Goal: Transaction & Acquisition: Book appointment/travel/reservation

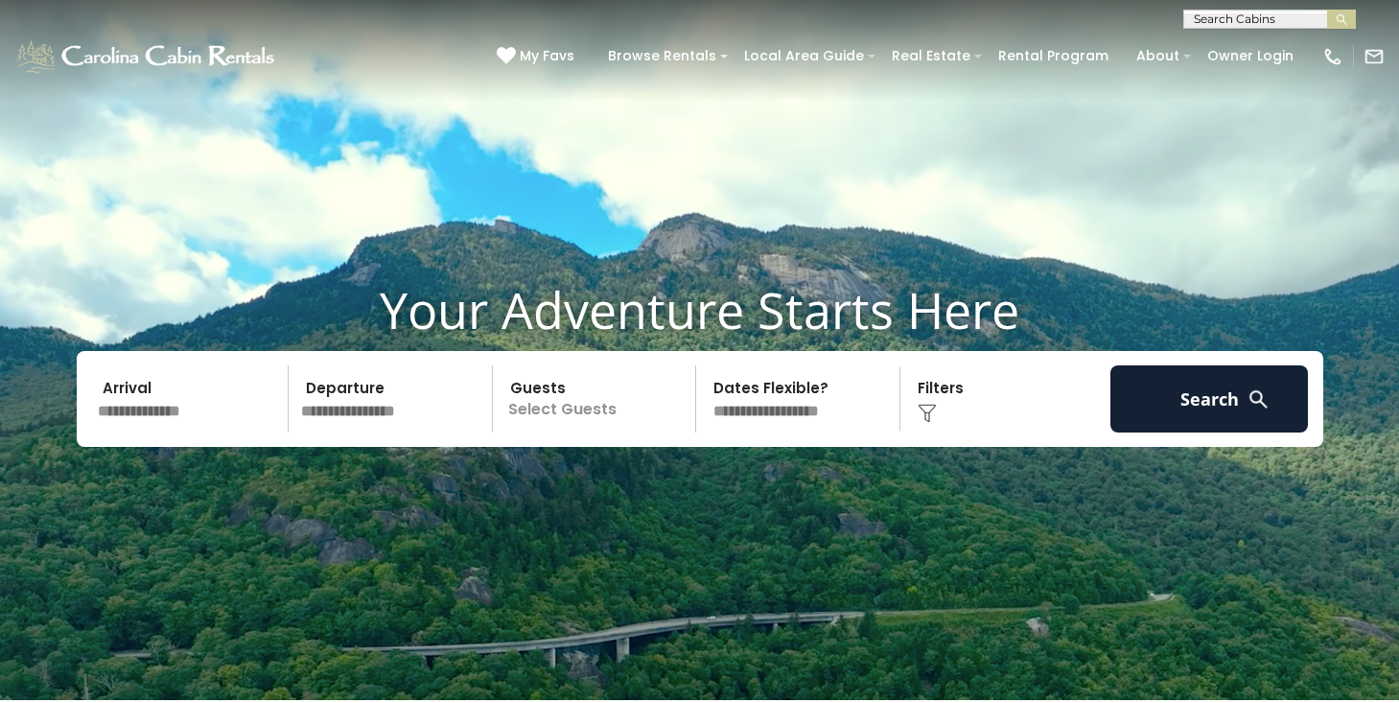
click at [188, 415] on input "text" at bounding box center [190, 398] width 199 height 67
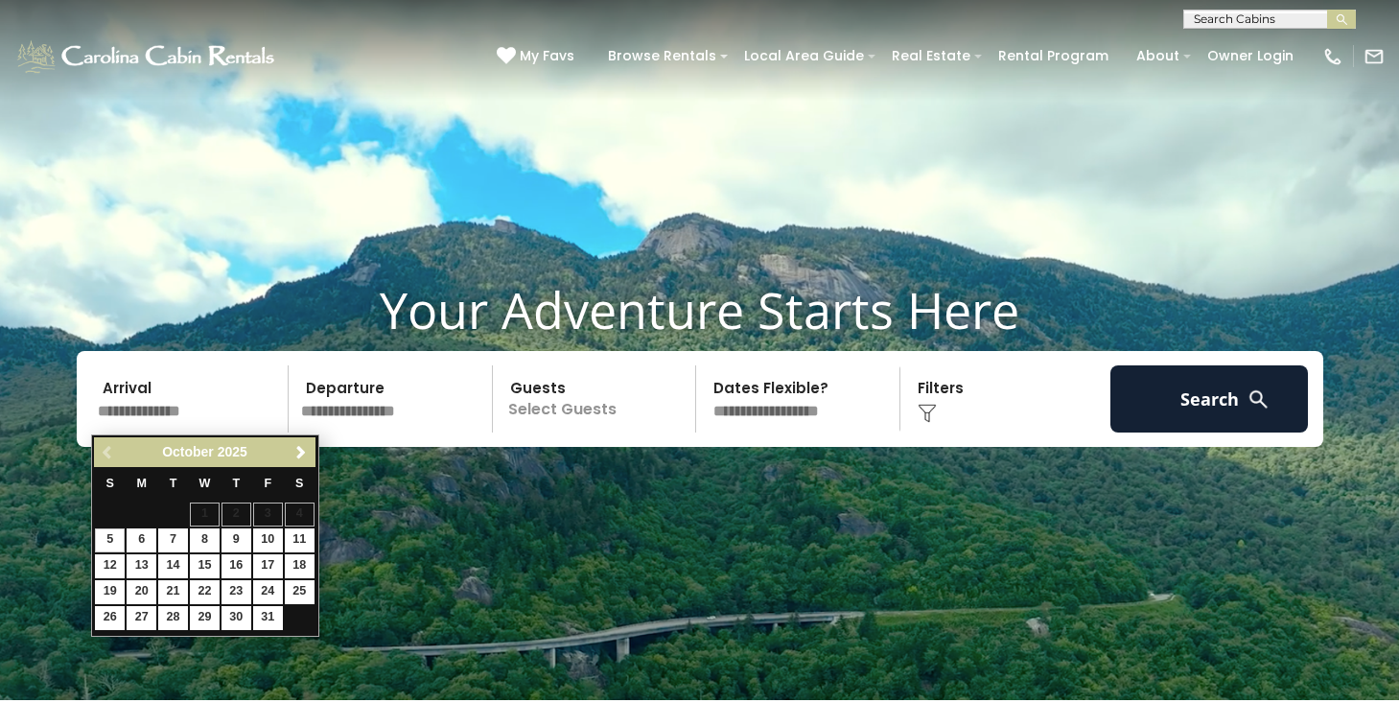
click at [297, 439] on div "Previous Next October 2025" at bounding box center [204, 452] width 221 height 30
click at [297, 442] on link "Next" at bounding box center [302, 452] width 24 height 24
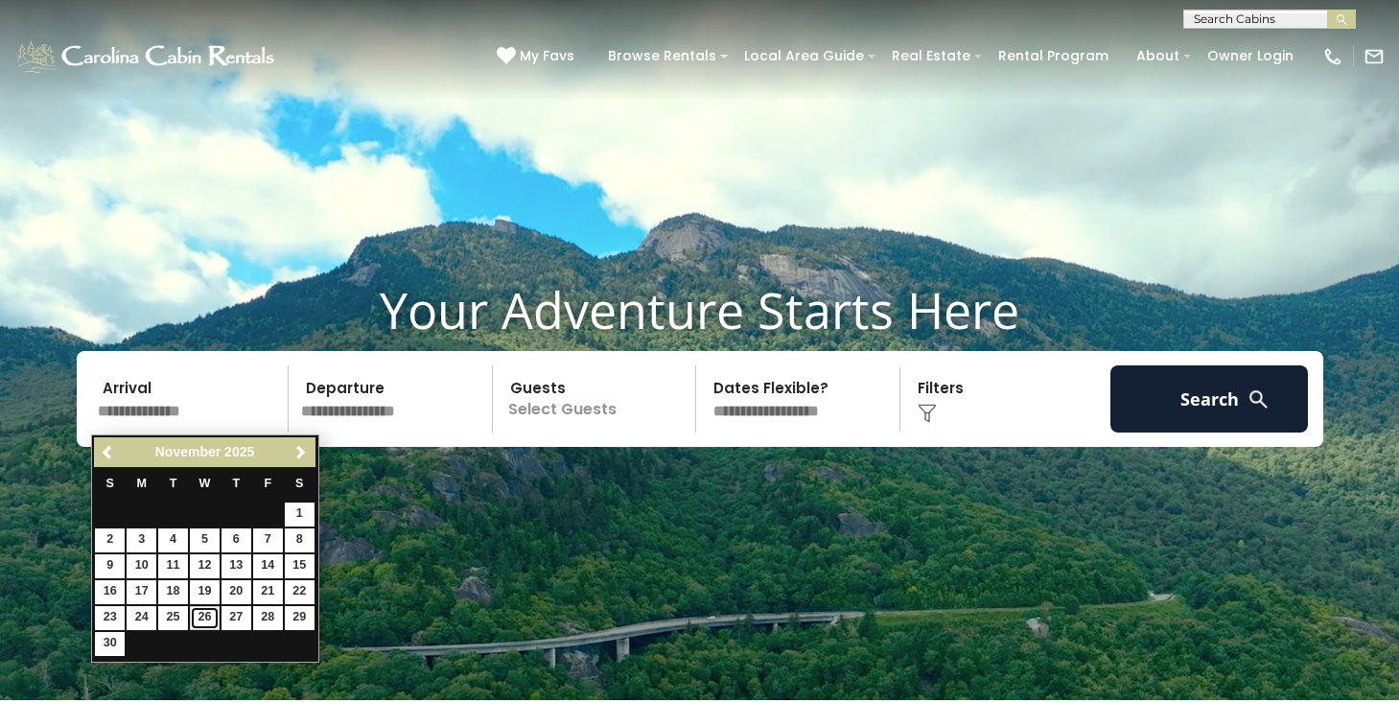
click at [207, 613] on link "26" at bounding box center [205, 618] width 30 height 24
type input "********"
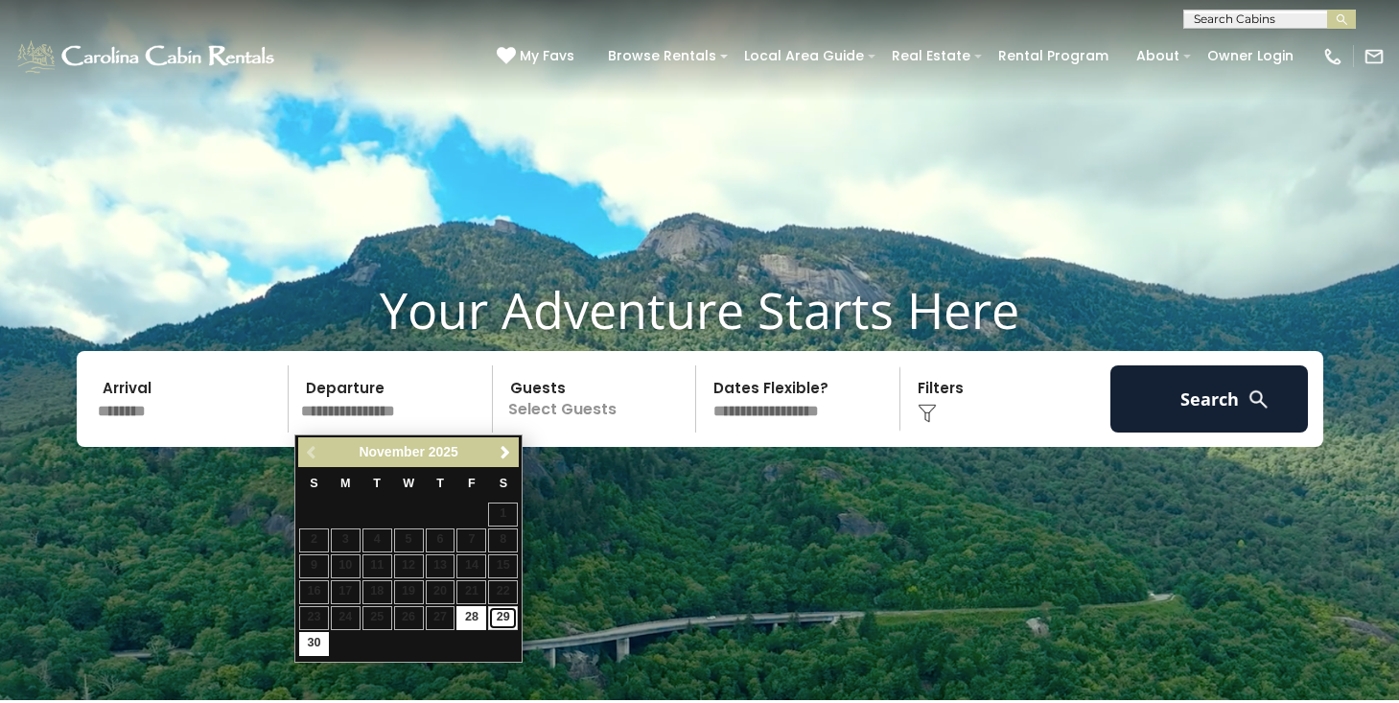
click at [508, 622] on link "29" at bounding box center [503, 618] width 30 height 24
type input "********"
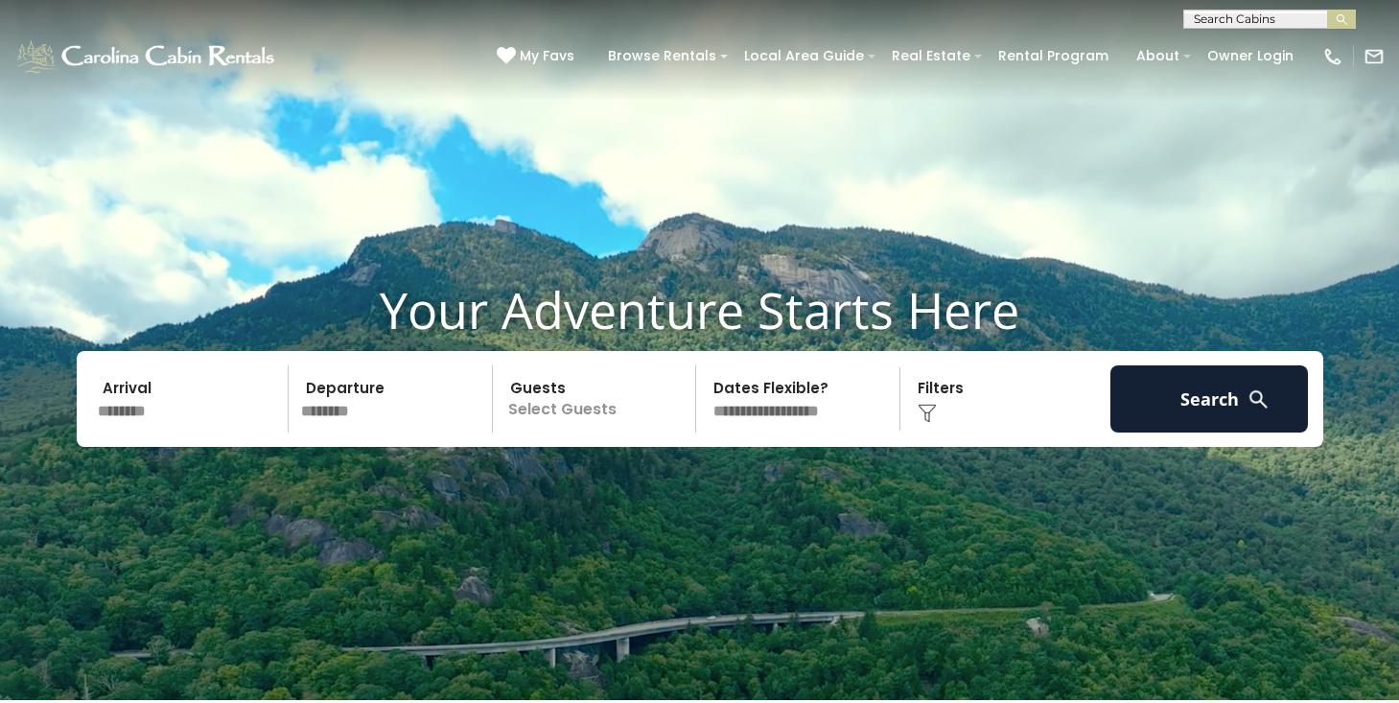
click at [563, 407] on p "Select Guests" at bounding box center [598, 398] width 198 height 67
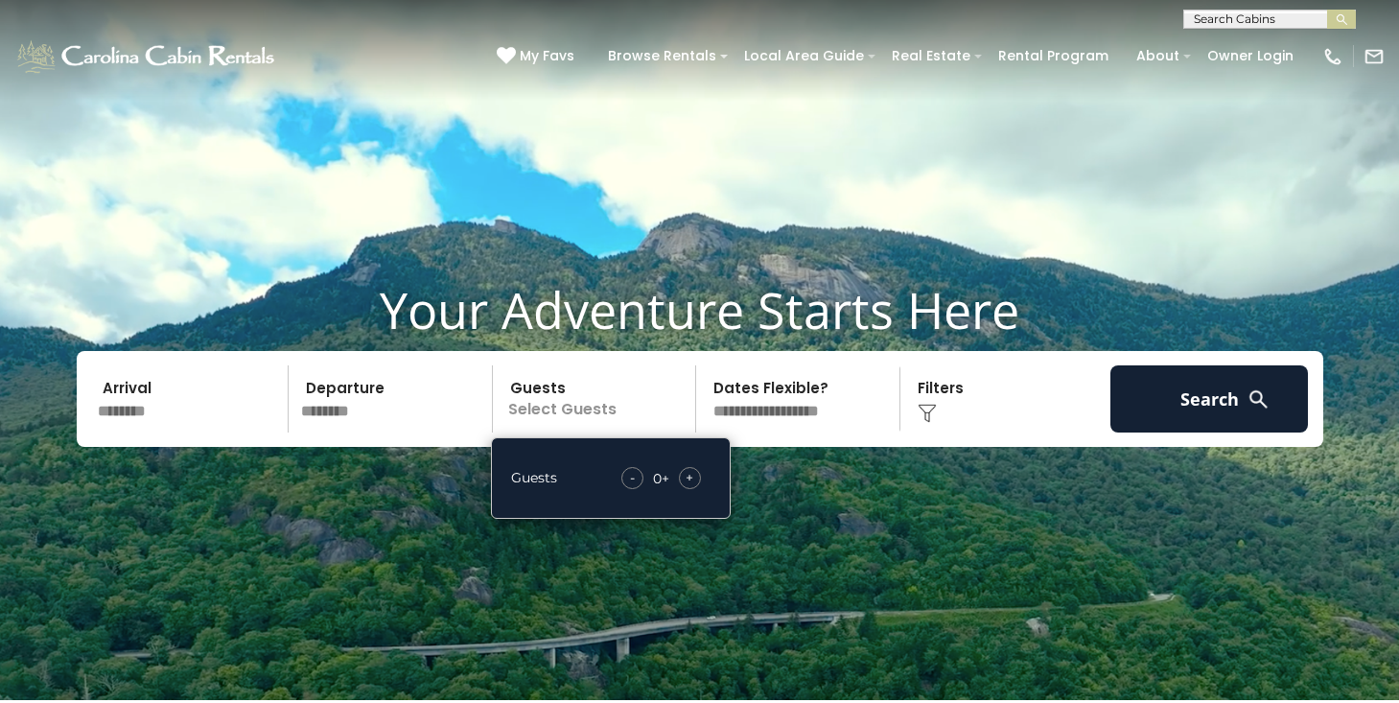
click at [699, 482] on div "+" at bounding box center [690, 478] width 22 height 22
click at [698, 482] on div "+" at bounding box center [690, 478] width 22 height 22
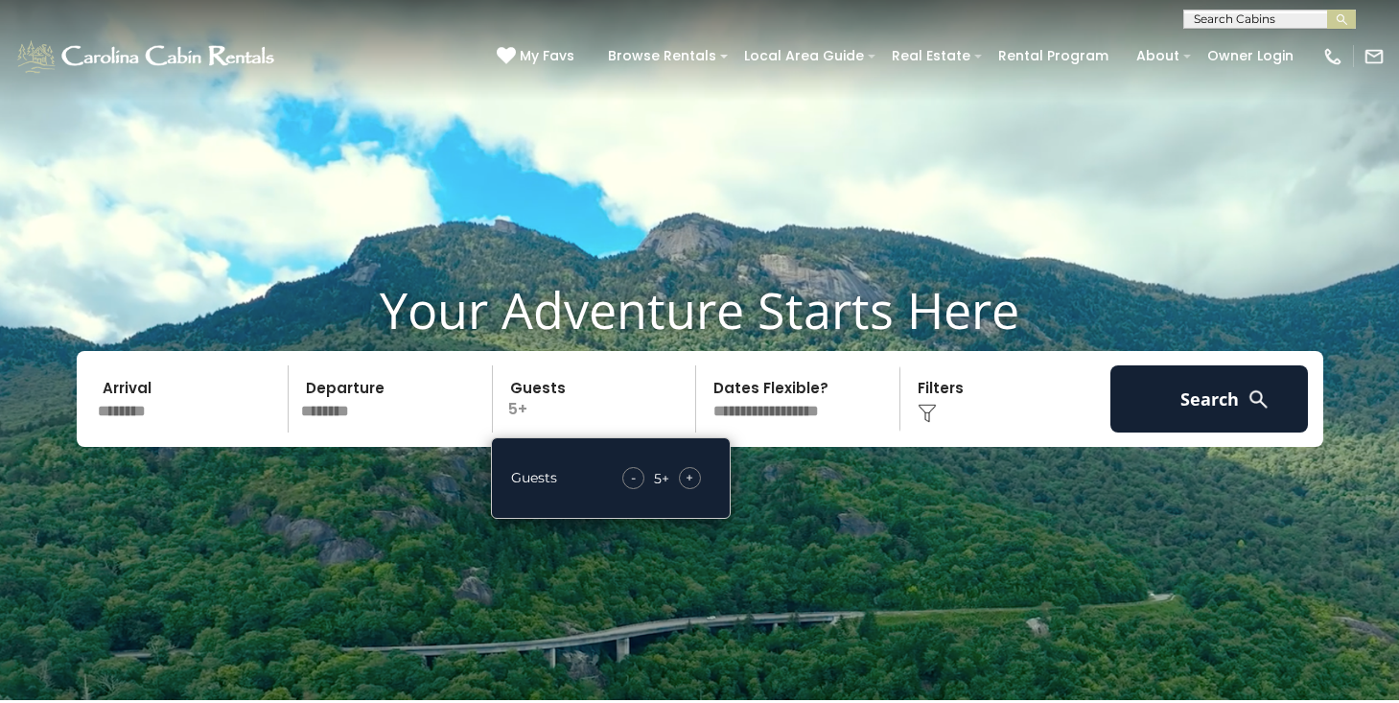
click at [698, 482] on div "+" at bounding box center [690, 478] width 22 height 22
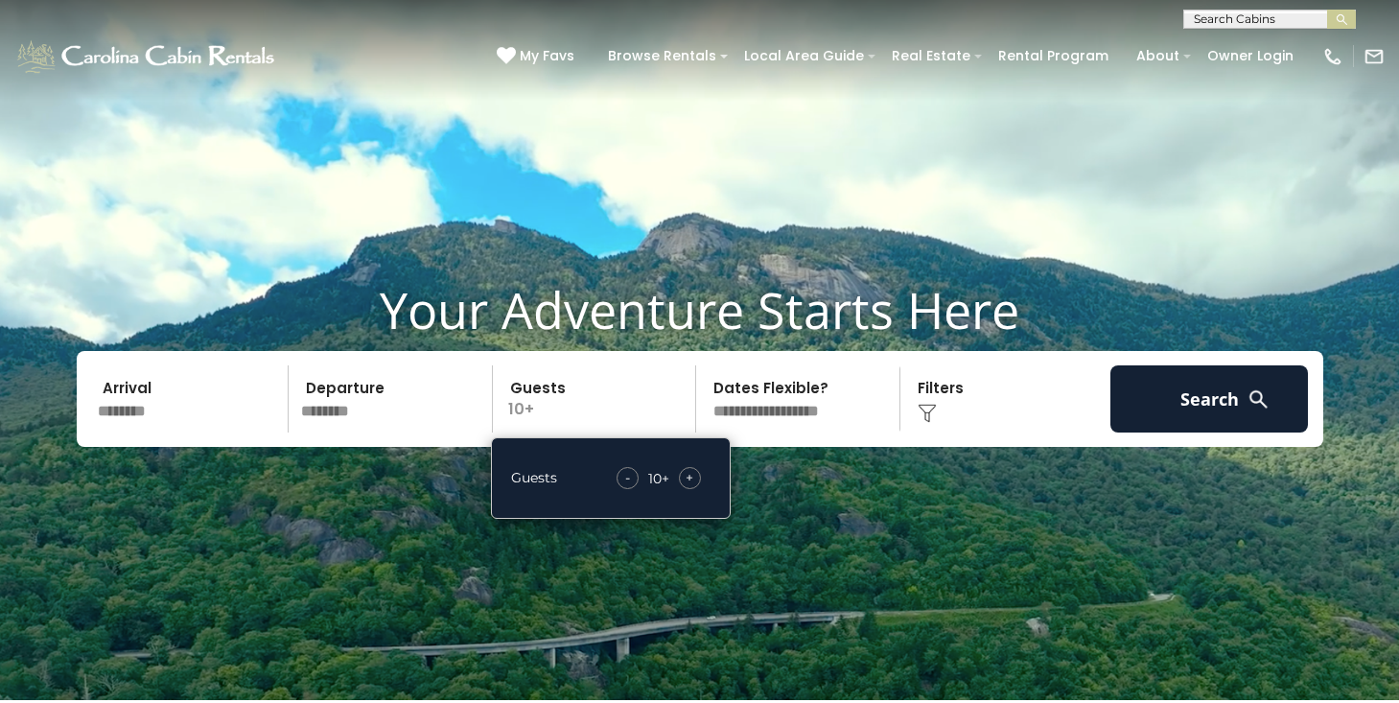
click at [950, 405] on div "Click to Choose" at bounding box center [1005, 398] width 199 height 67
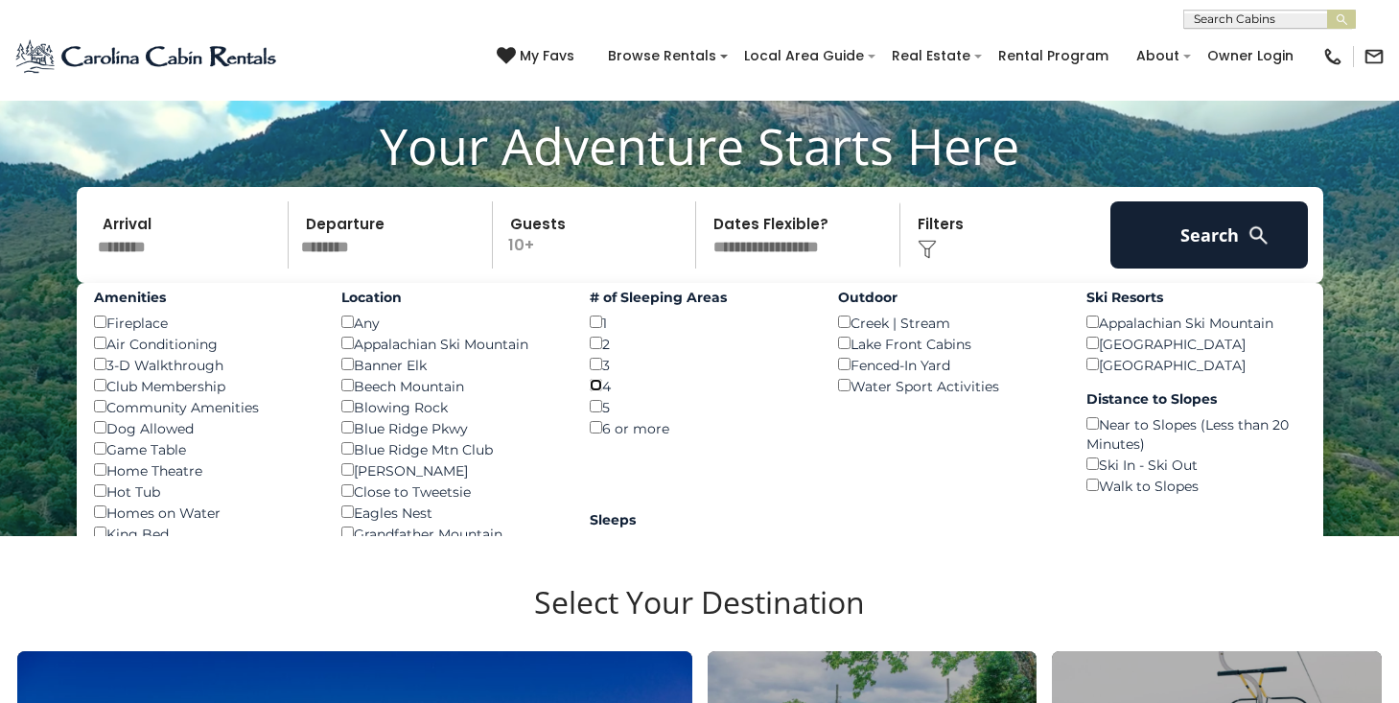
scroll to position [157, 0]
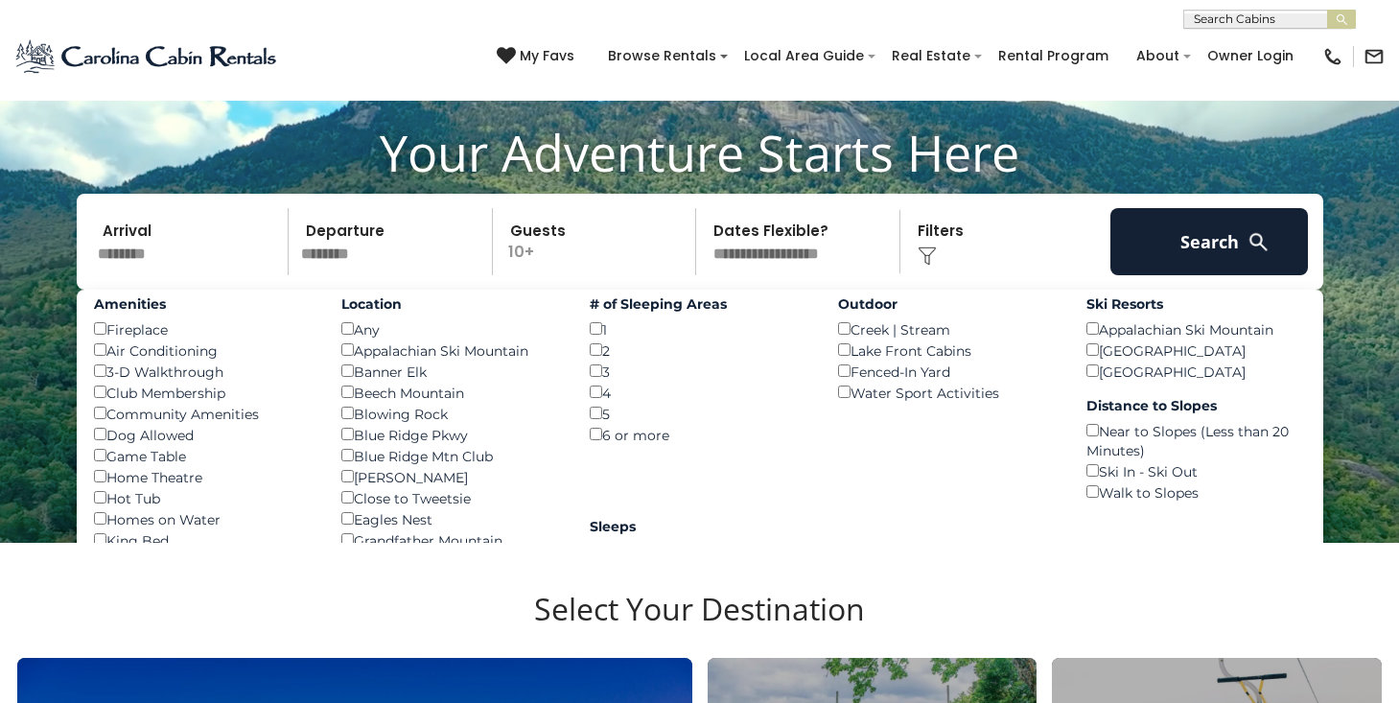
click at [153, 438] on div "Dog Allowed ()" at bounding box center [204, 434] width 220 height 21
click at [91, 435] on div "Amenities Fireplace () Air Conditioning () 3-D Walkthrough () Club Membership (…" at bounding box center [204, 484] width 248 height 388
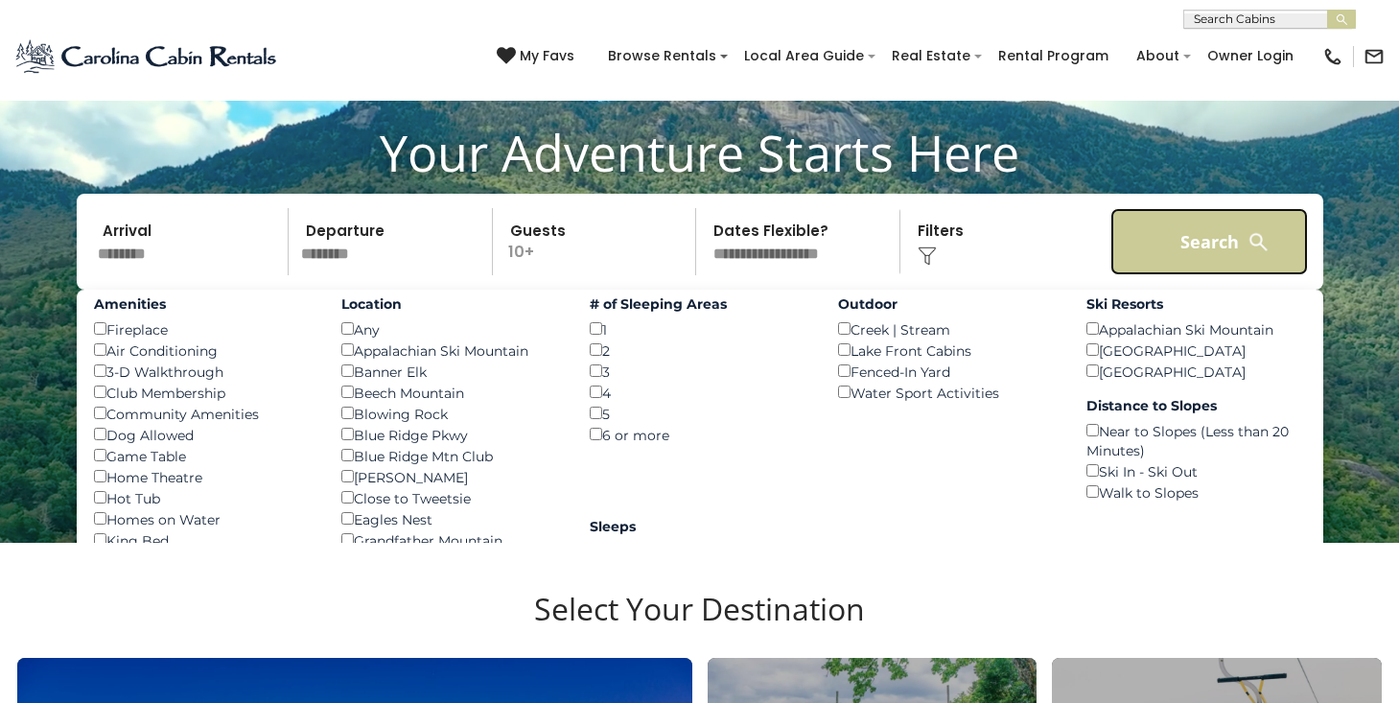
click at [1139, 228] on button "Search" at bounding box center [1210, 241] width 199 height 67
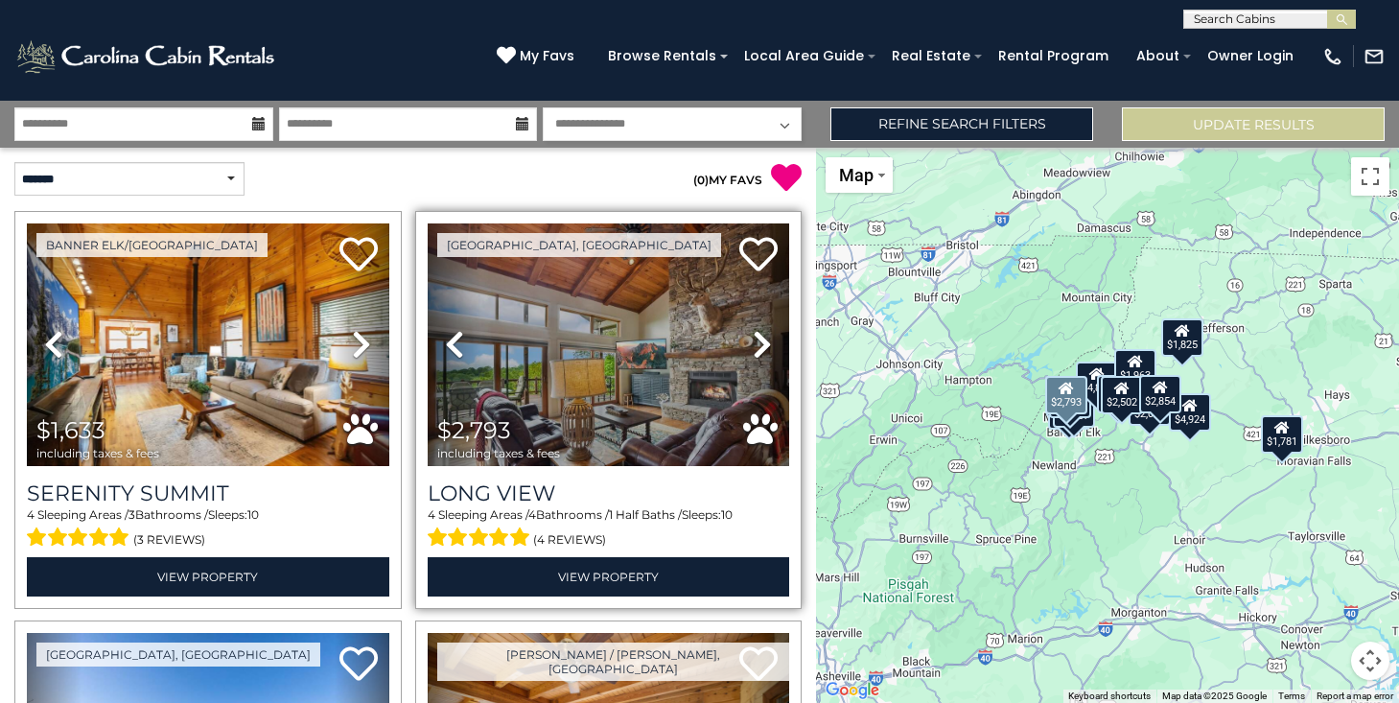
click at [761, 349] on icon at bounding box center [762, 344] width 19 height 31
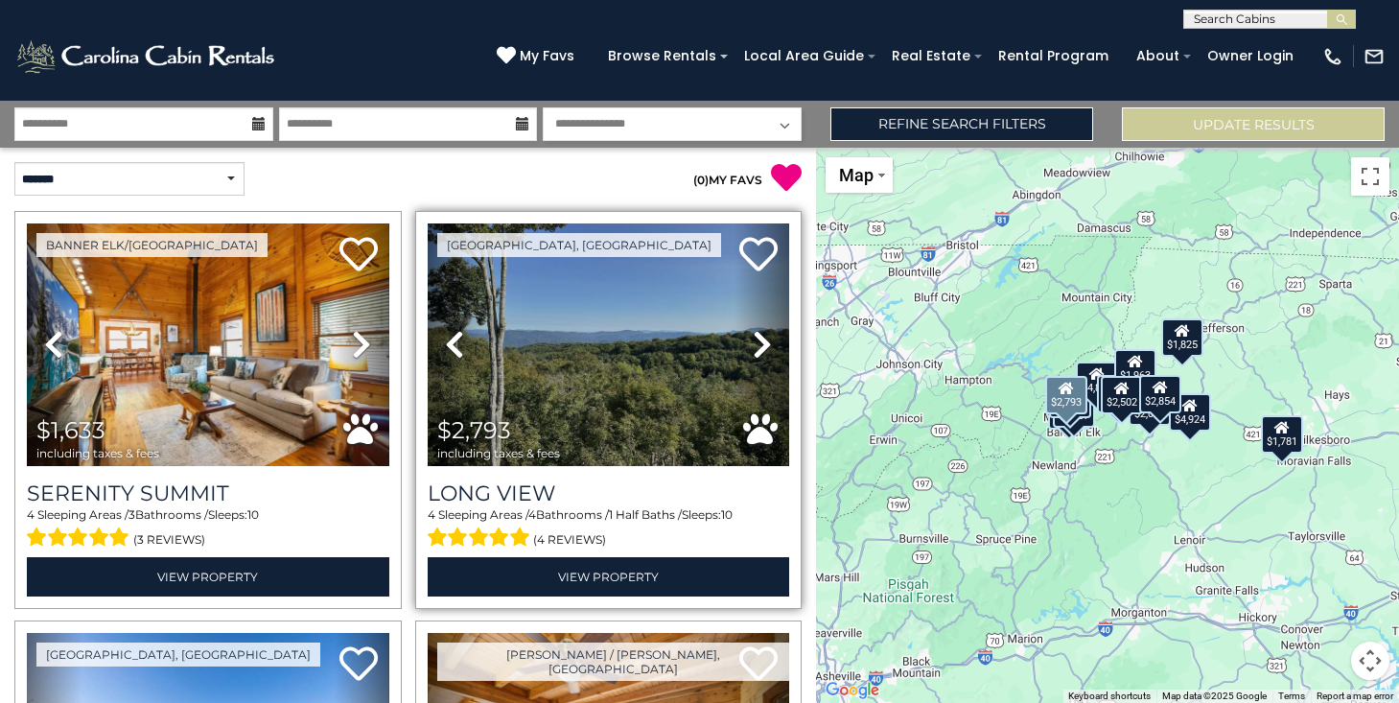
click at [761, 349] on icon at bounding box center [762, 344] width 19 height 31
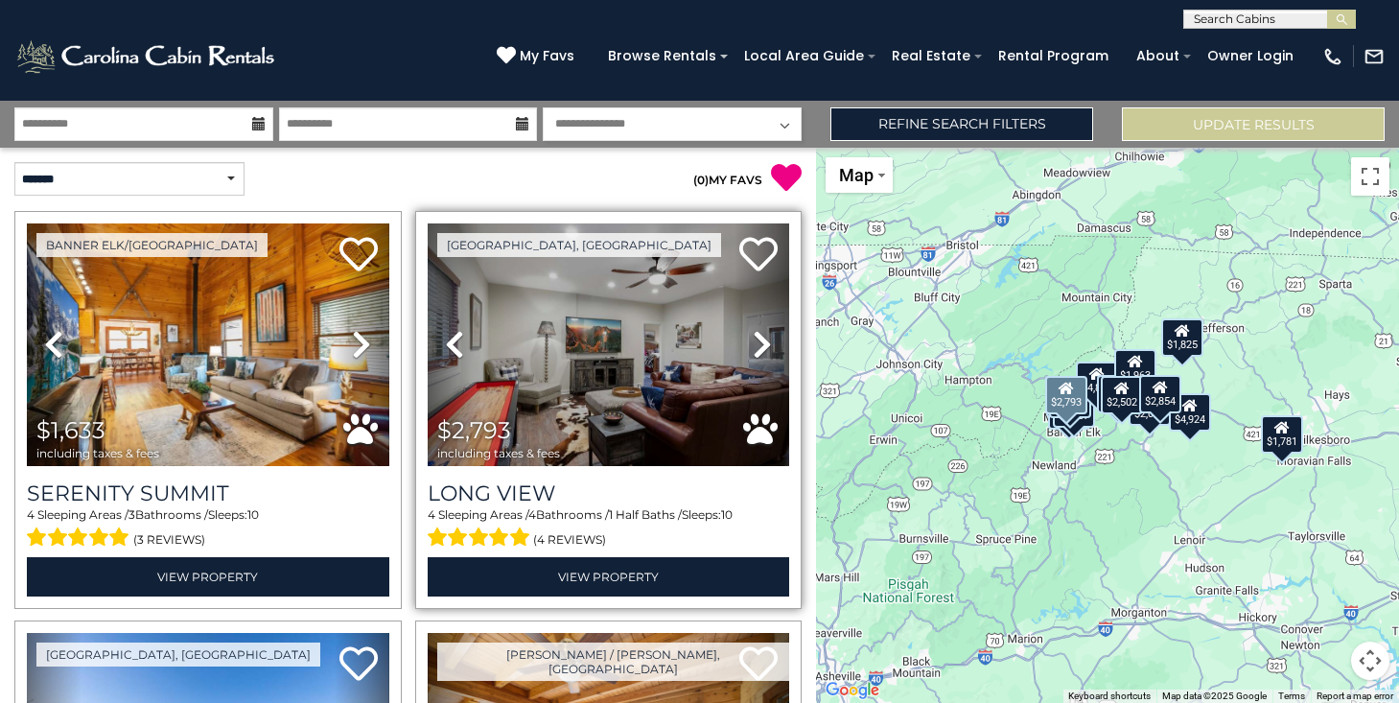
click at [761, 349] on icon at bounding box center [762, 344] width 19 height 31
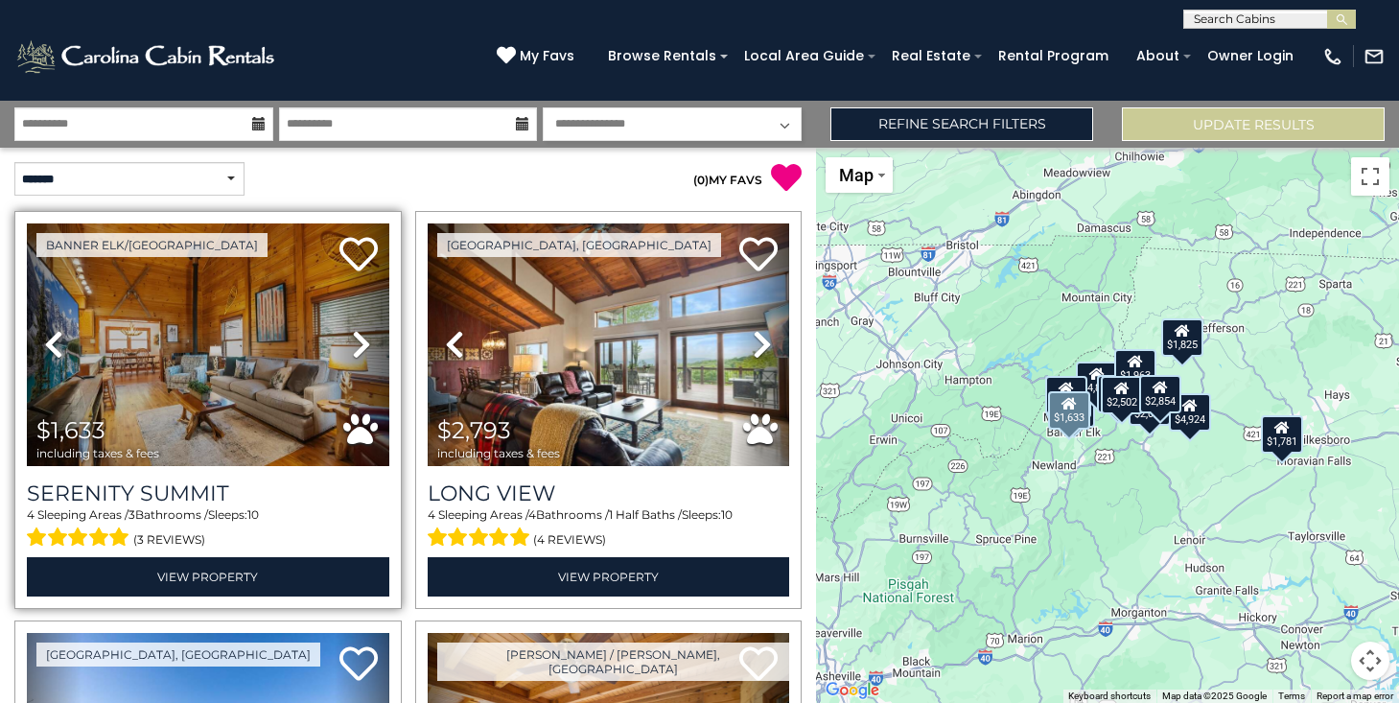
click at [364, 341] on icon at bounding box center [361, 344] width 19 height 31
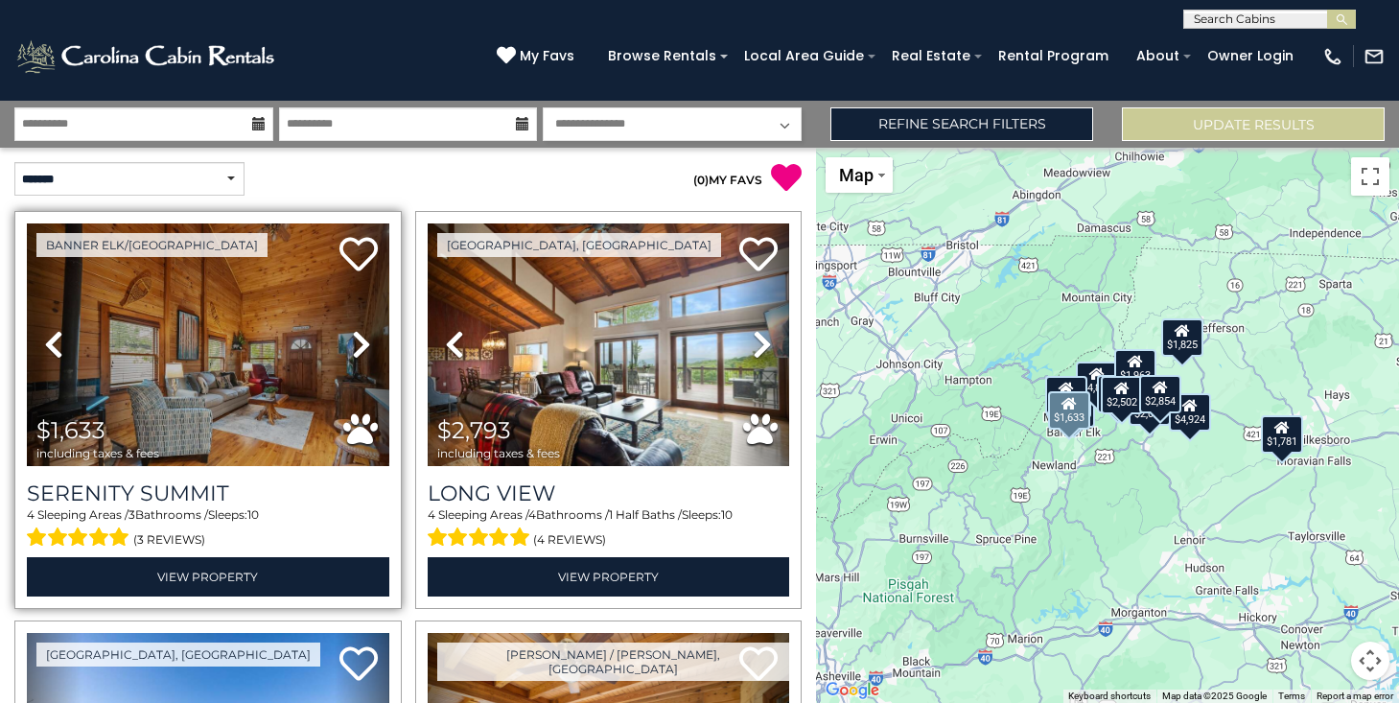
click at [364, 341] on icon at bounding box center [361, 344] width 19 height 31
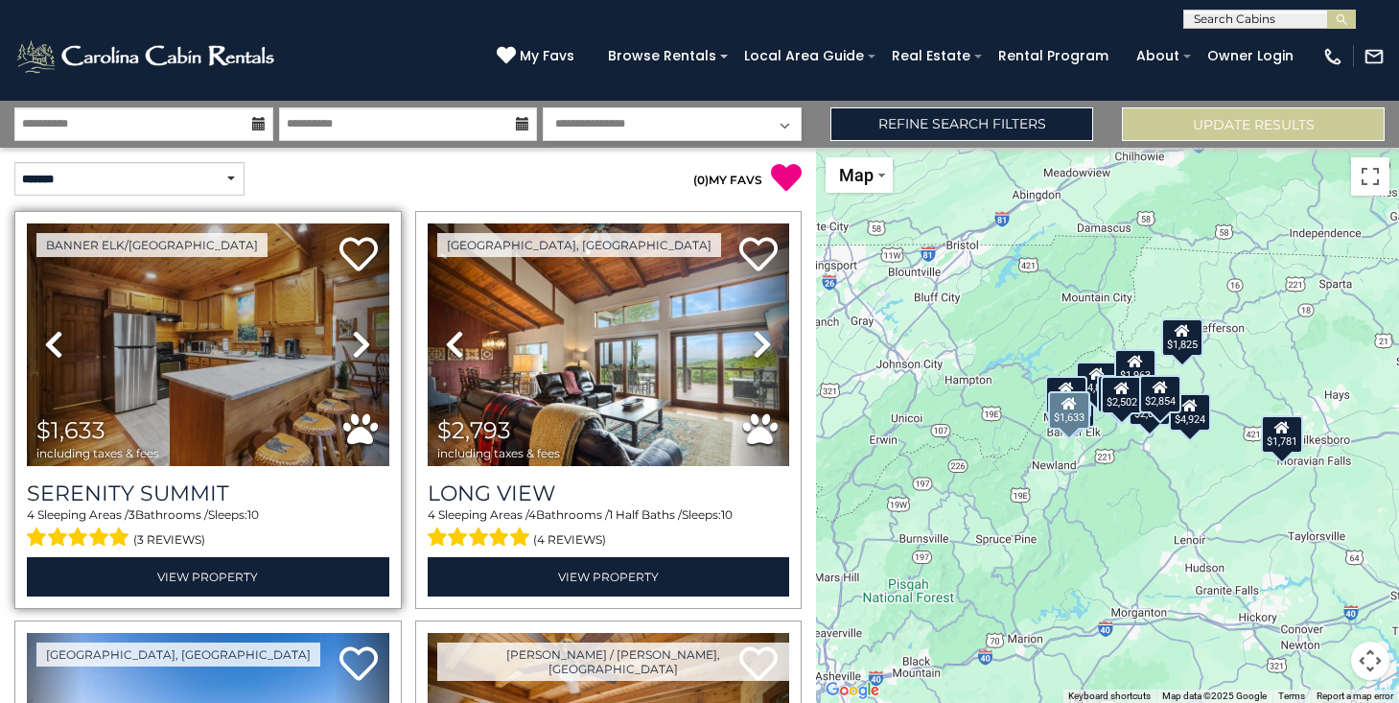
click at [366, 342] on icon at bounding box center [361, 344] width 19 height 31
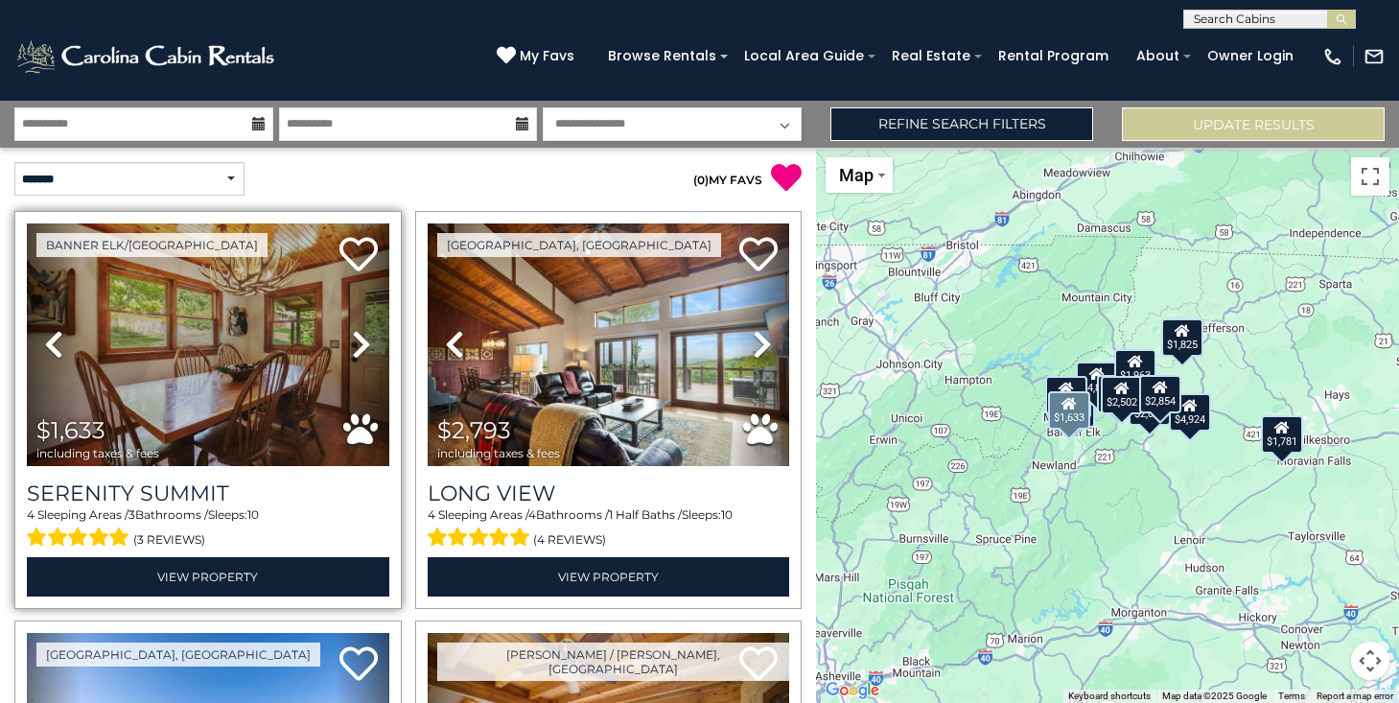
click at [366, 342] on icon at bounding box center [361, 344] width 19 height 31
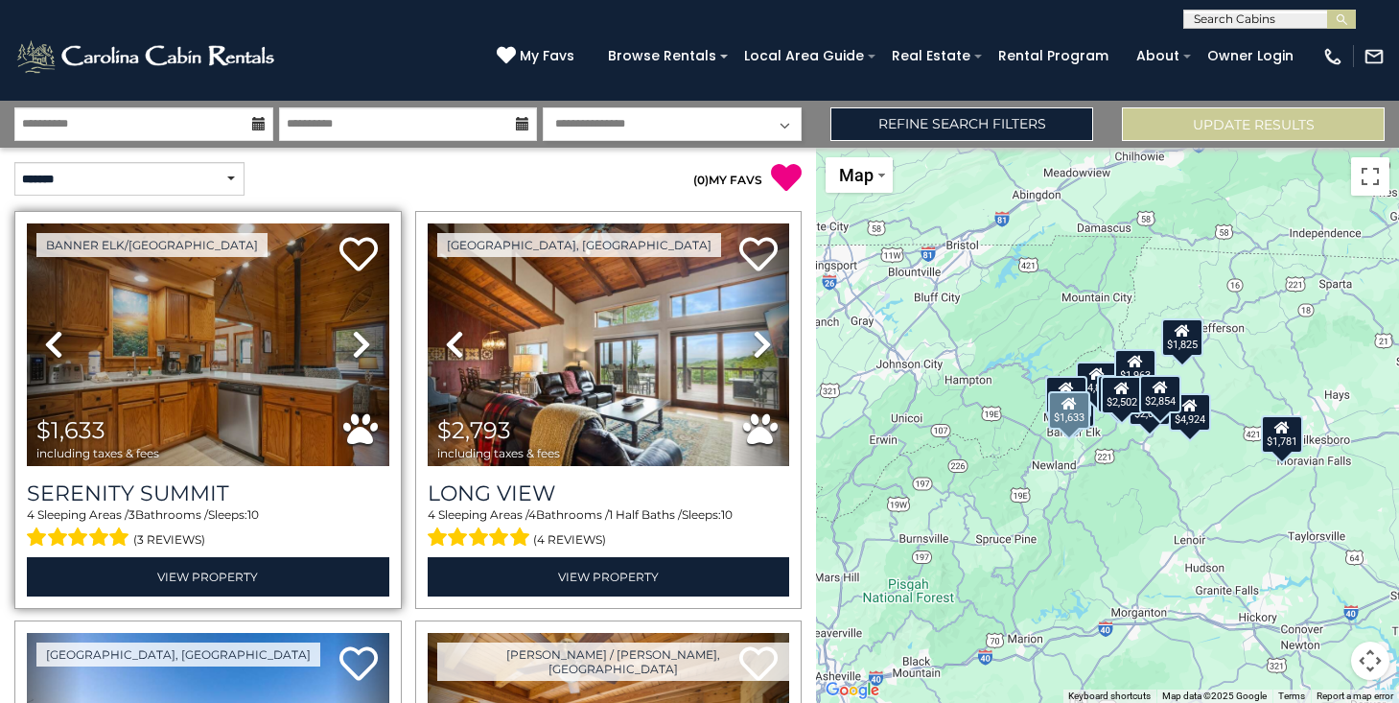
click at [366, 342] on icon at bounding box center [361, 344] width 19 height 31
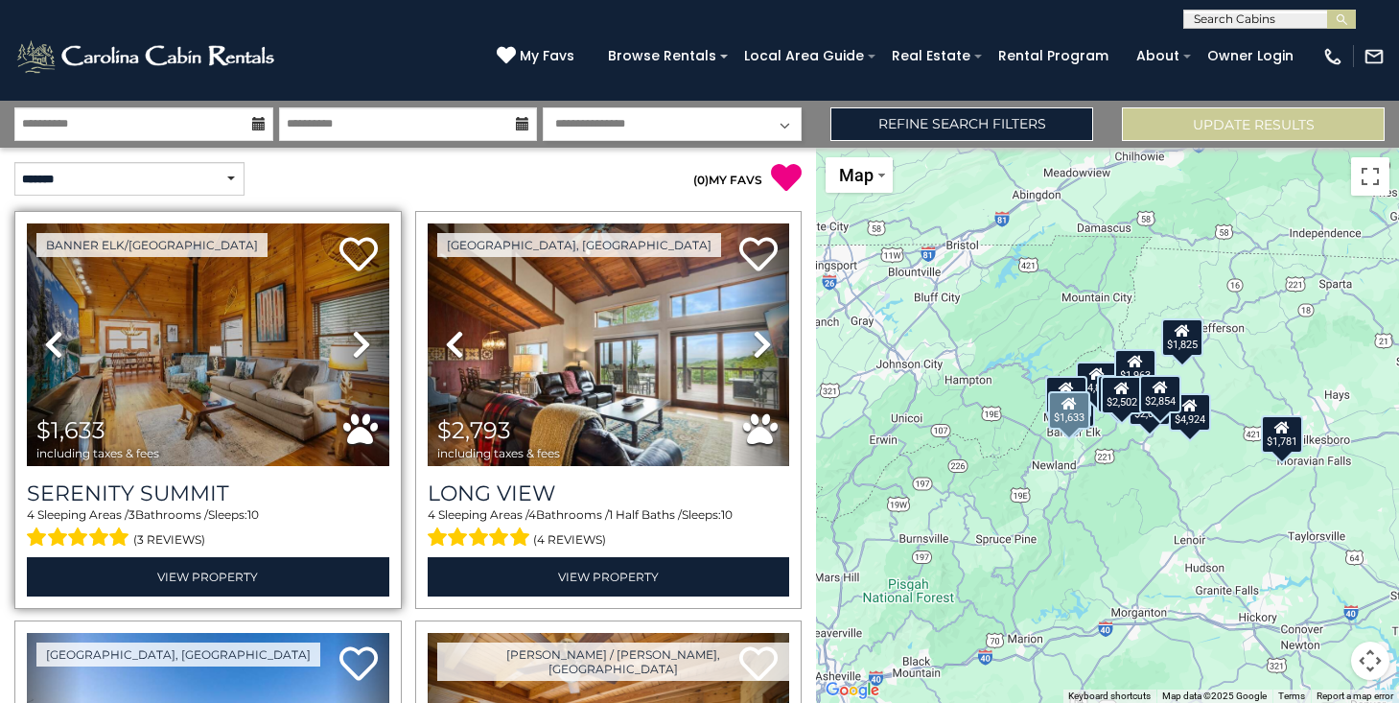
click at [370, 344] on icon at bounding box center [361, 344] width 19 height 31
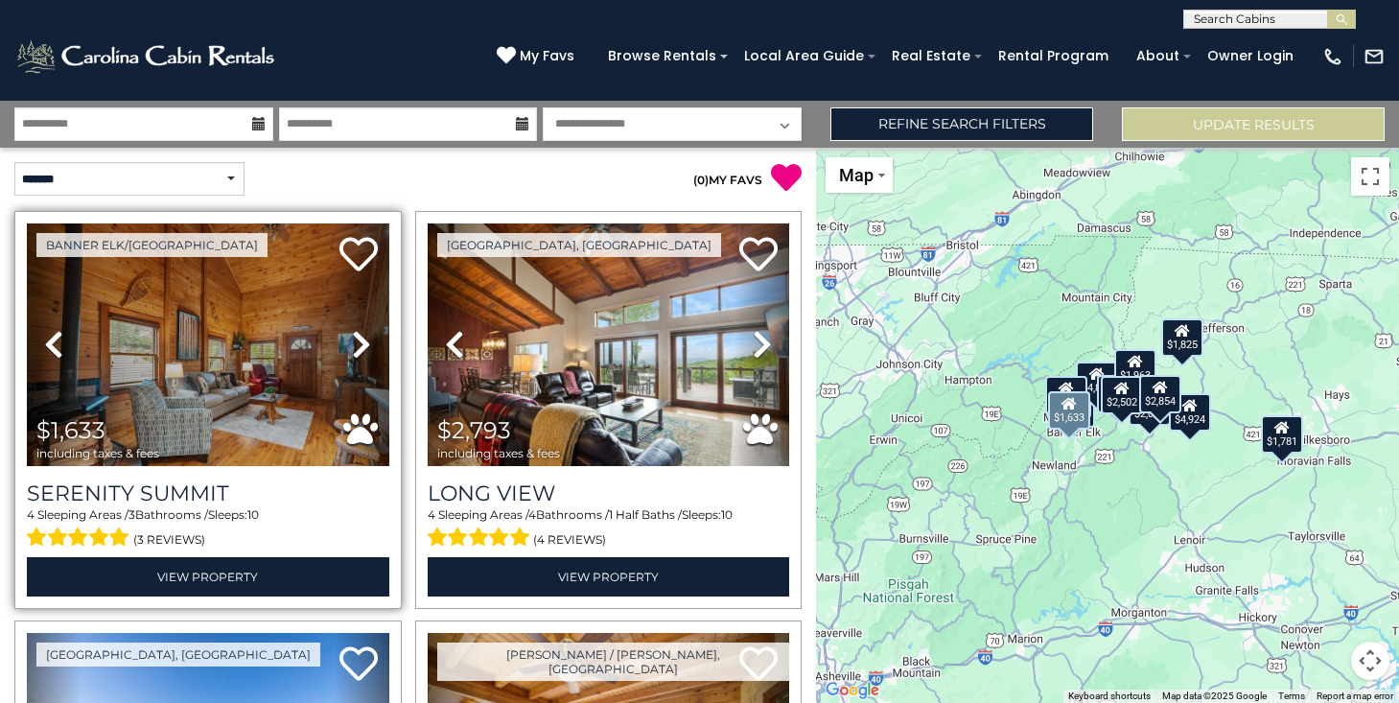
click at [370, 344] on icon at bounding box center [361, 344] width 19 height 31
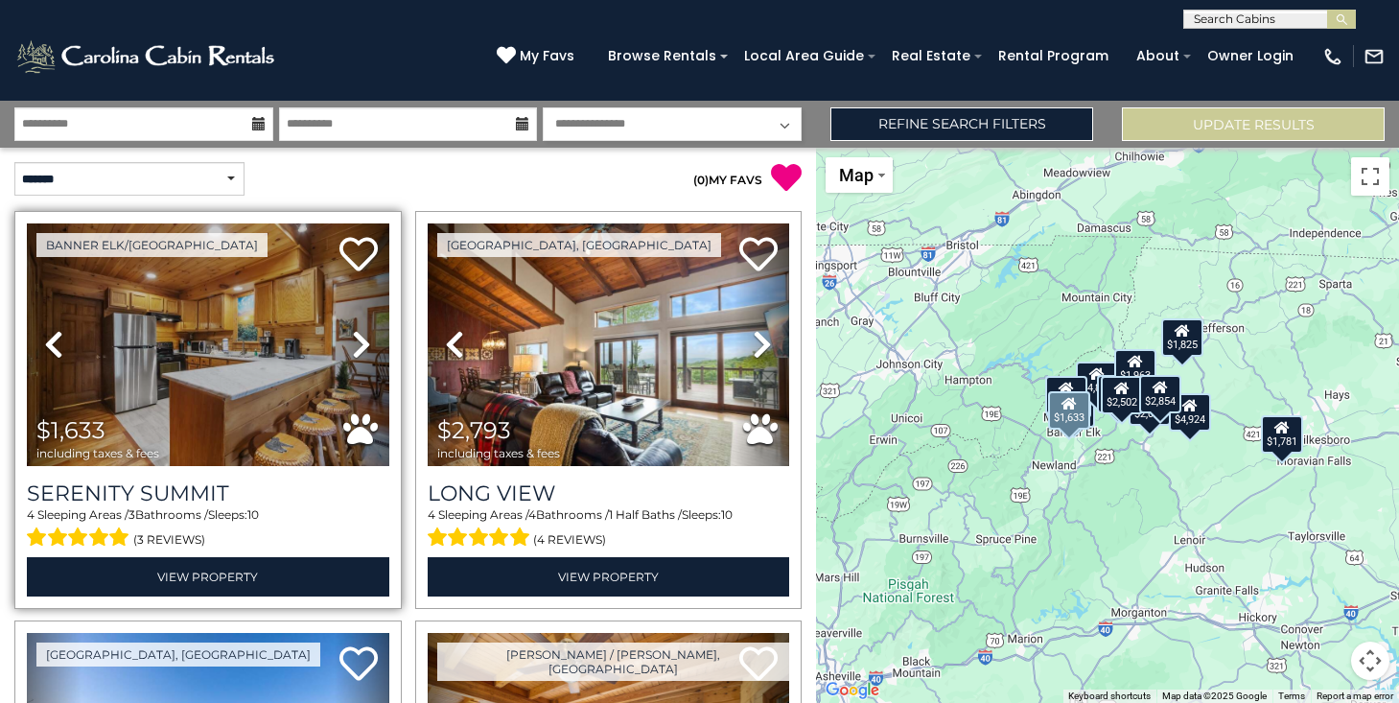
click at [371, 344] on icon at bounding box center [361, 344] width 19 height 31
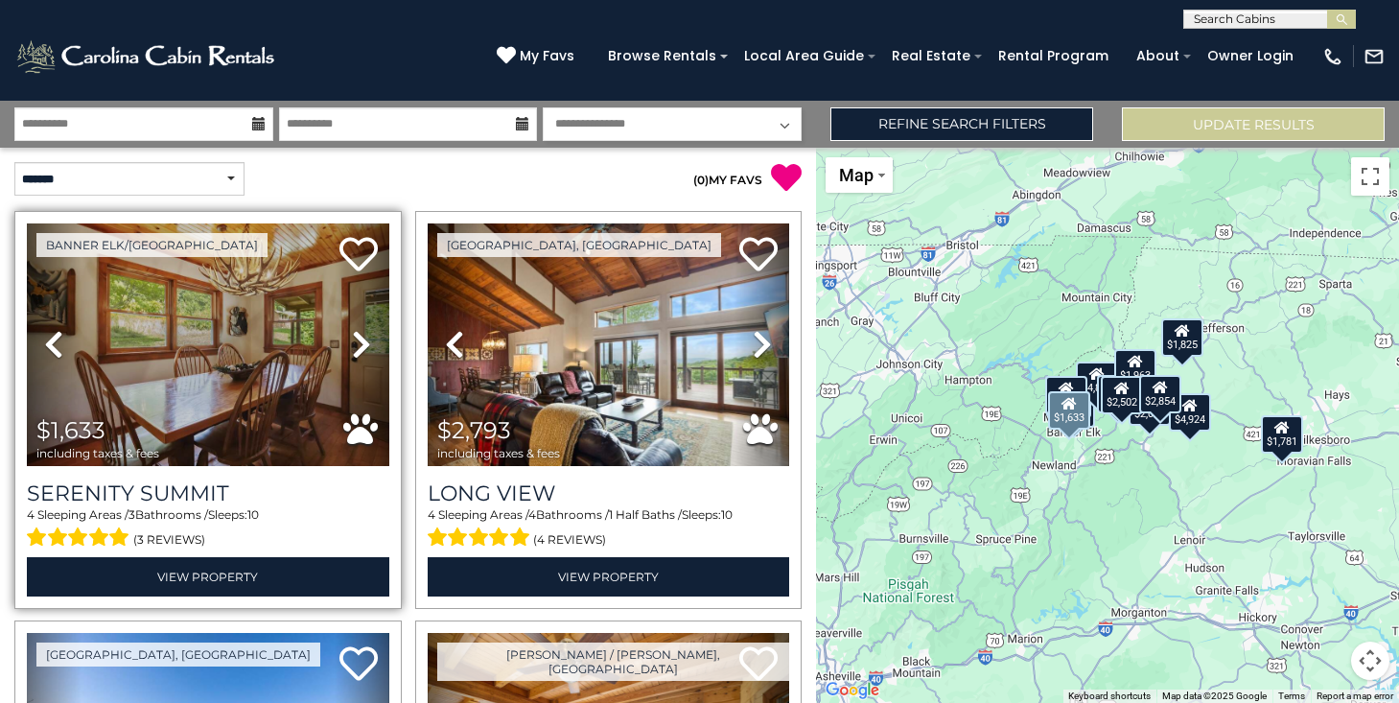
click at [371, 344] on link "Next" at bounding box center [362, 344] width 55 height 243
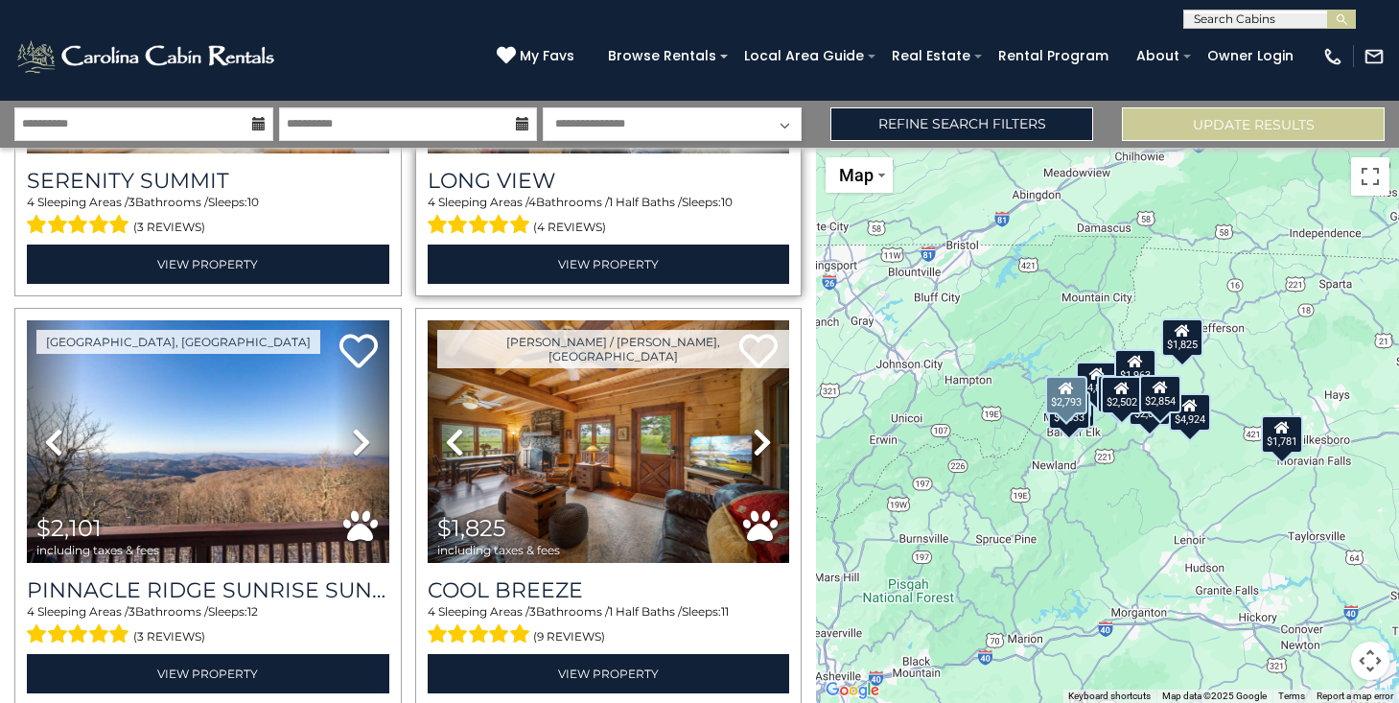
scroll to position [322, 0]
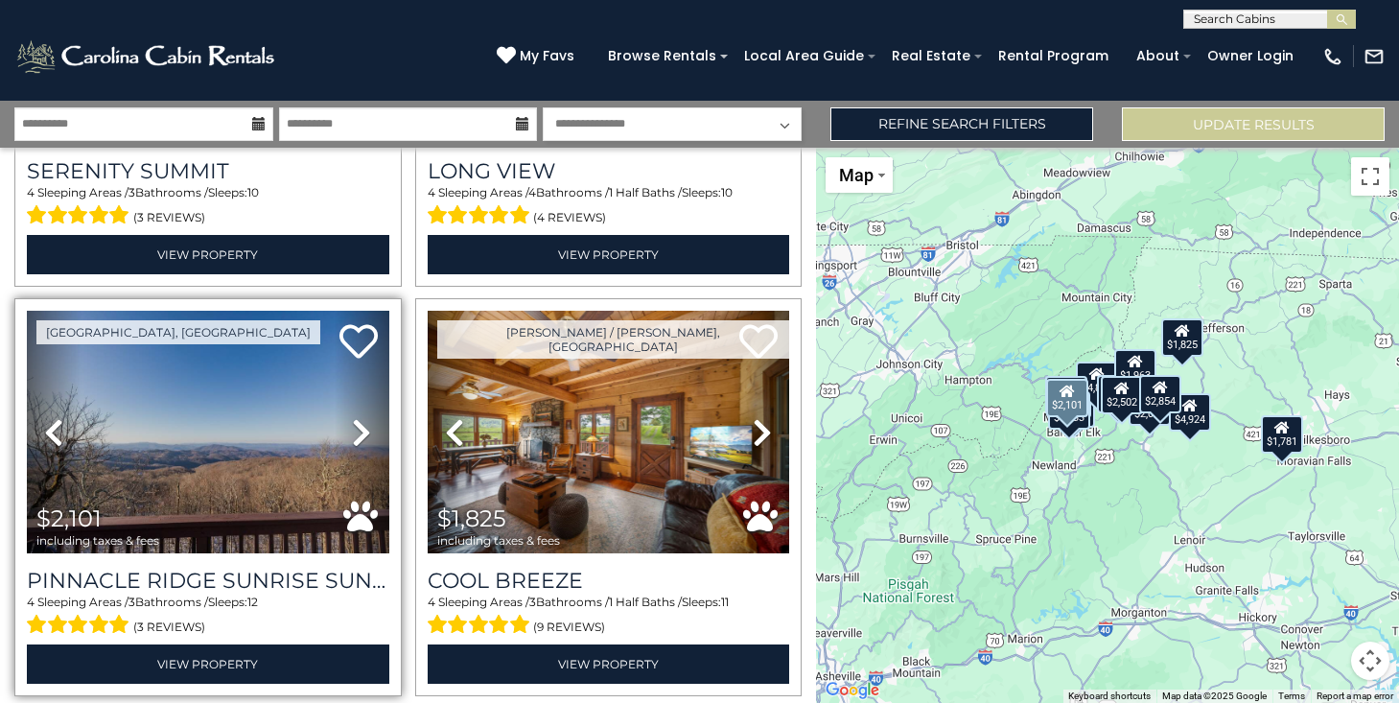
click at [360, 433] on icon at bounding box center [361, 432] width 19 height 31
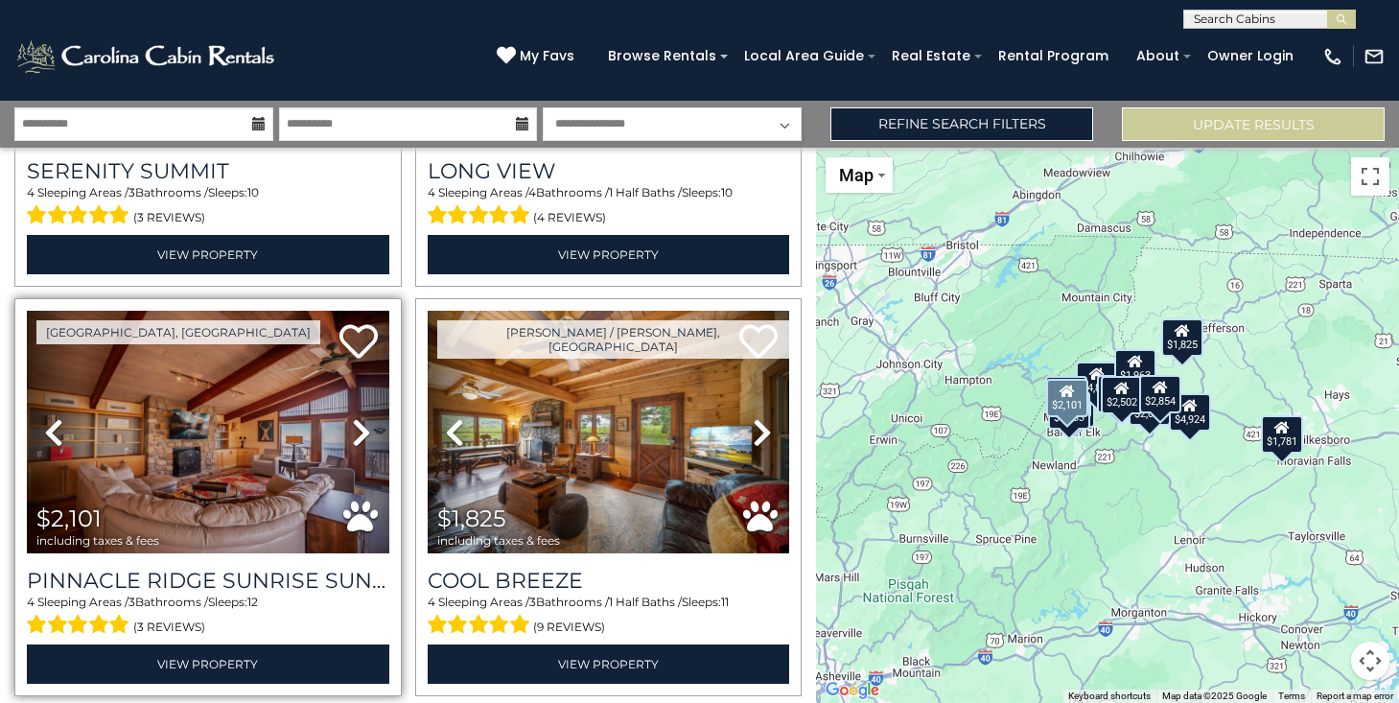
click at [361, 432] on icon at bounding box center [361, 432] width 19 height 31
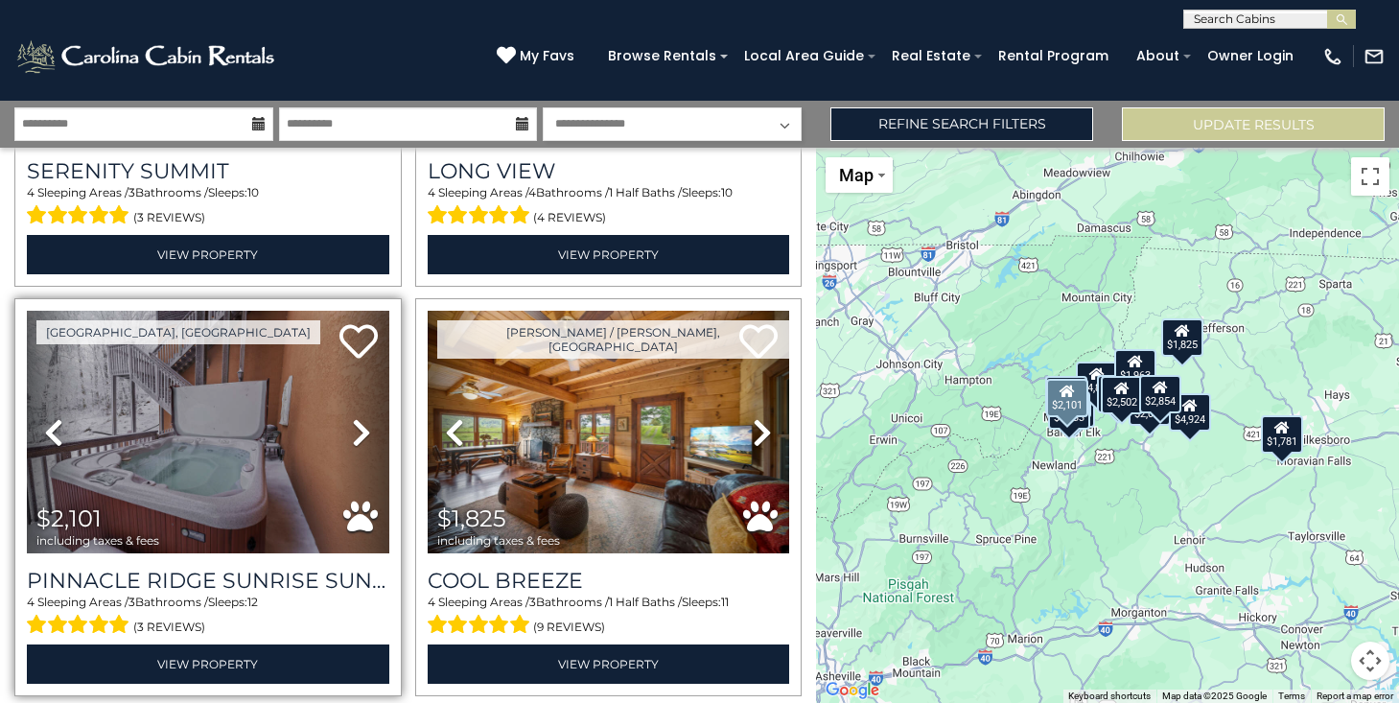
click at [362, 432] on icon at bounding box center [361, 432] width 19 height 31
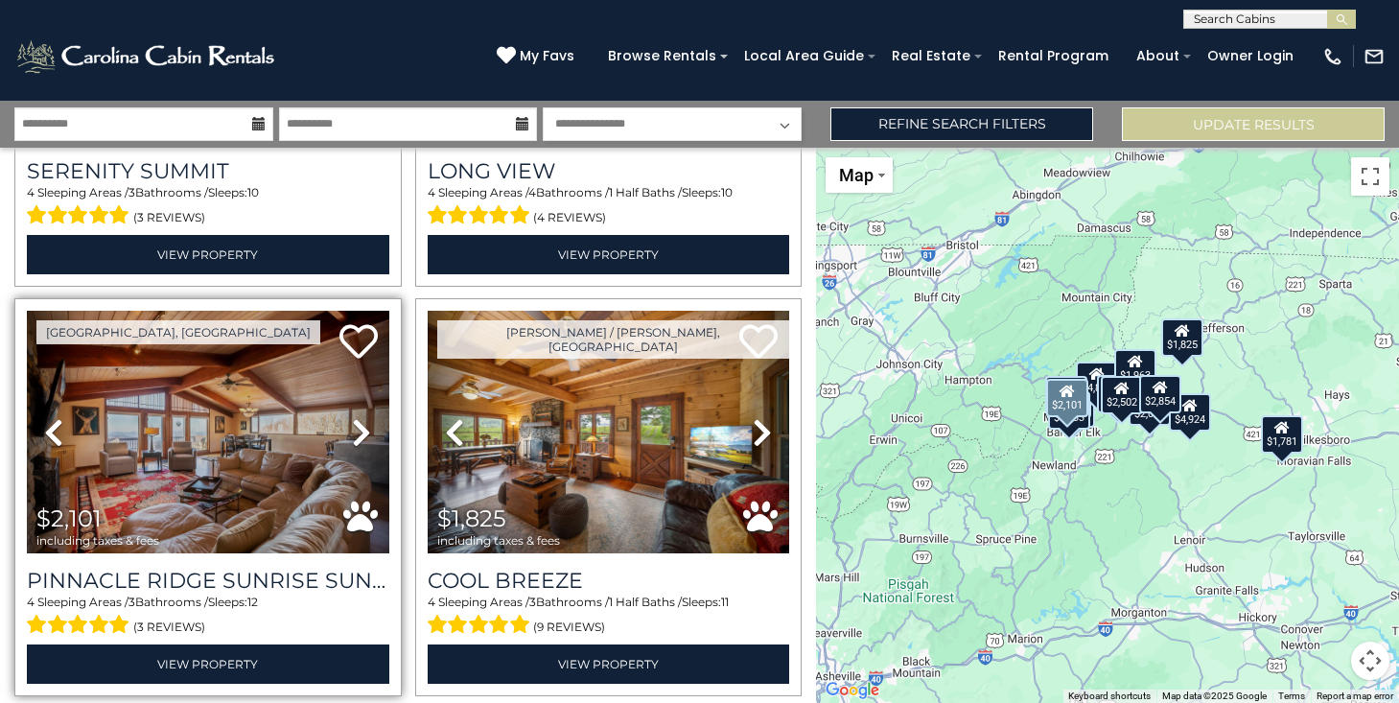
click at [362, 432] on icon at bounding box center [361, 432] width 19 height 31
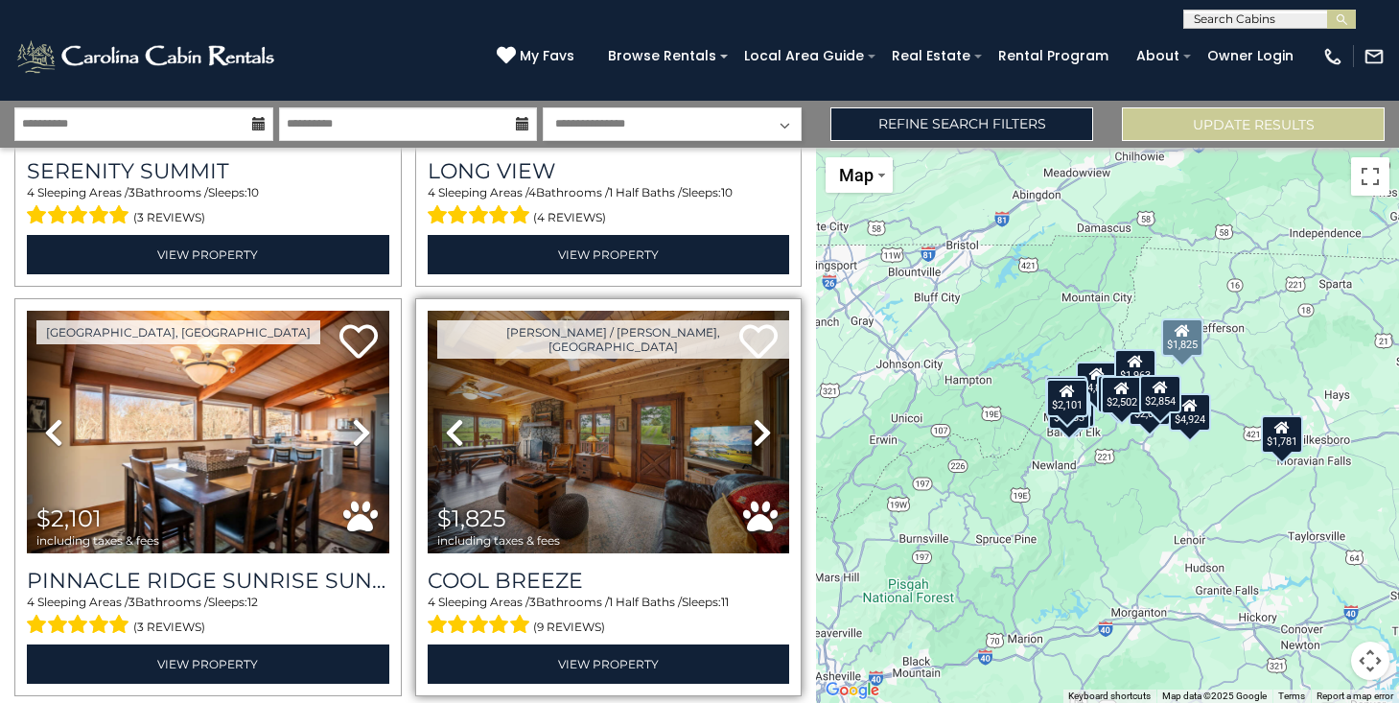
click at [763, 425] on icon at bounding box center [762, 432] width 19 height 31
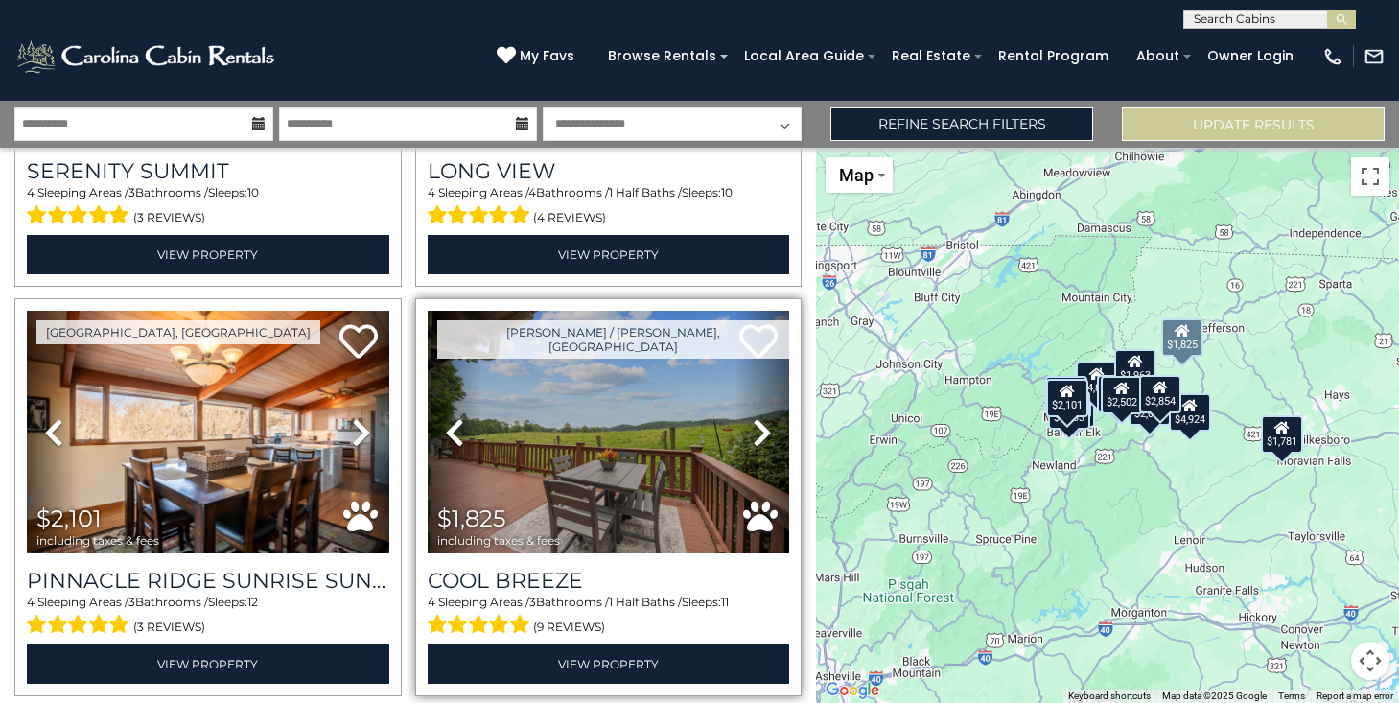
click at [763, 425] on icon at bounding box center [762, 432] width 19 height 31
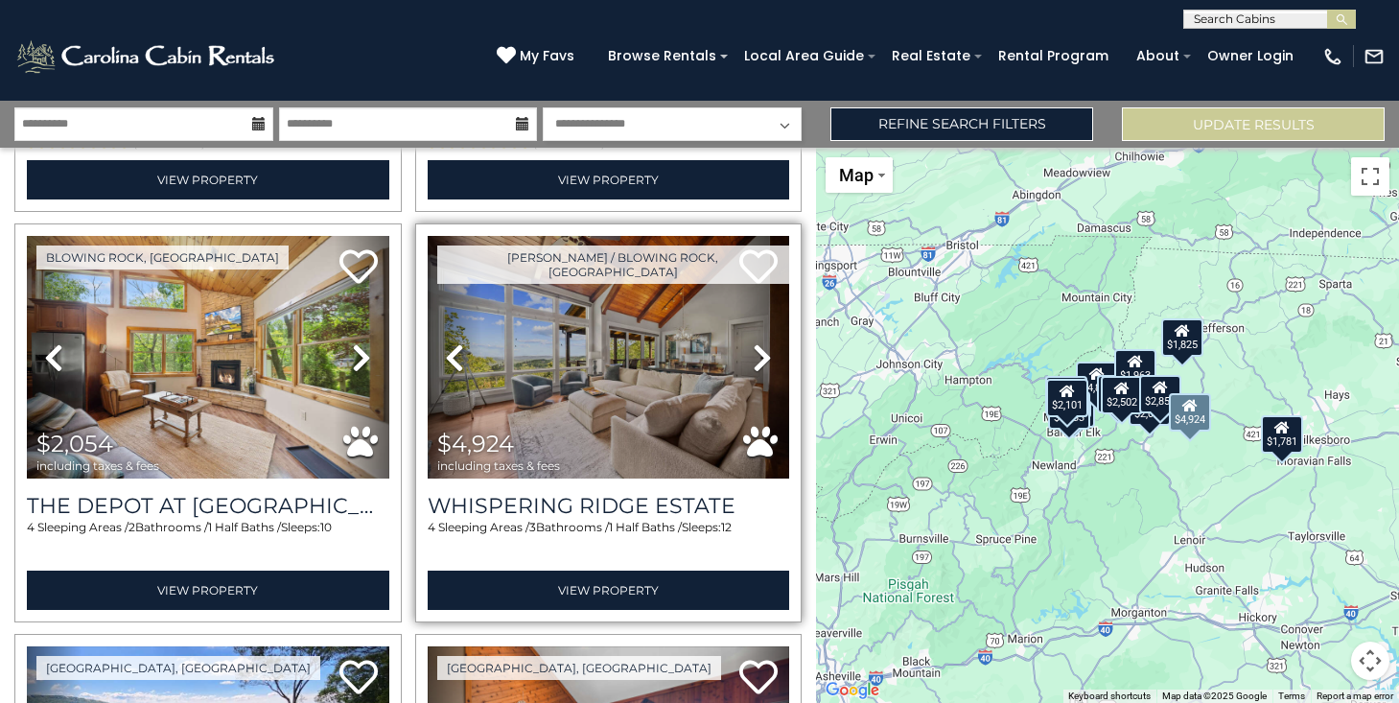
scroll to position [812, 0]
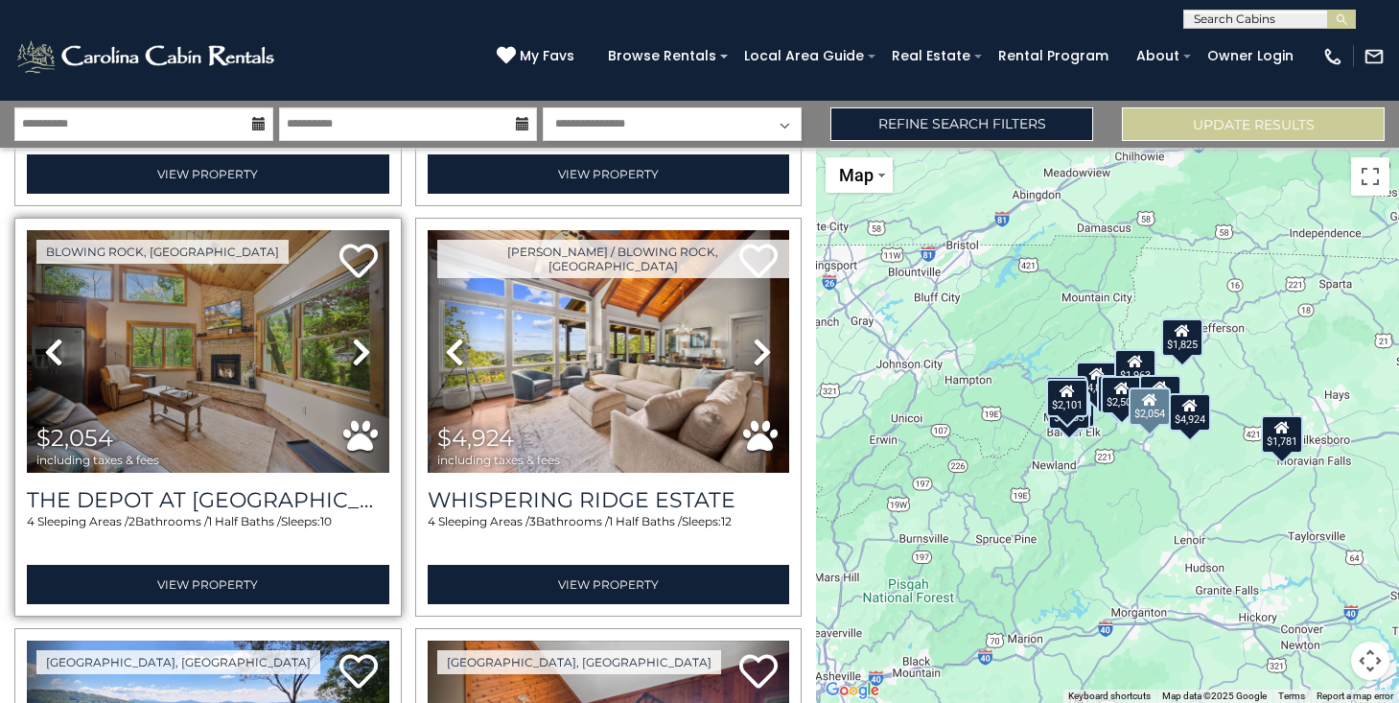
click at [372, 343] on link "Next" at bounding box center [362, 351] width 55 height 243
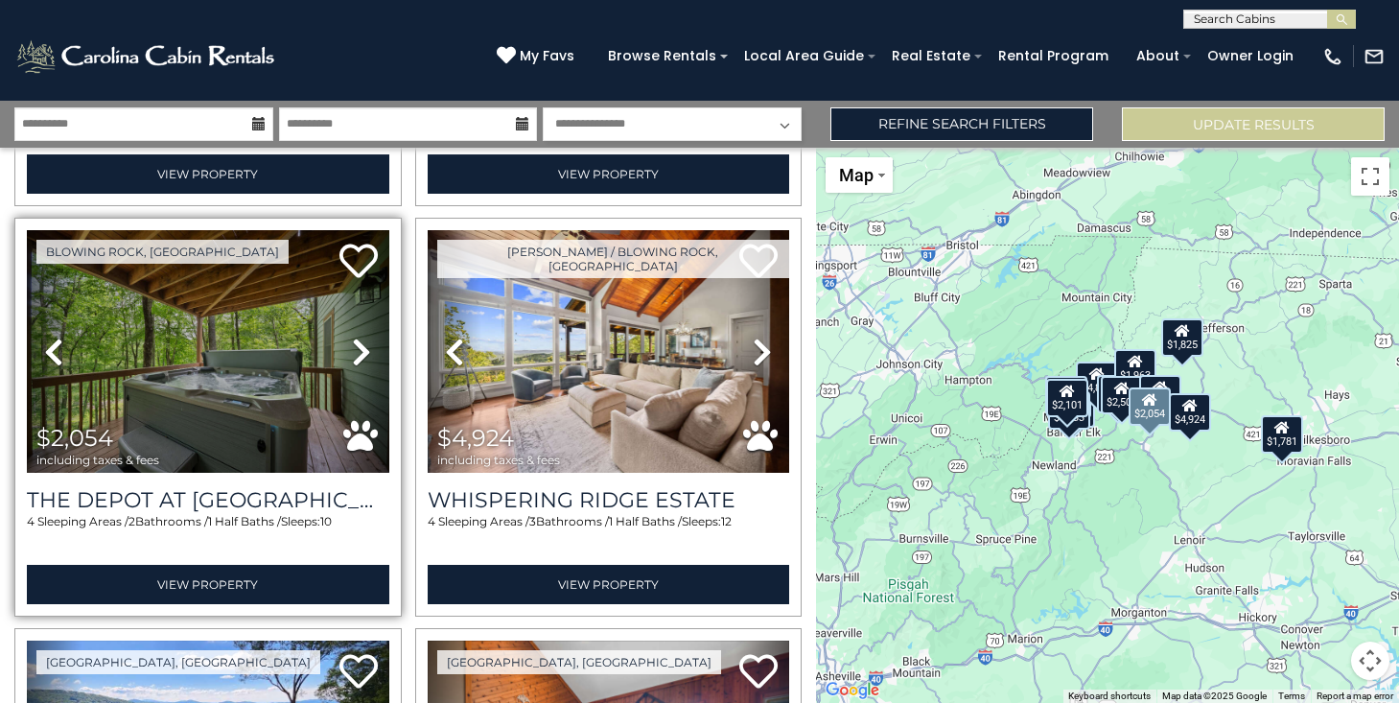
click at [372, 343] on link "Next" at bounding box center [362, 351] width 55 height 243
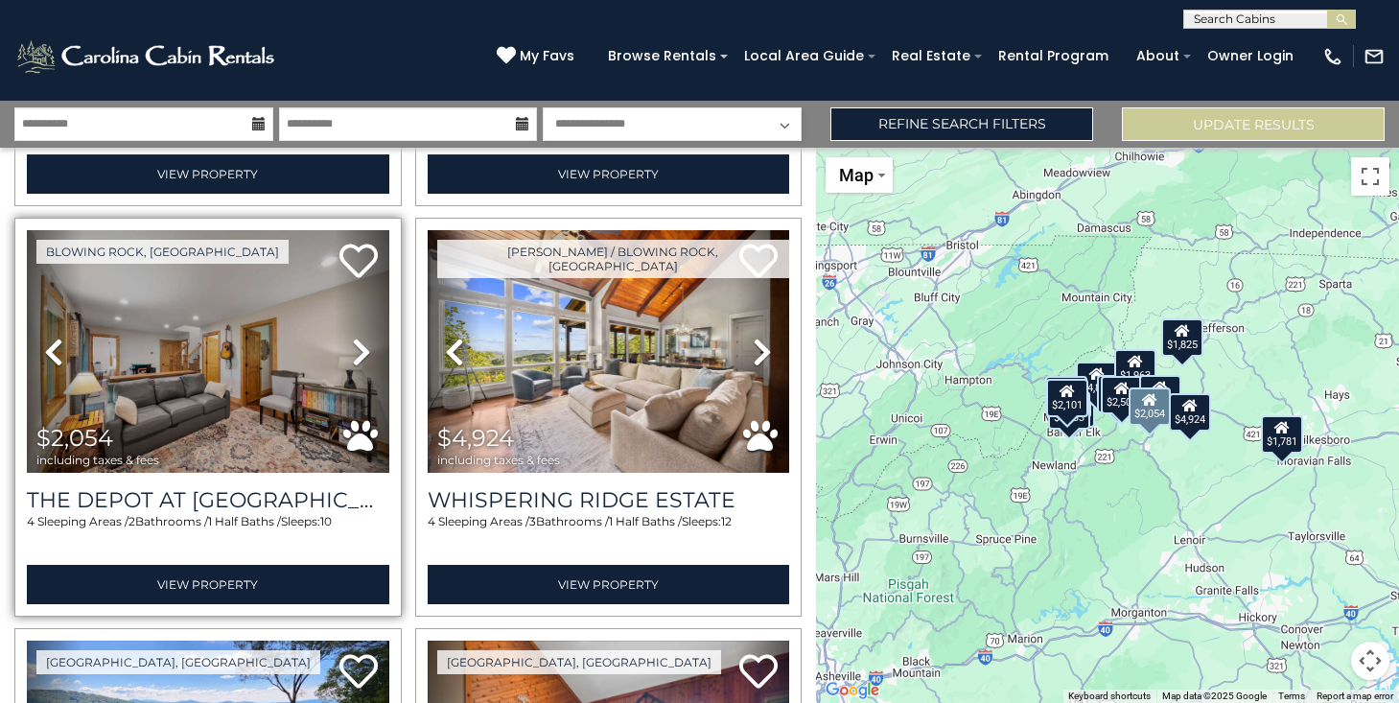
click at [372, 343] on link "Next" at bounding box center [362, 351] width 55 height 243
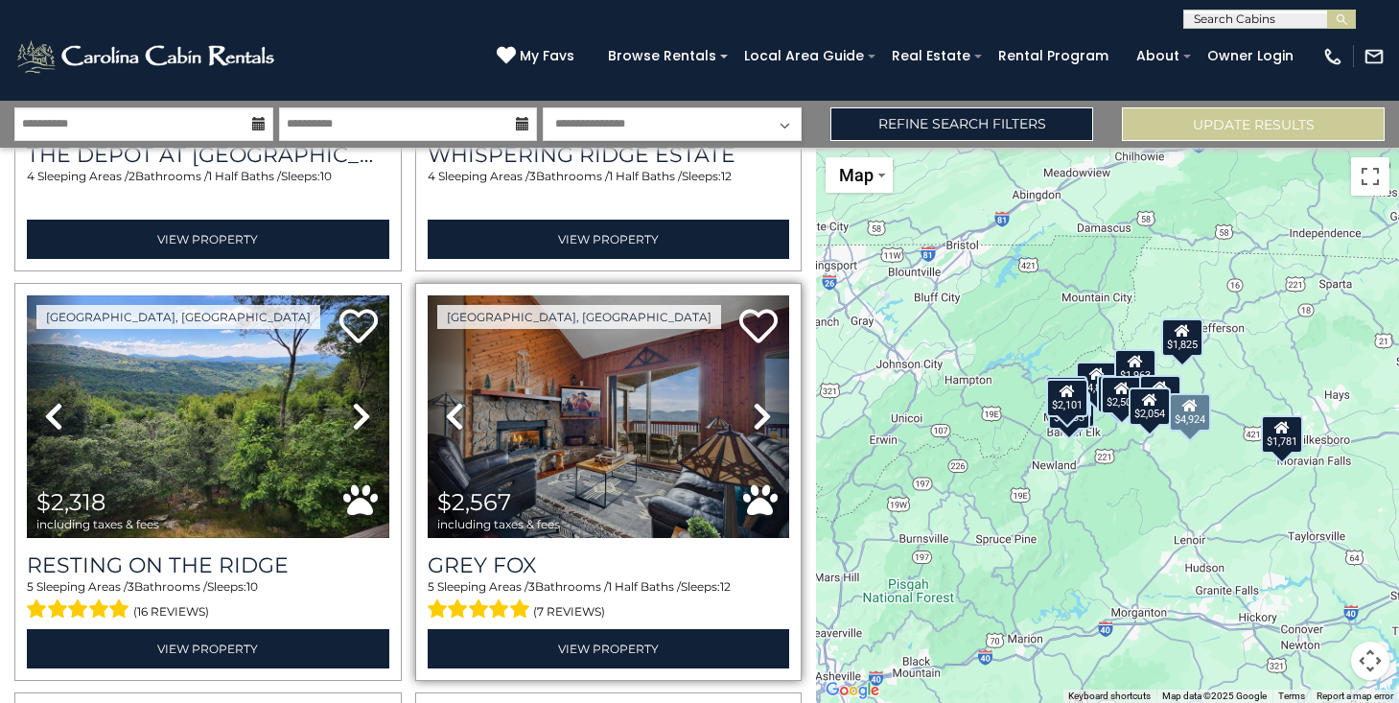
scroll to position [1160, 0]
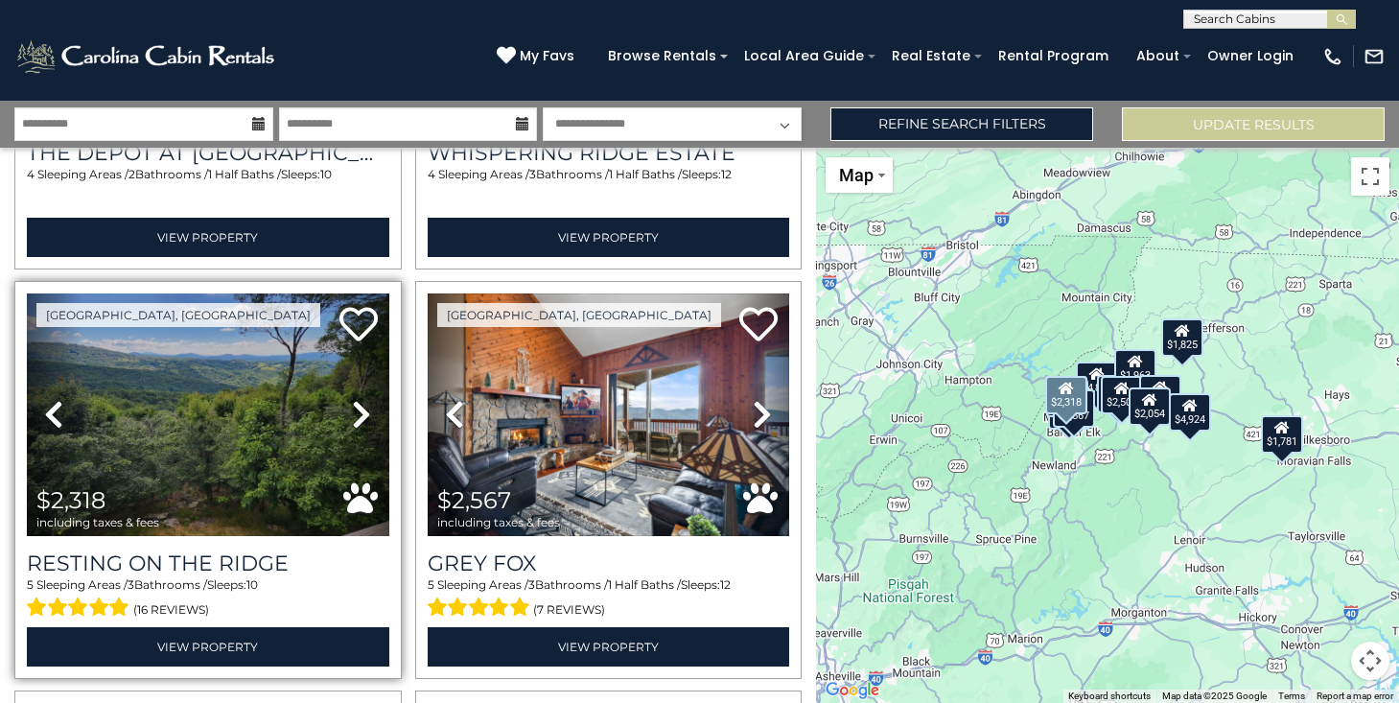
click at [357, 411] on icon at bounding box center [361, 414] width 19 height 31
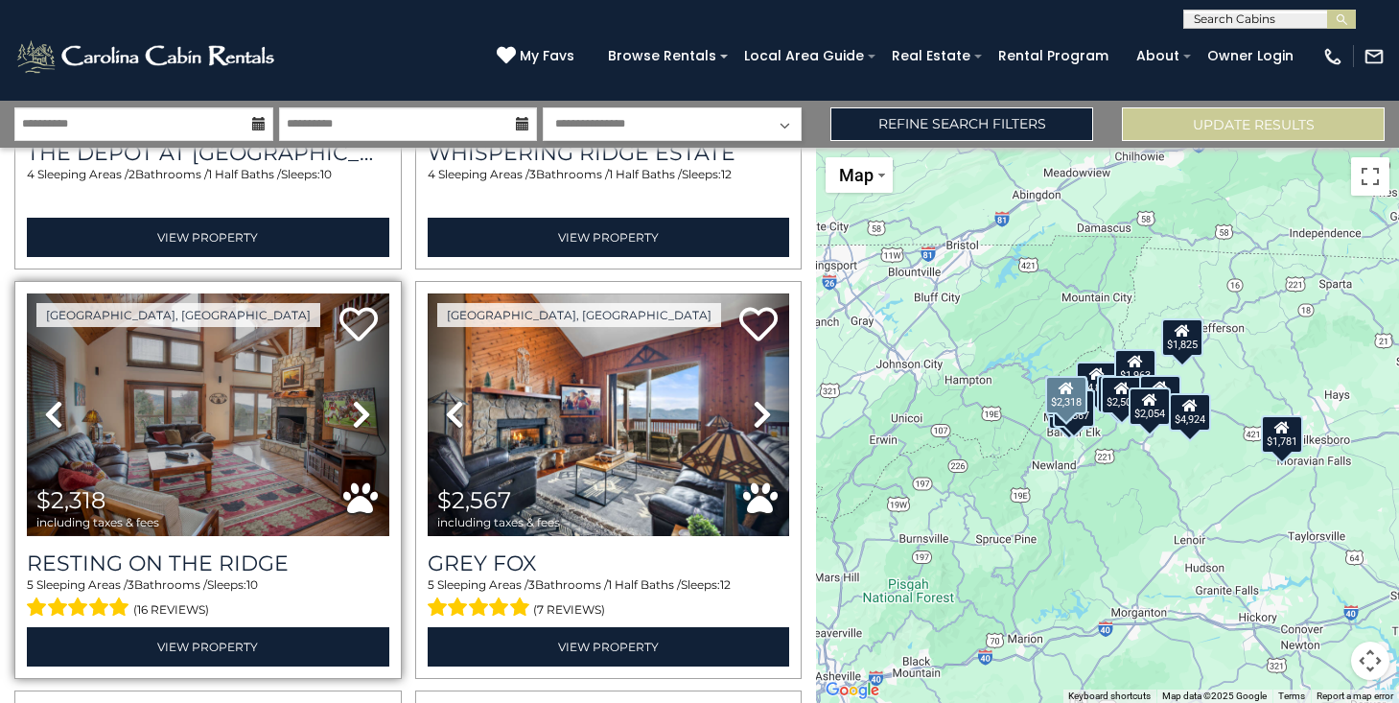
click at [358, 411] on icon at bounding box center [361, 414] width 19 height 31
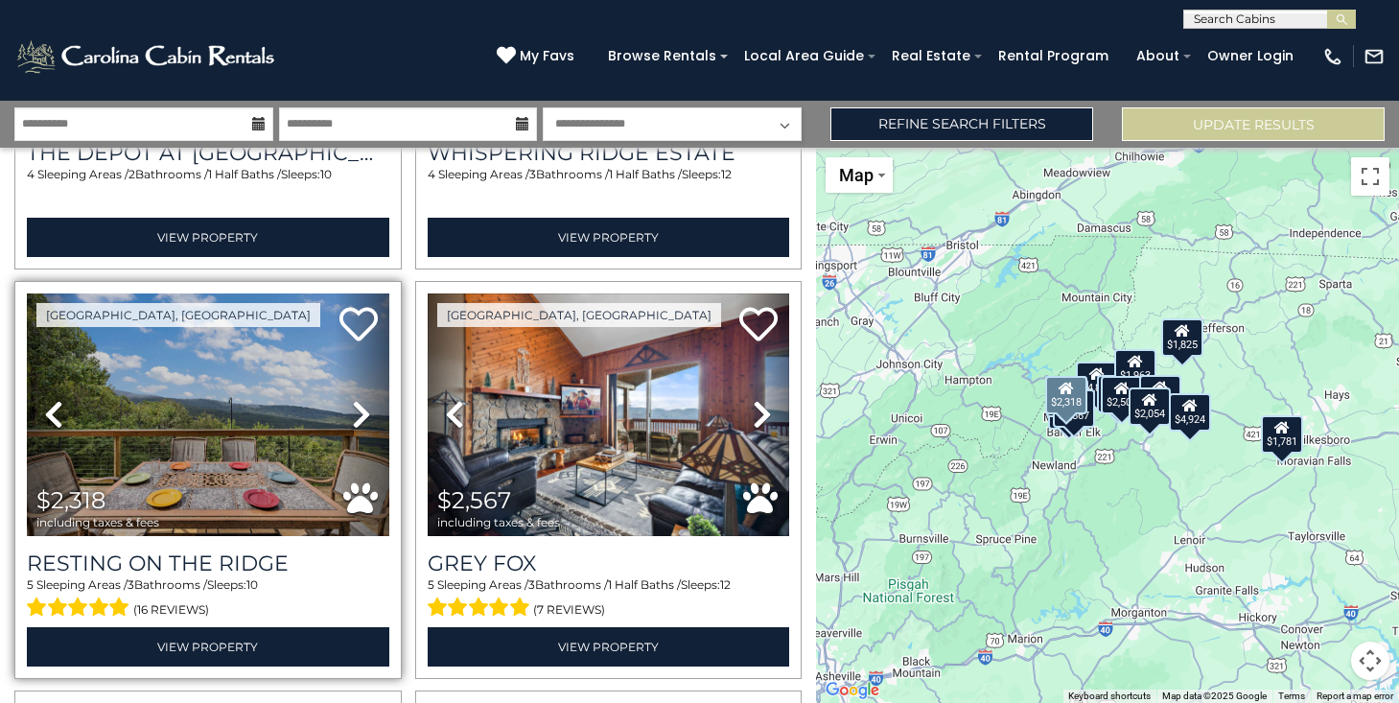
click at [358, 411] on icon at bounding box center [361, 414] width 19 height 31
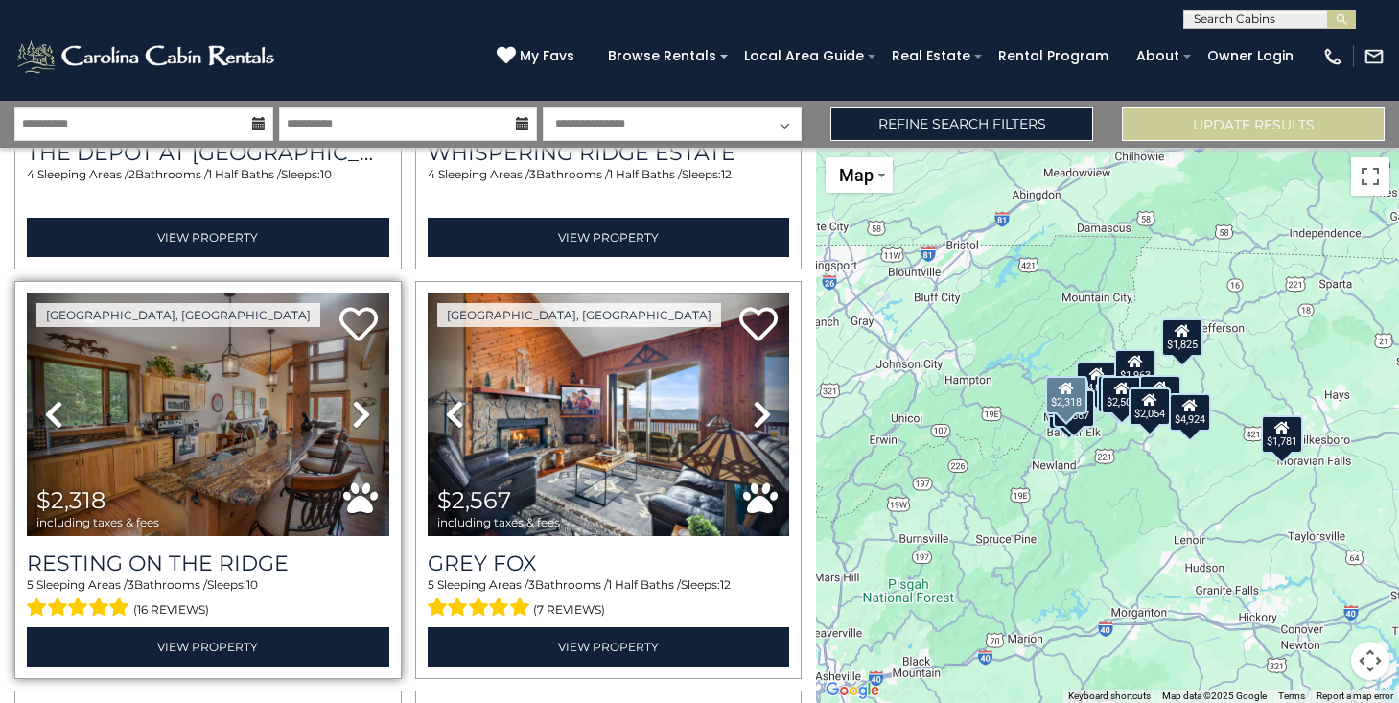
click at [359, 411] on icon at bounding box center [361, 414] width 19 height 31
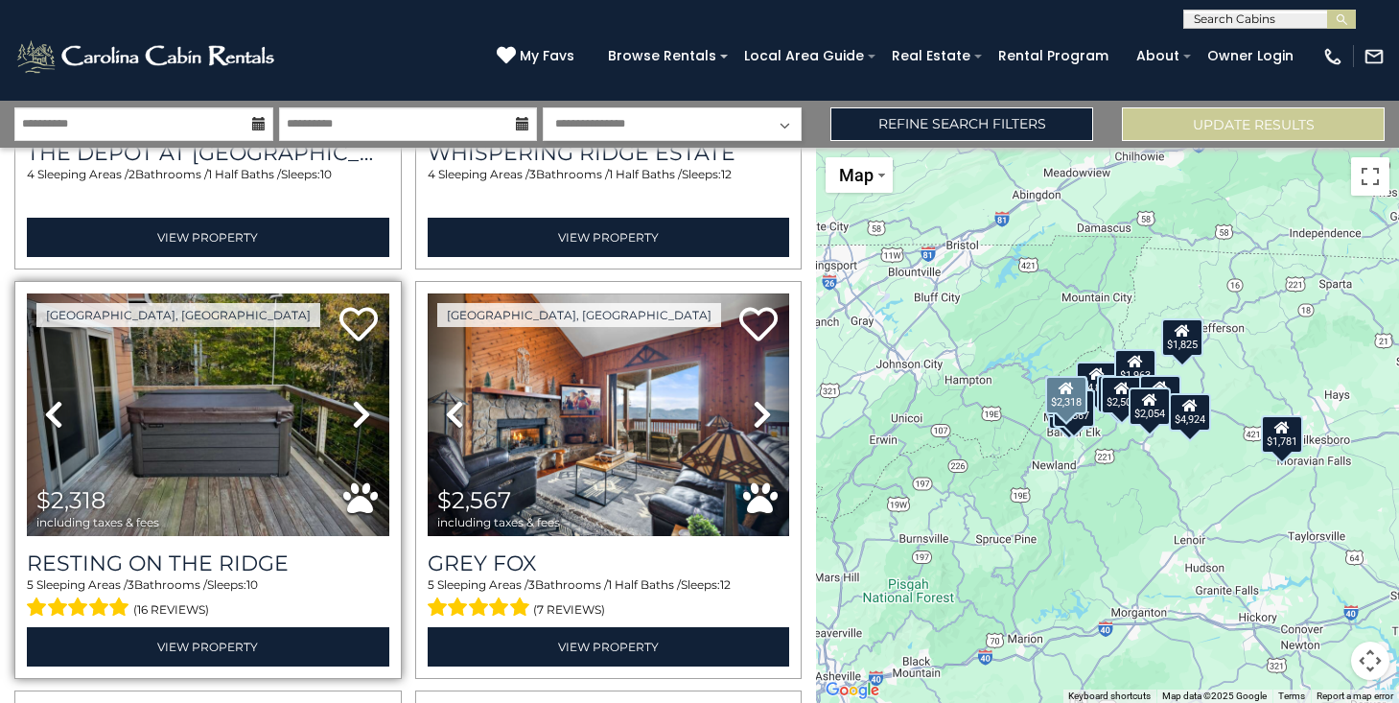
click at [359, 411] on icon at bounding box center [361, 414] width 19 height 31
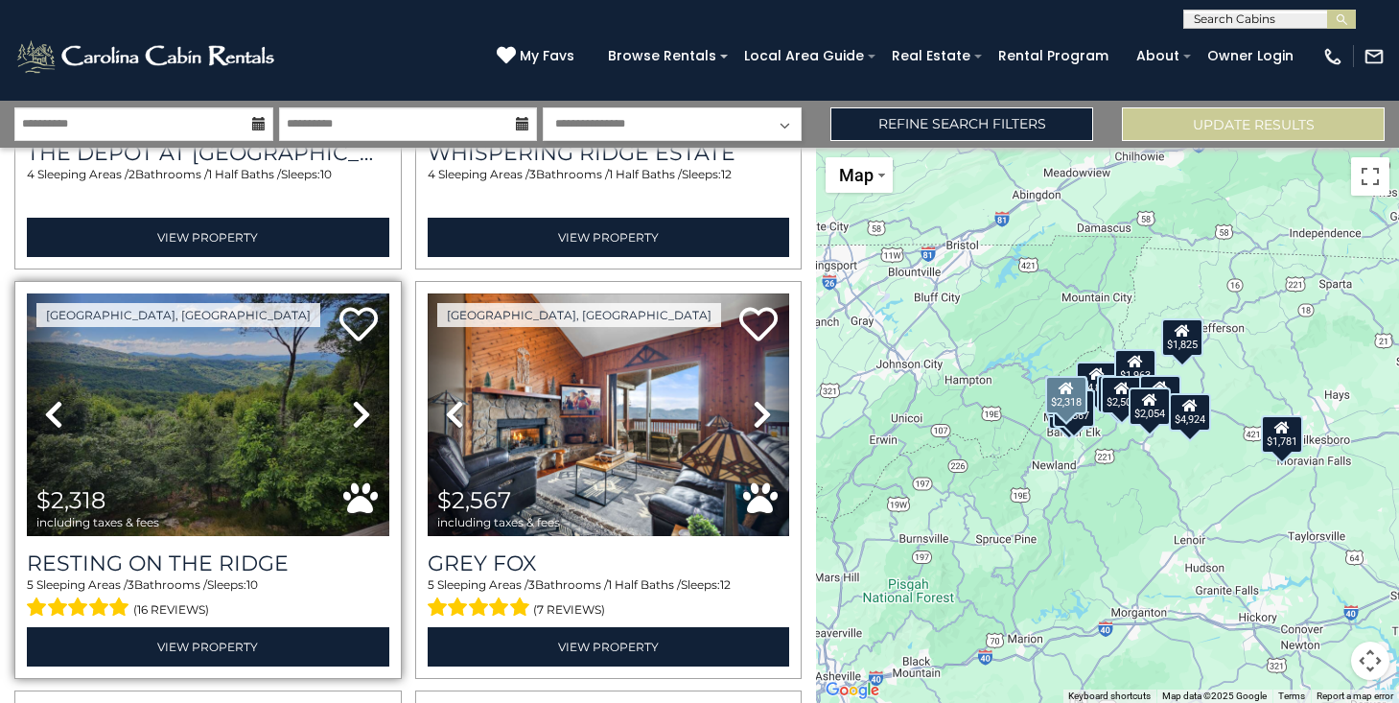
click at [359, 411] on icon at bounding box center [361, 414] width 19 height 31
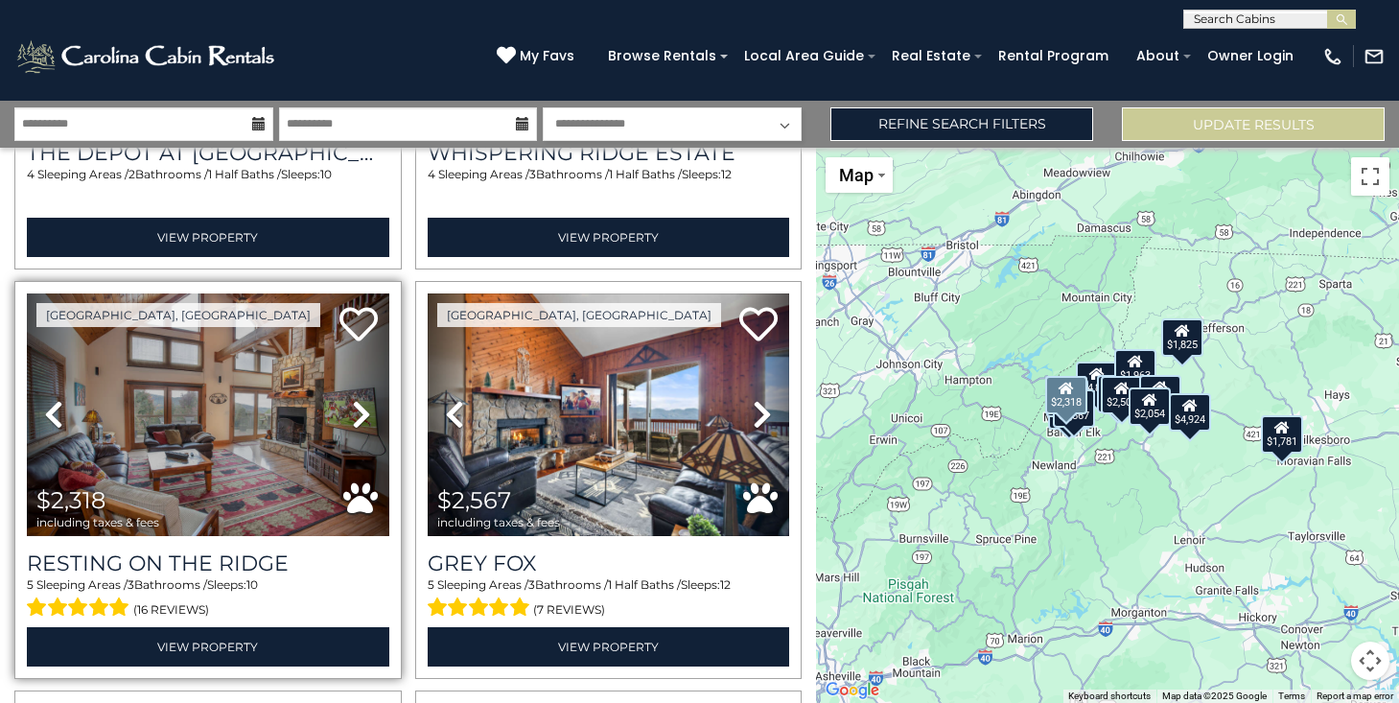
click at [359, 411] on icon at bounding box center [361, 414] width 19 height 31
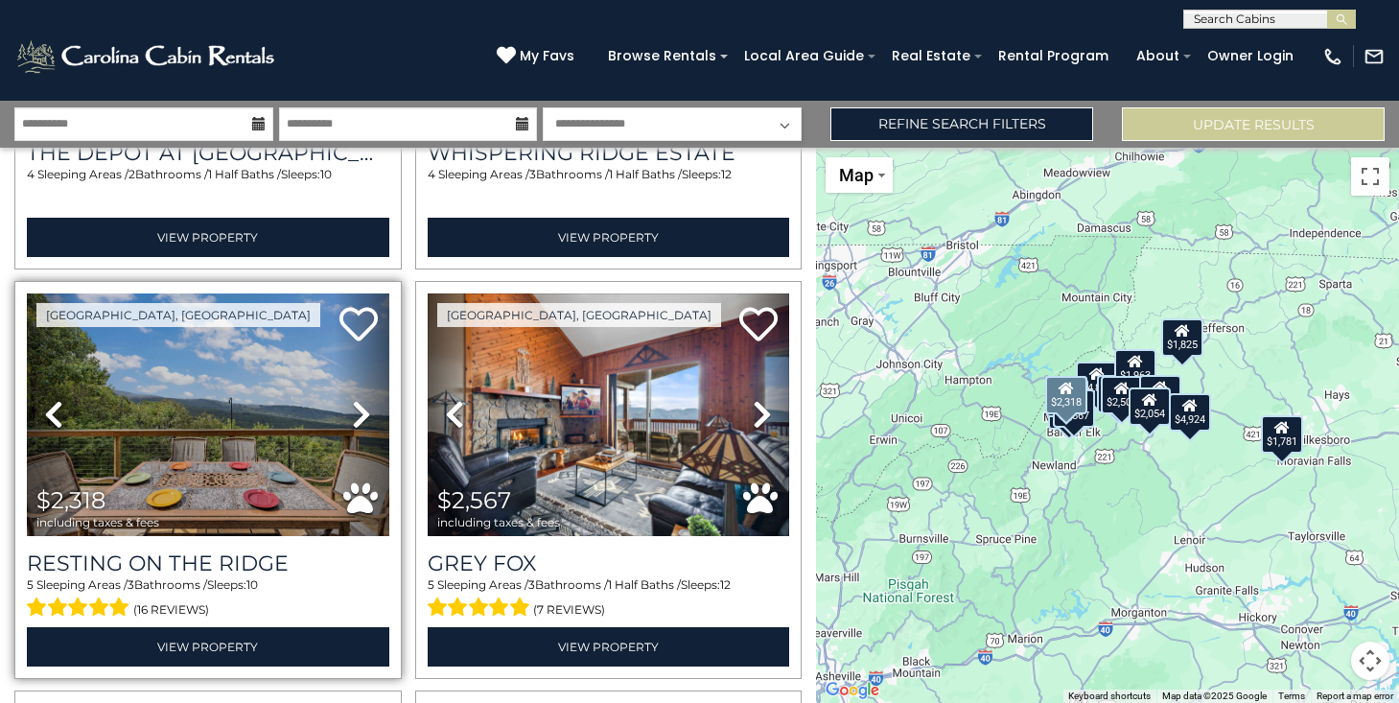
click at [359, 411] on icon at bounding box center [361, 414] width 19 height 31
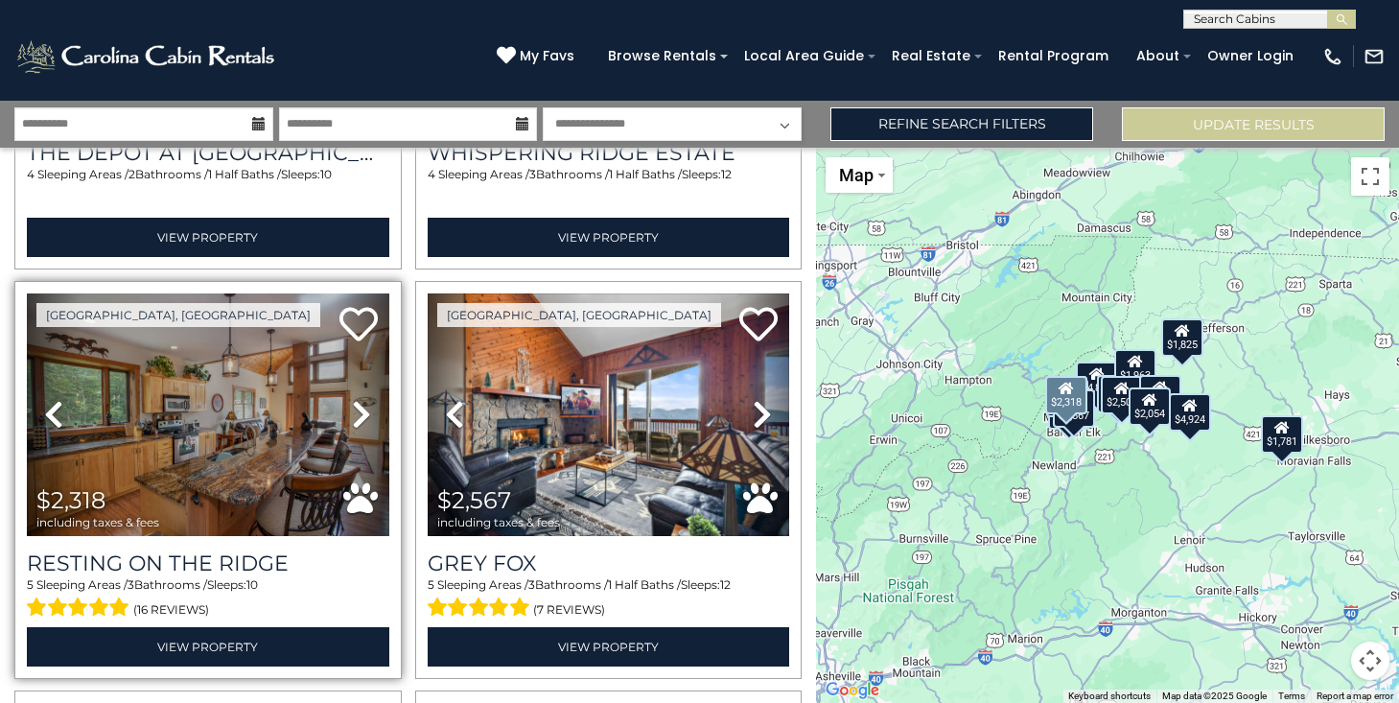
click at [364, 410] on icon at bounding box center [361, 414] width 19 height 31
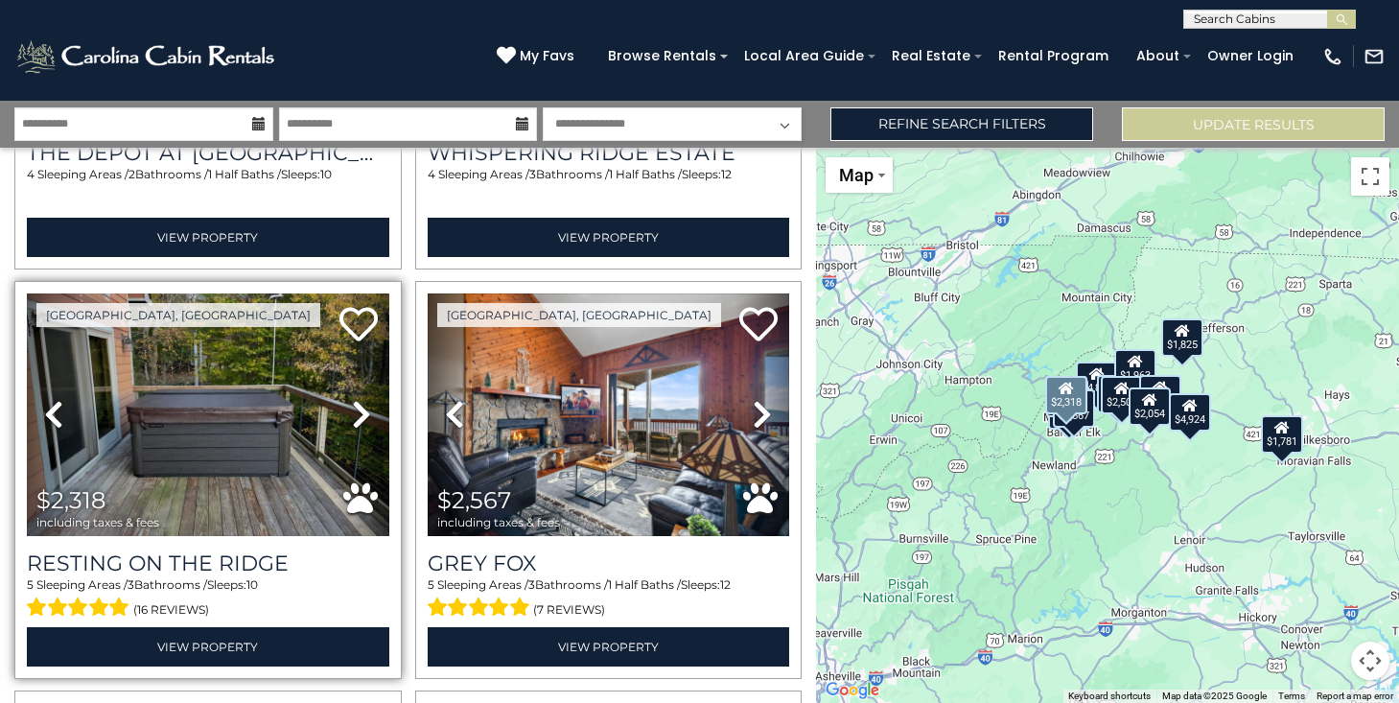
click at [364, 410] on icon at bounding box center [361, 414] width 19 height 31
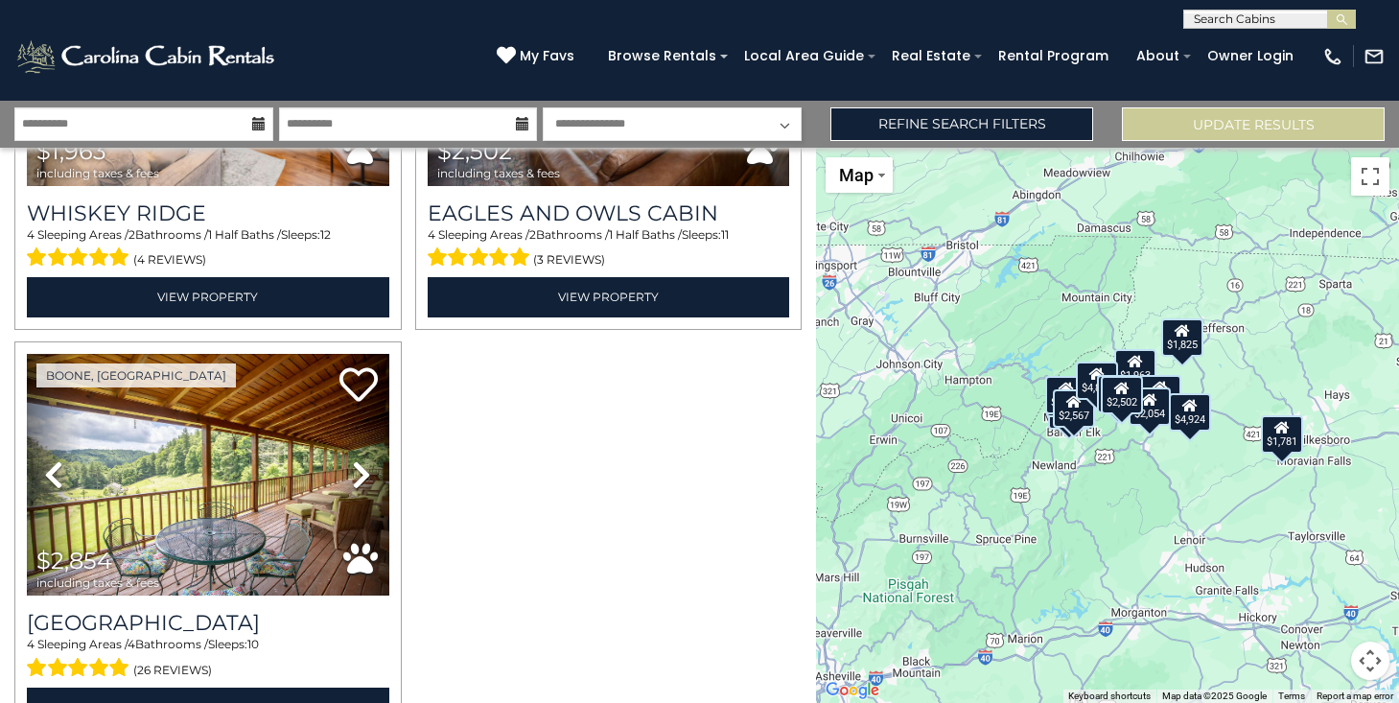
scroll to position [2739, 0]
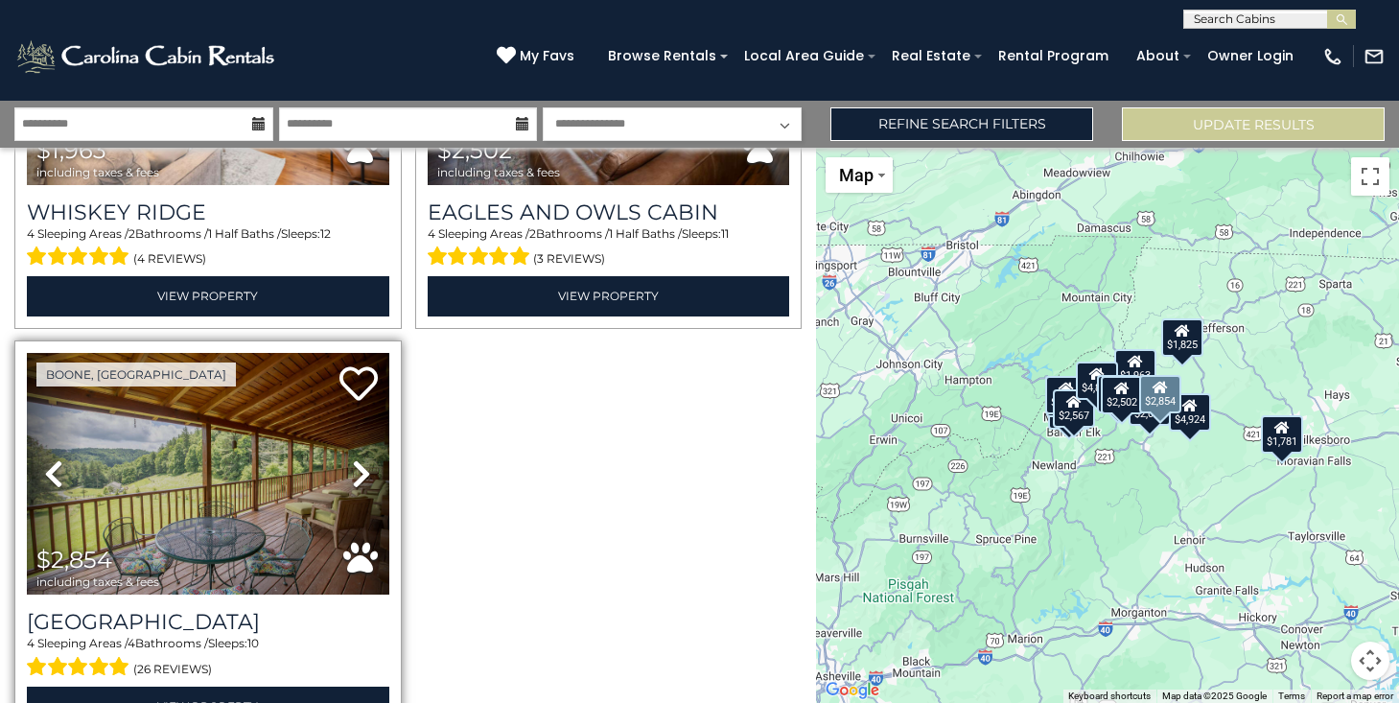
click at [366, 476] on icon at bounding box center [361, 473] width 19 height 31
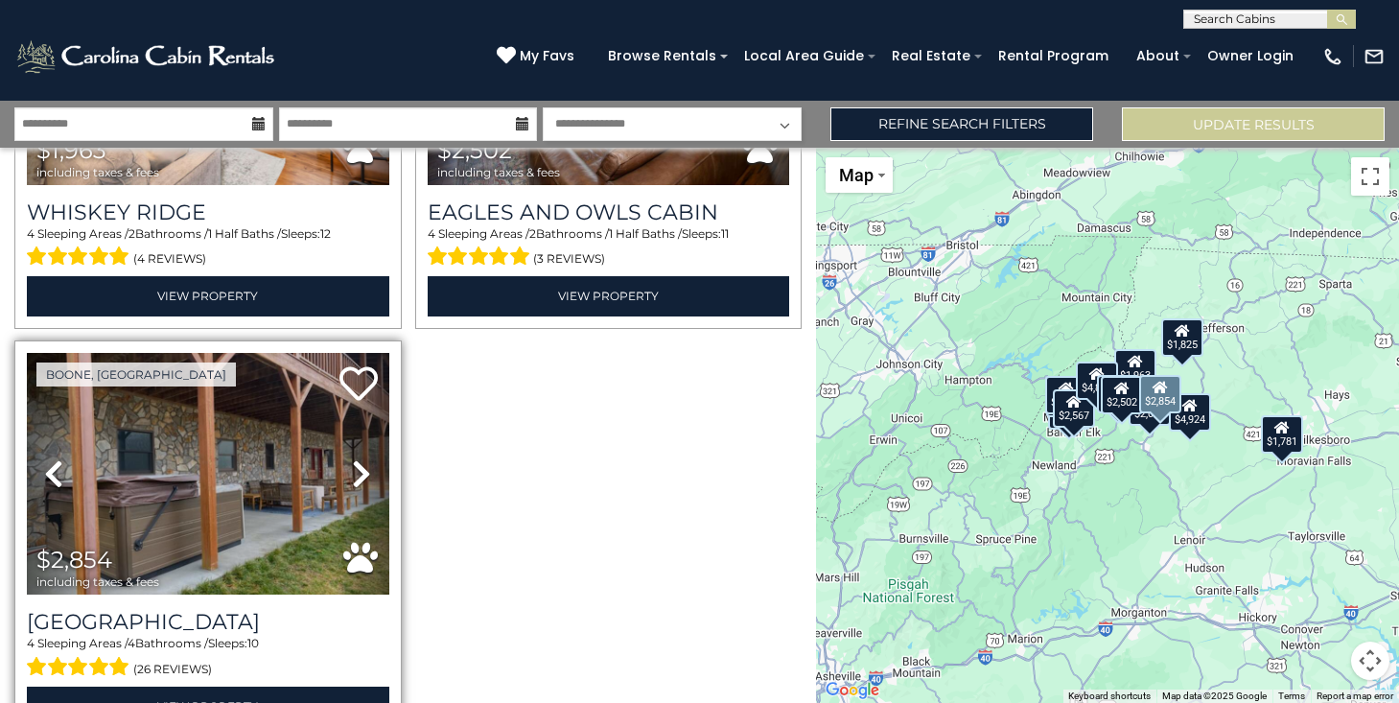
click at [367, 475] on icon at bounding box center [361, 473] width 19 height 31
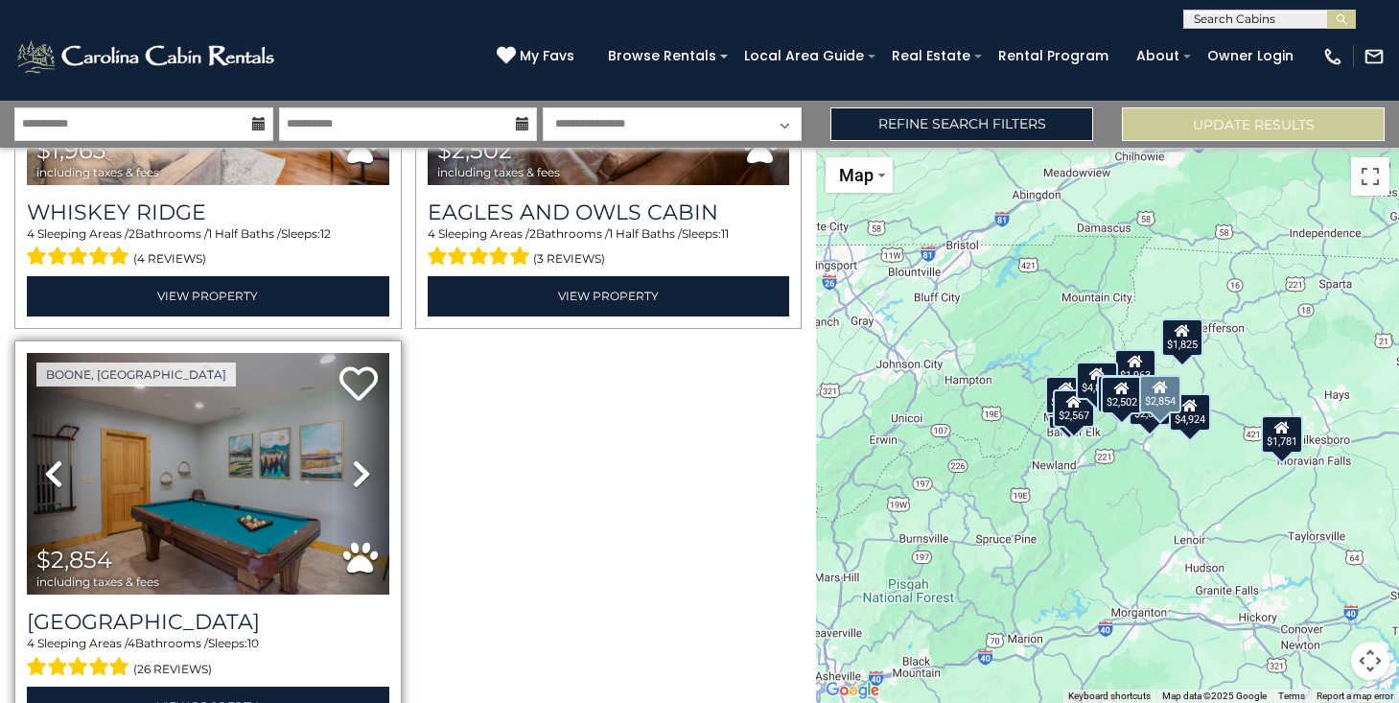
click at [367, 475] on icon at bounding box center [361, 473] width 19 height 31
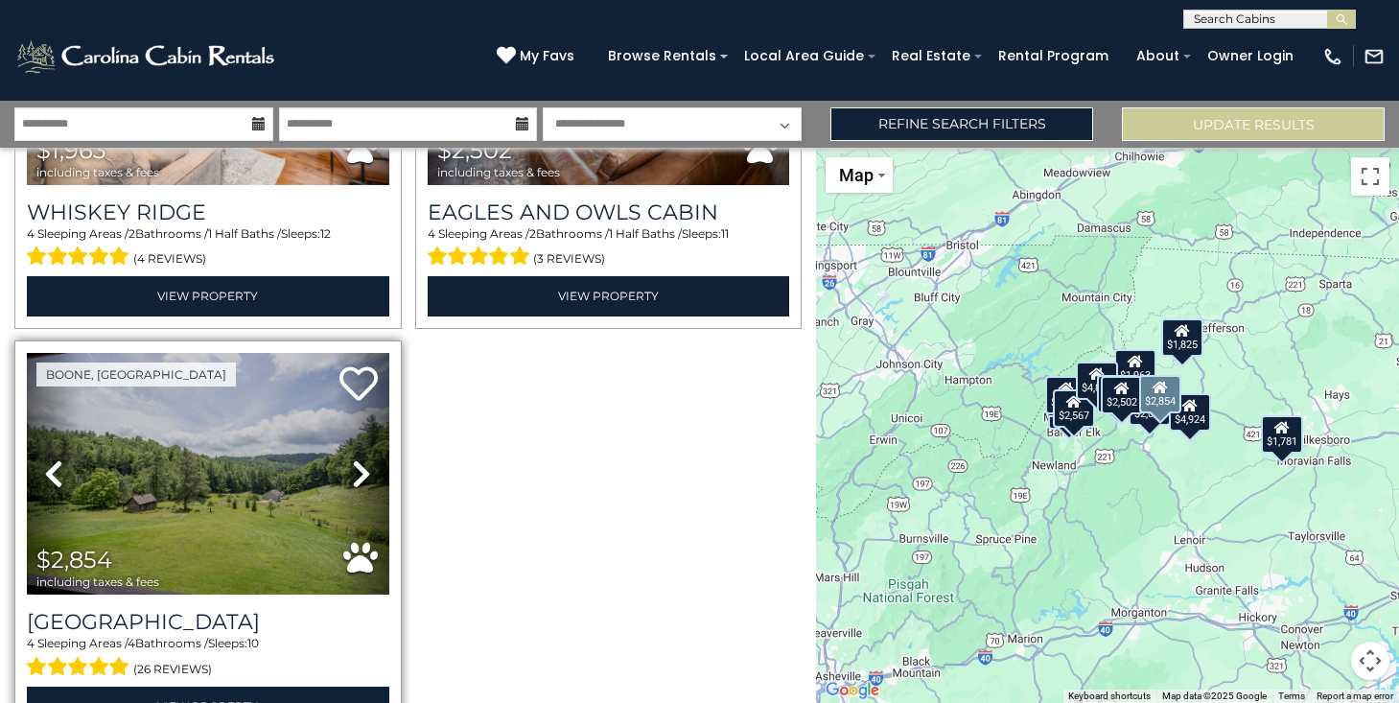
click at [368, 475] on icon at bounding box center [361, 473] width 19 height 31
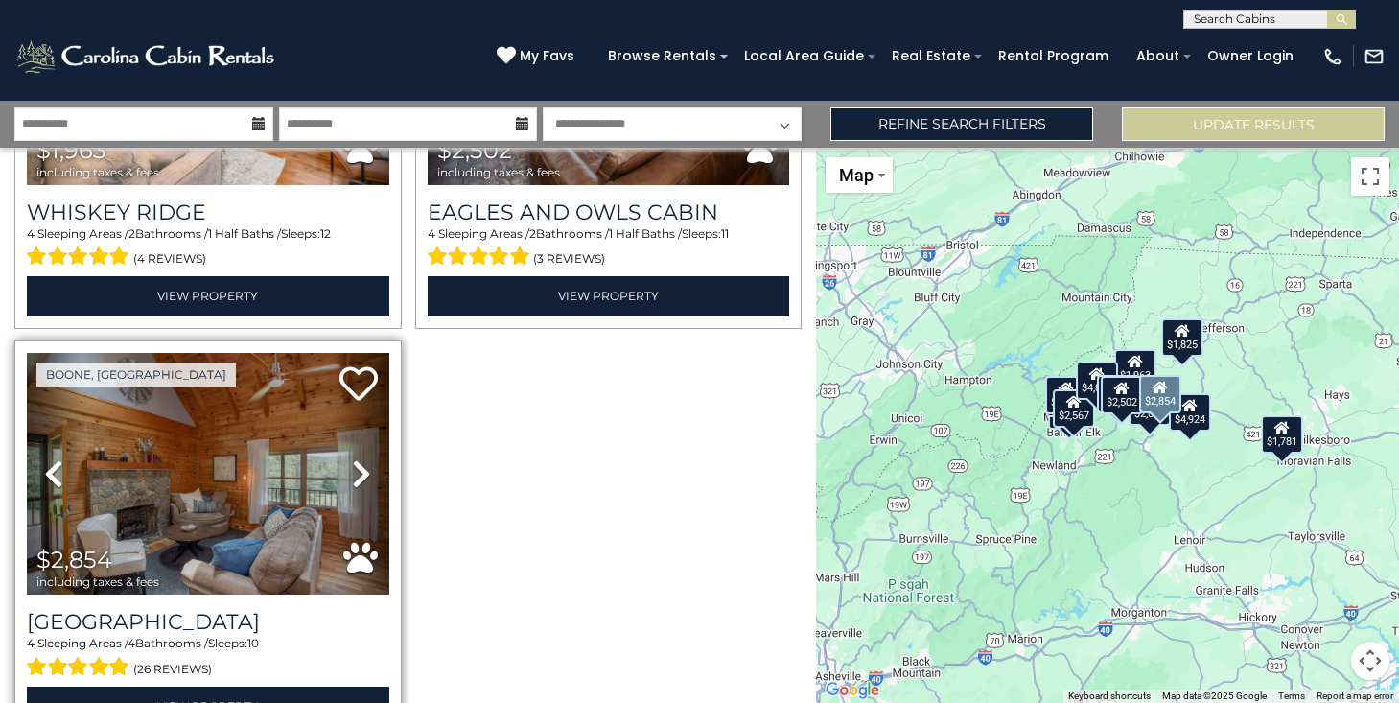
click at [368, 473] on icon at bounding box center [361, 473] width 19 height 31
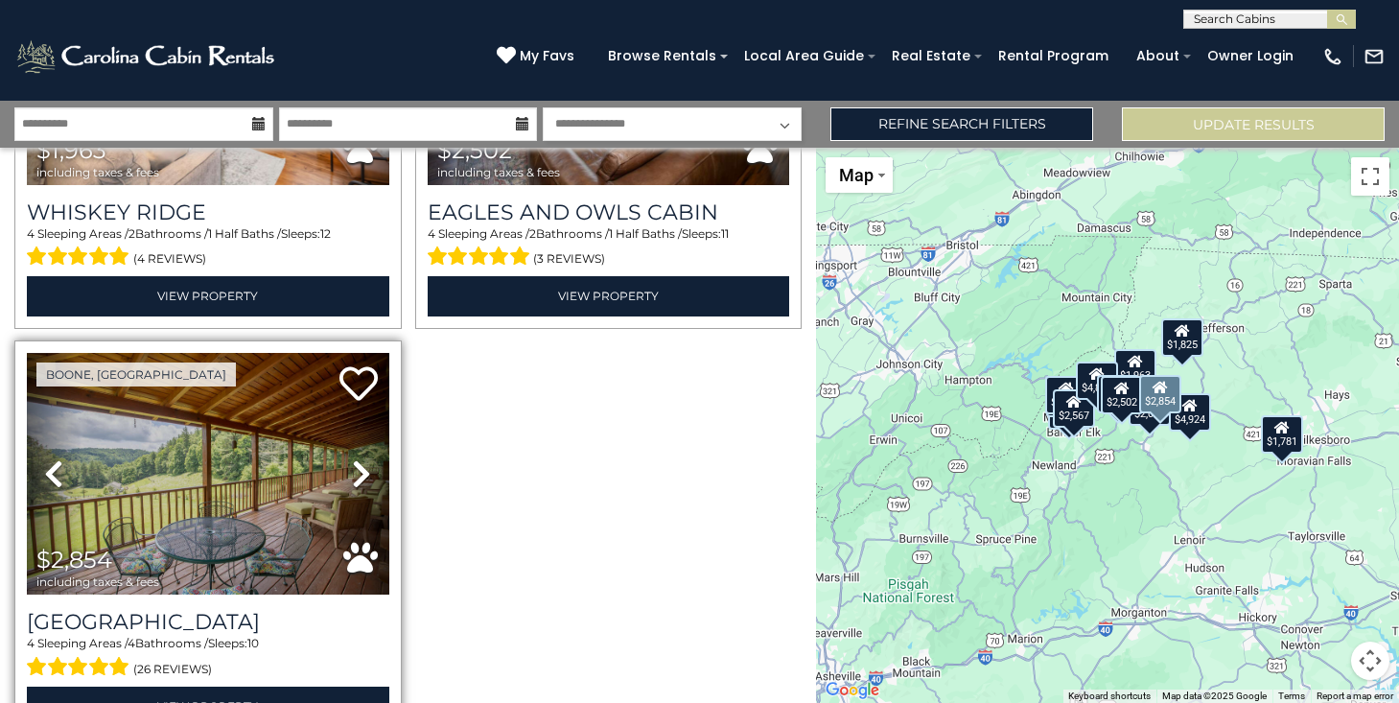
click at [368, 473] on icon at bounding box center [361, 473] width 19 height 31
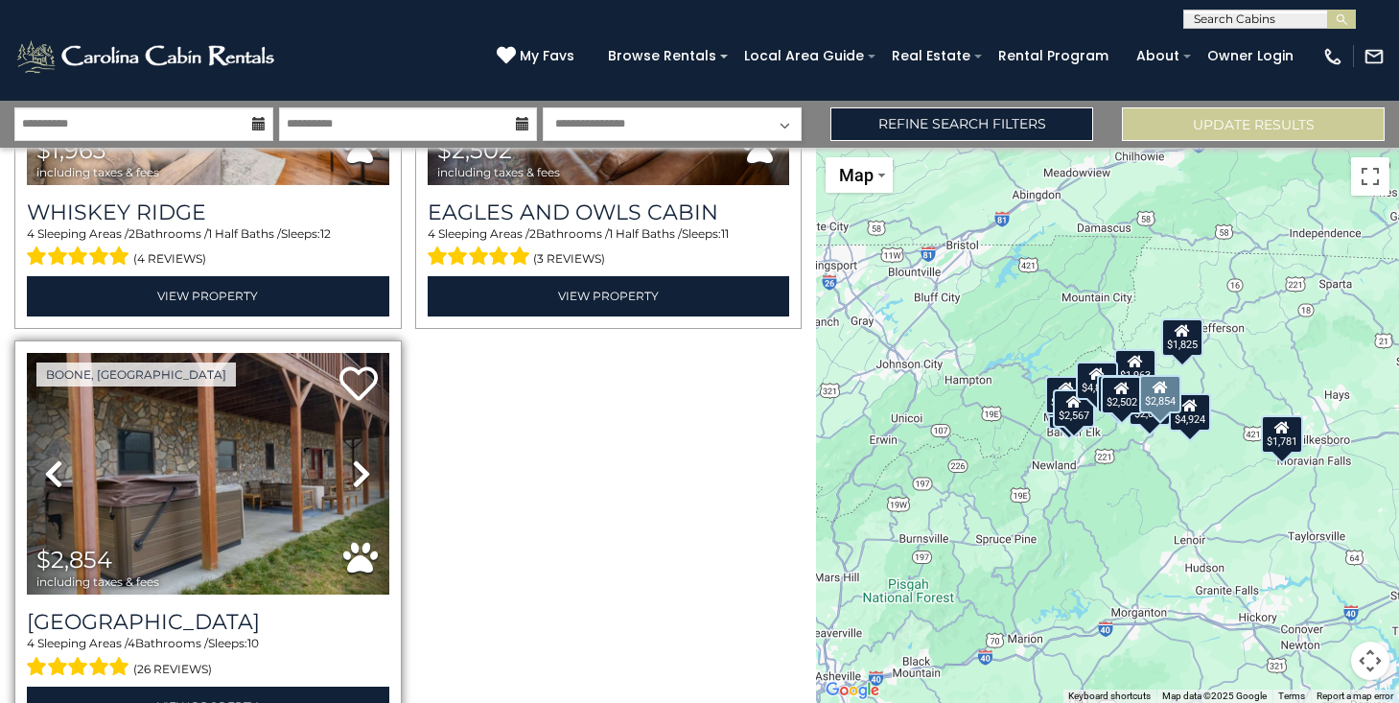
click at [368, 473] on icon at bounding box center [361, 473] width 19 height 31
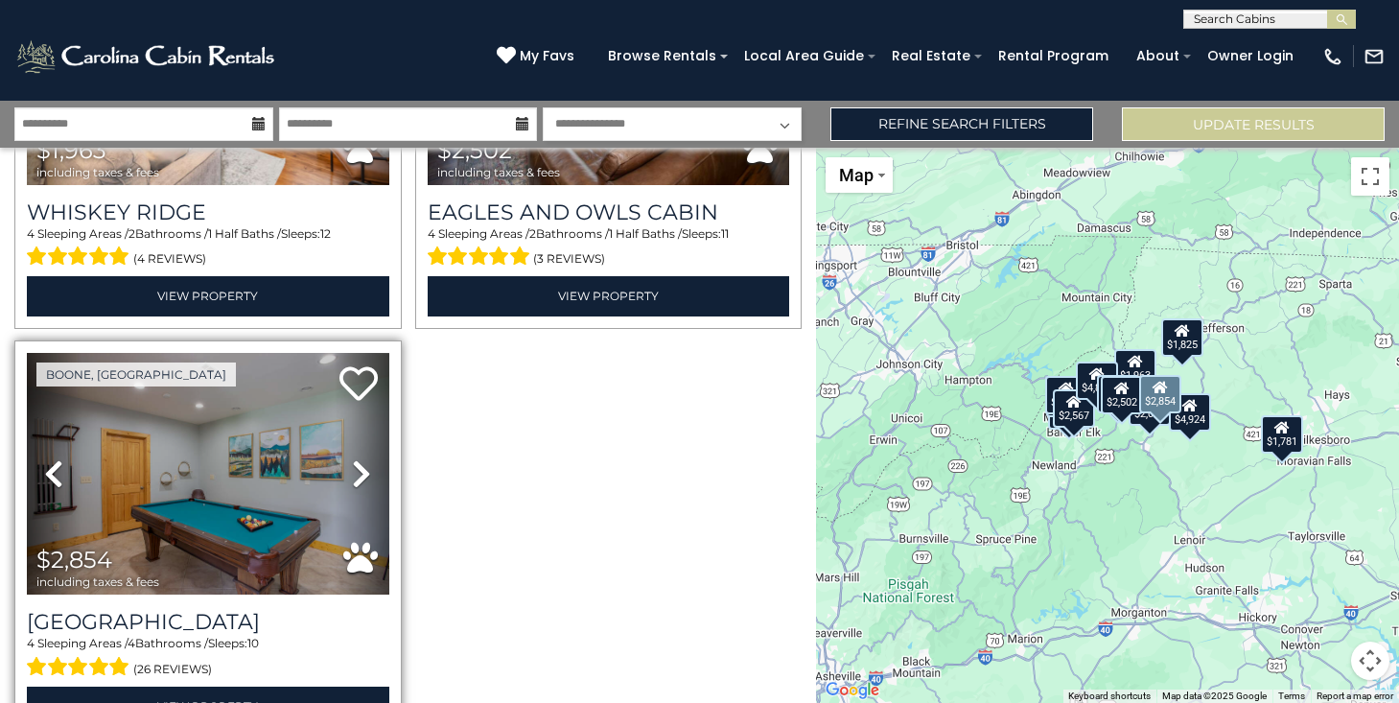
click at [368, 473] on icon at bounding box center [361, 473] width 19 height 31
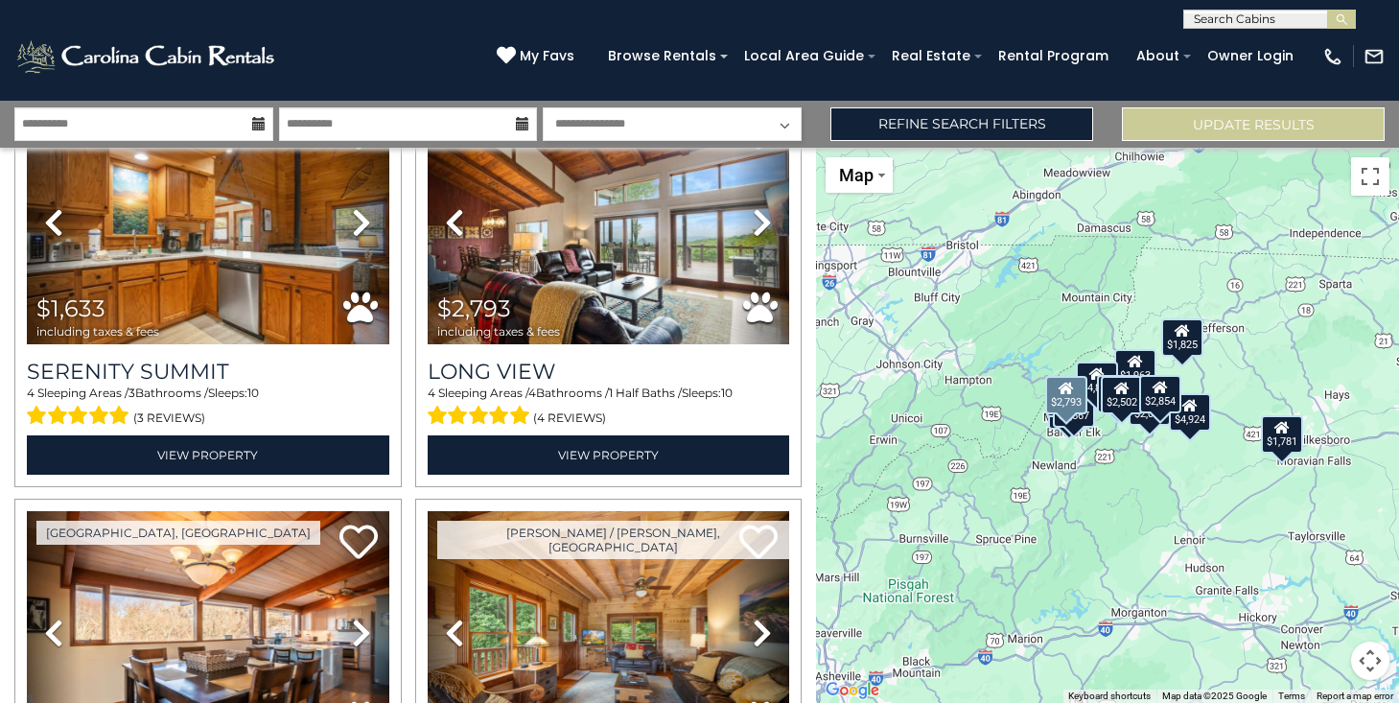
scroll to position [0, 0]
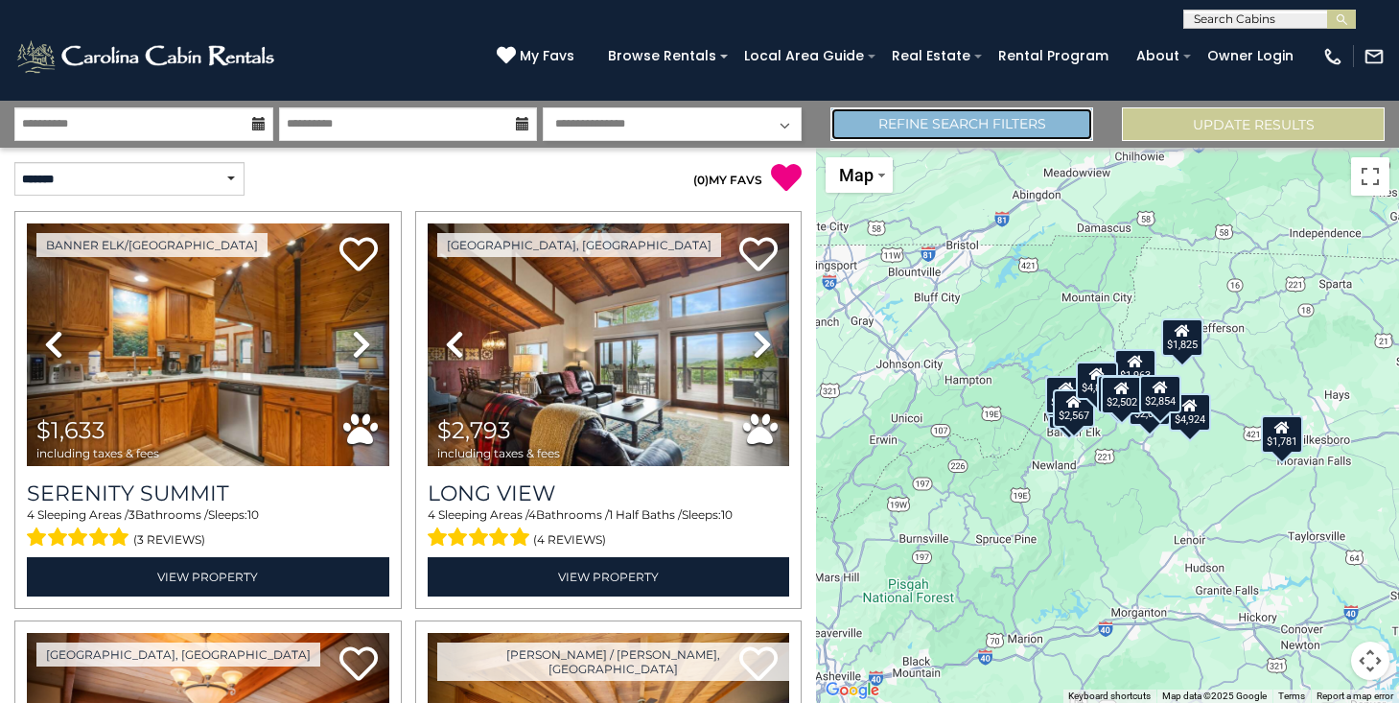
click at [916, 126] on link "Refine Search Filters" at bounding box center [962, 124] width 263 height 34
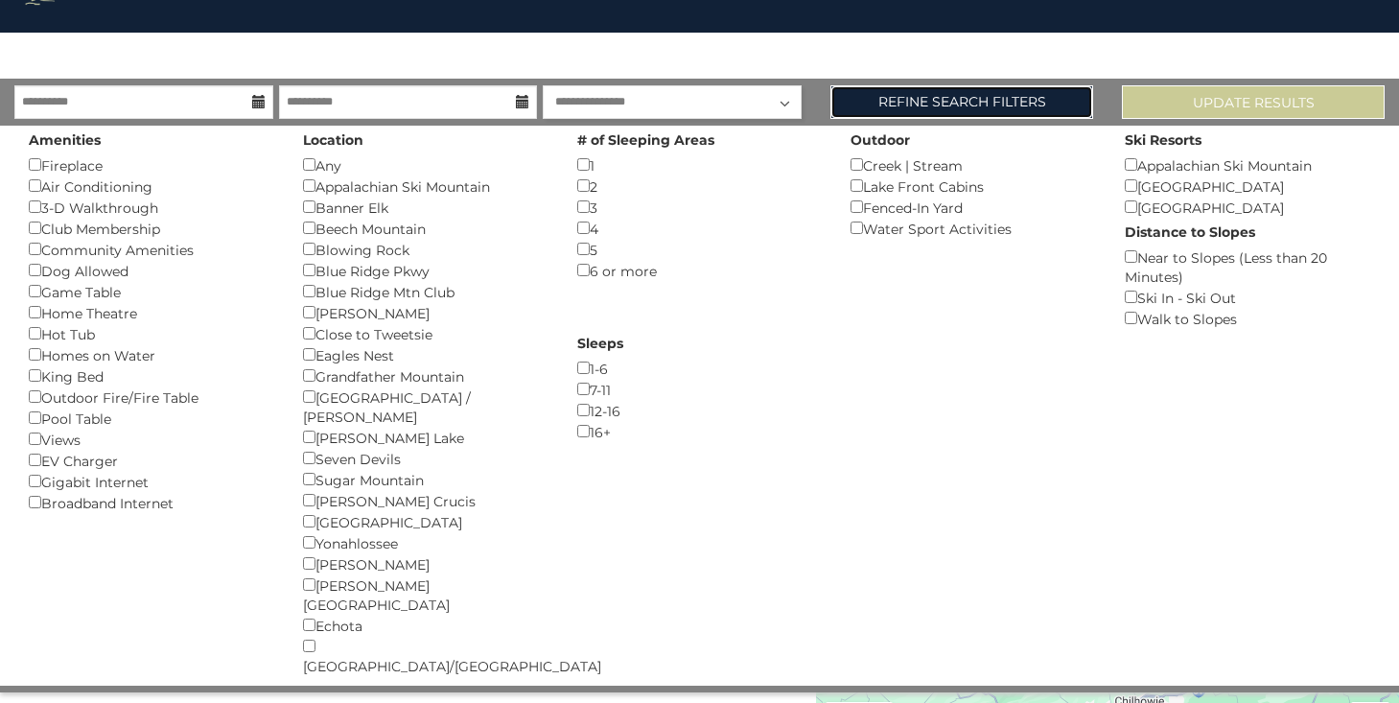
scroll to position [97, 0]
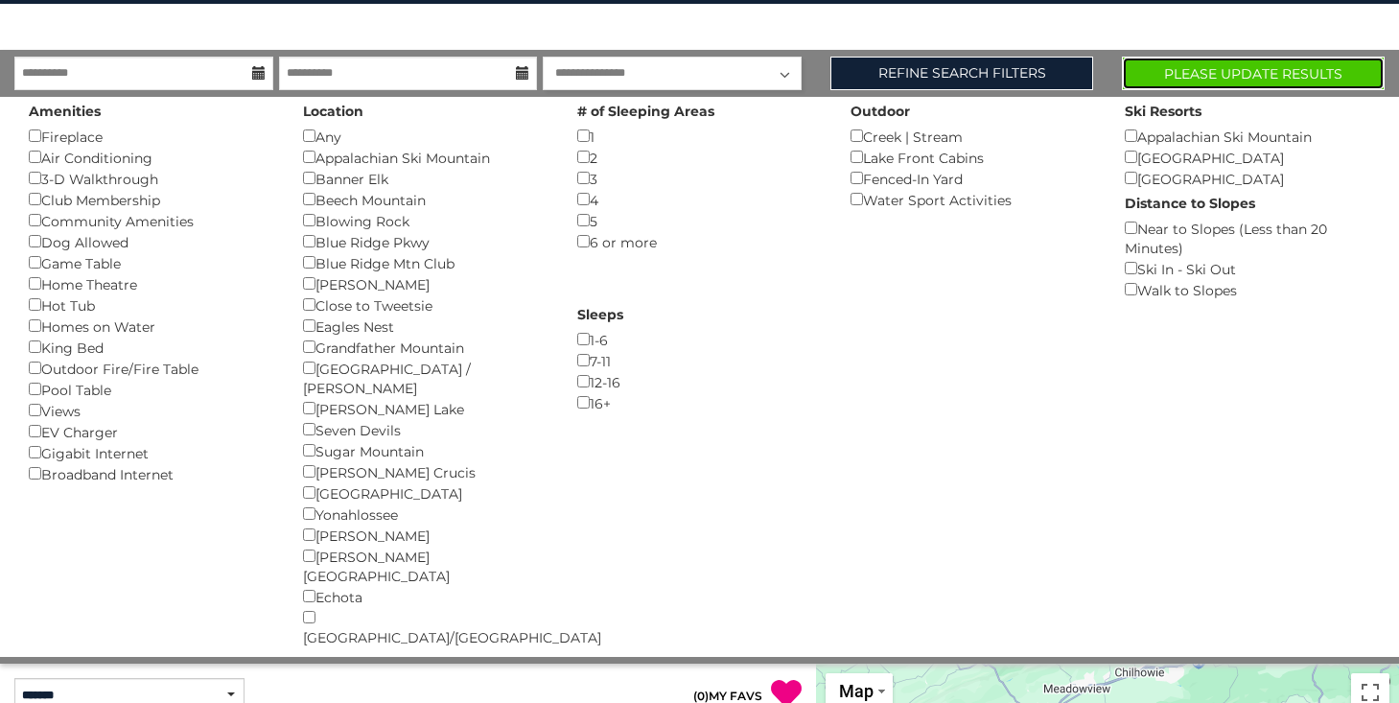
click at [1206, 71] on button "Please Update Results" at bounding box center [1253, 74] width 263 height 34
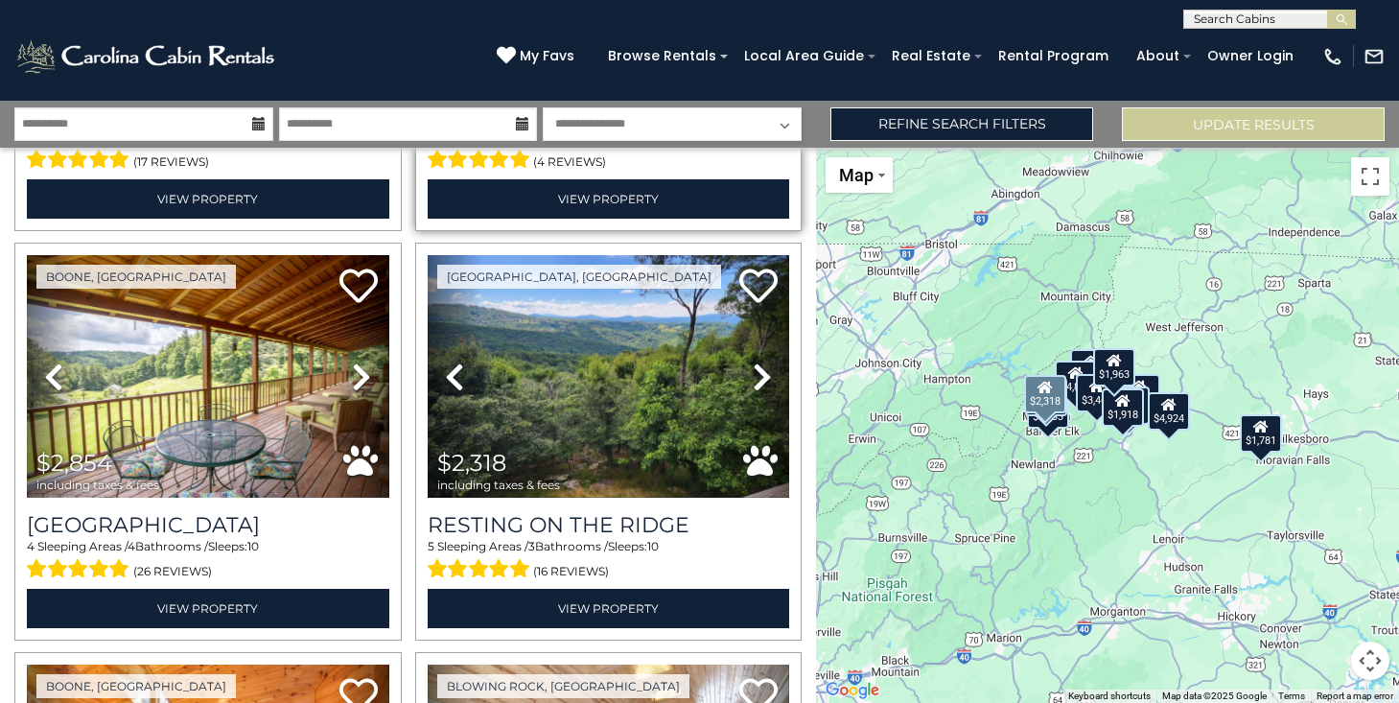
scroll to position [383, 0]
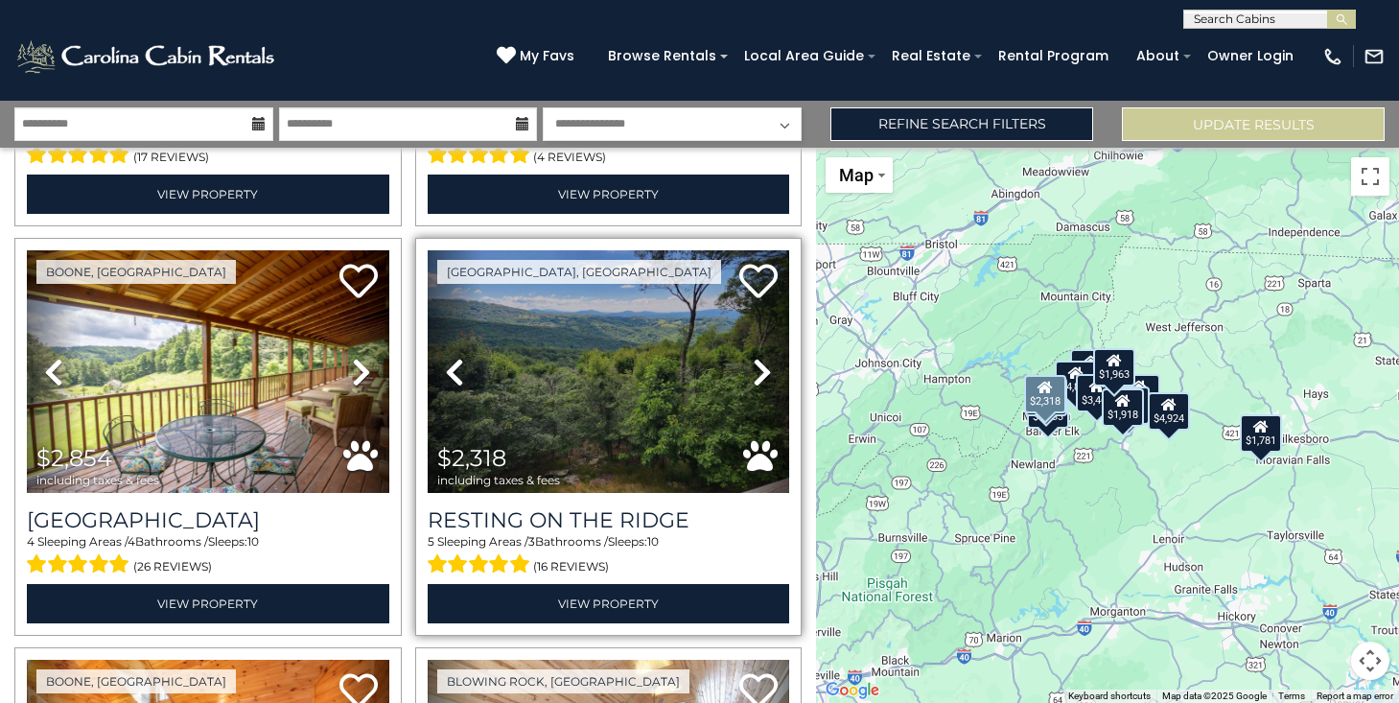
click at [756, 365] on icon at bounding box center [762, 372] width 19 height 31
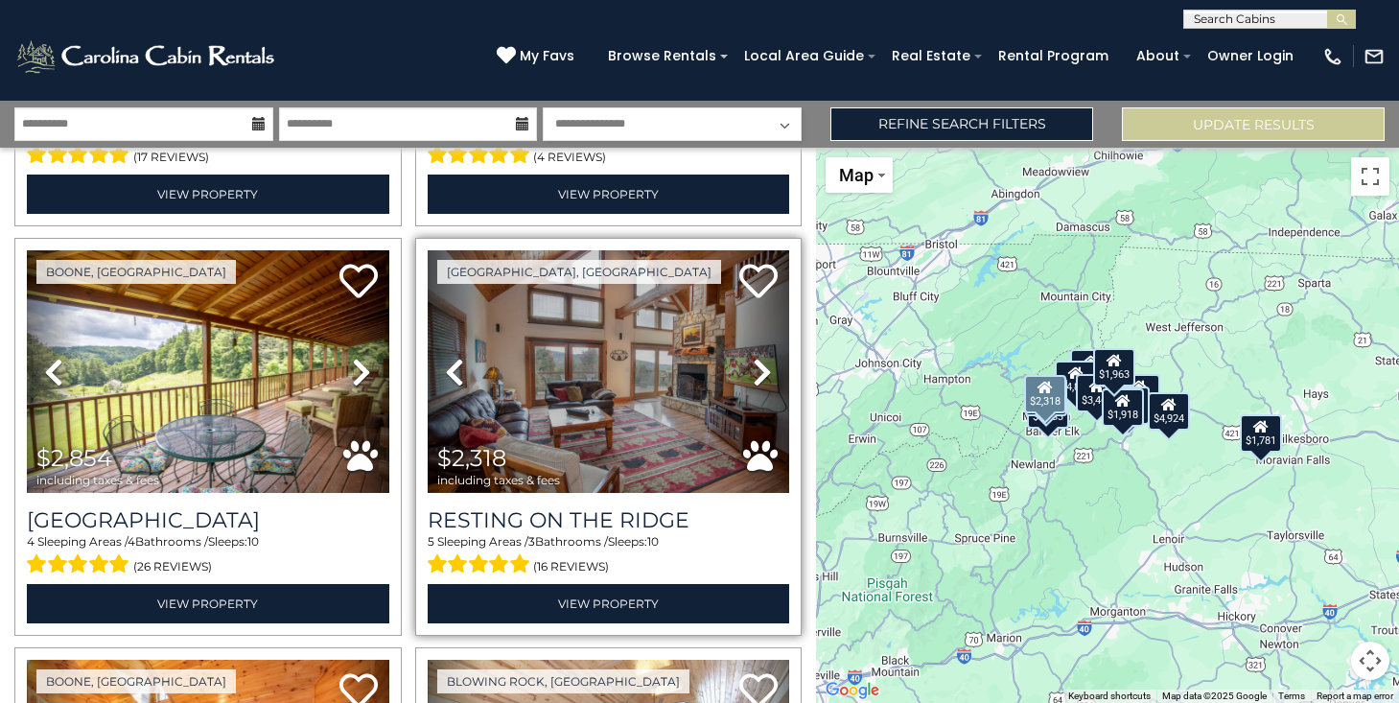
click at [756, 365] on icon at bounding box center [762, 372] width 19 height 31
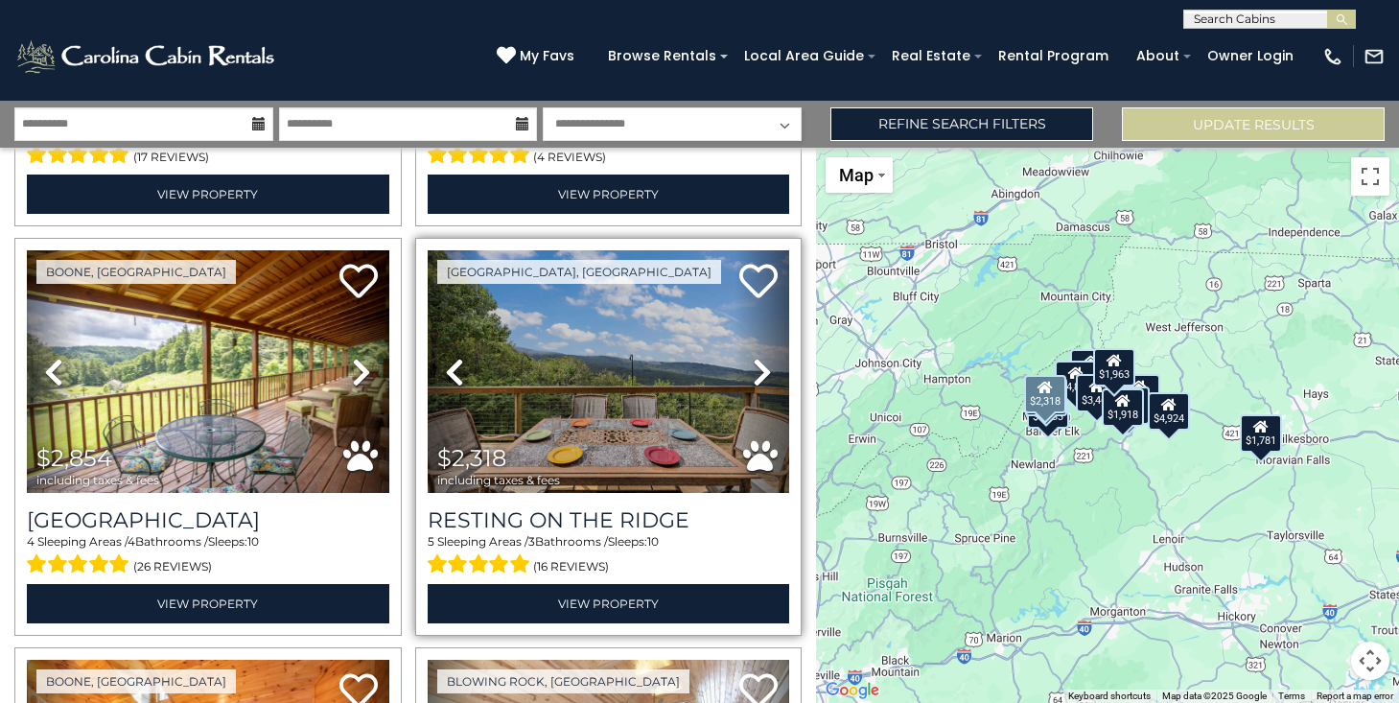
click at [756, 365] on icon at bounding box center [762, 372] width 19 height 31
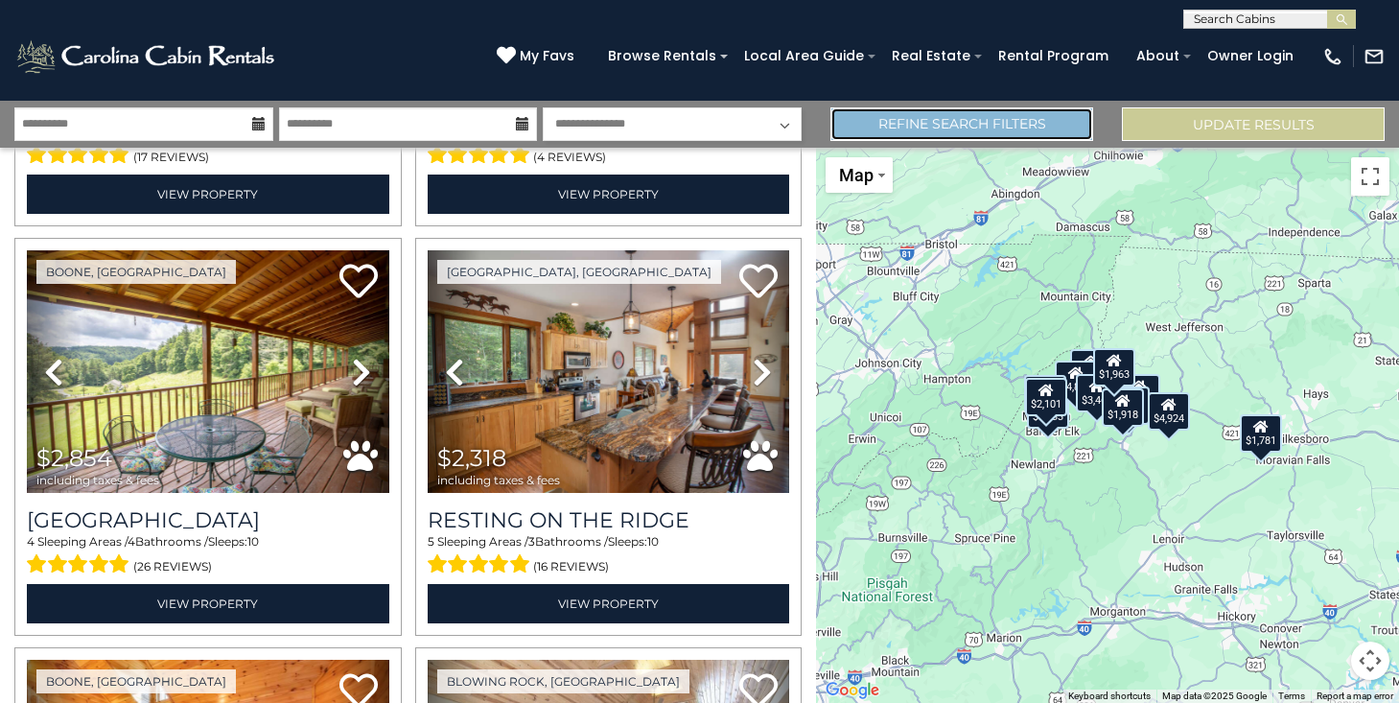
click at [1050, 128] on link "Refine Search Filters" at bounding box center [962, 124] width 263 height 34
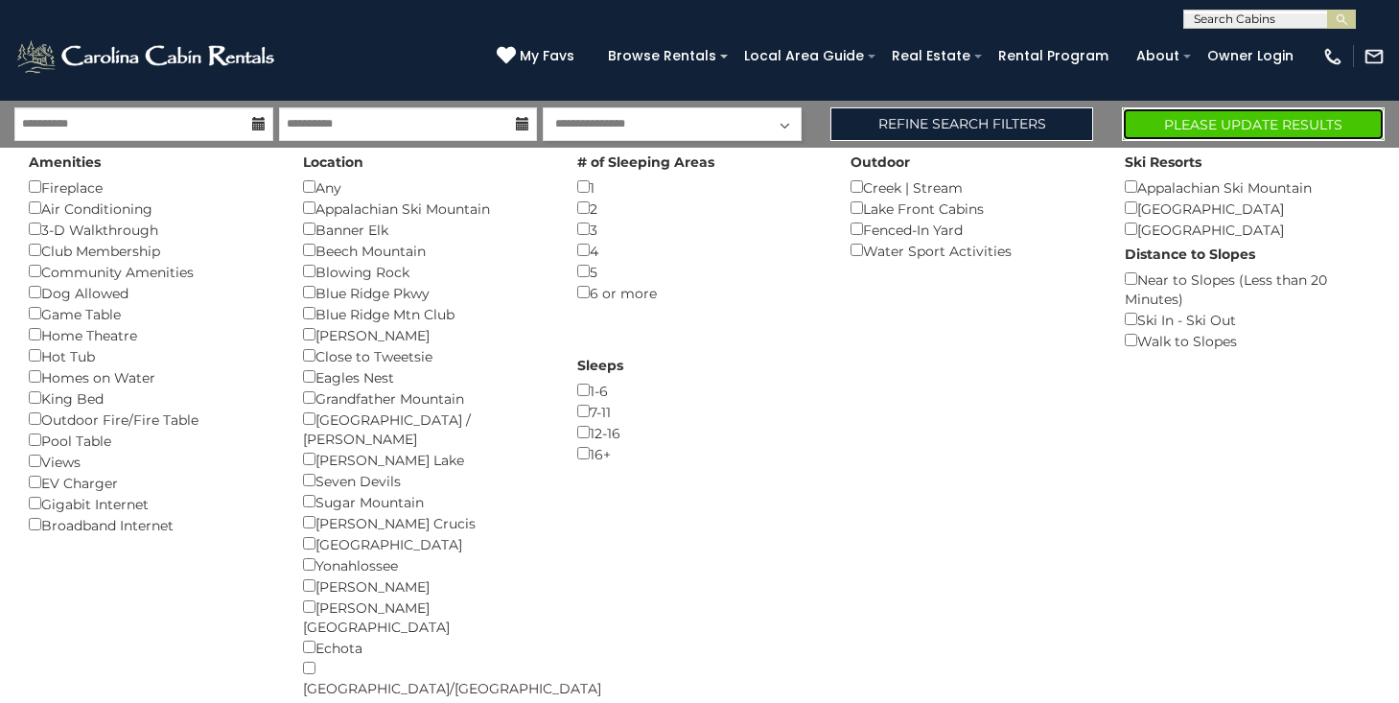
click at [1214, 125] on button "Please Update Results" at bounding box center [1253, 124] width 263 height 34
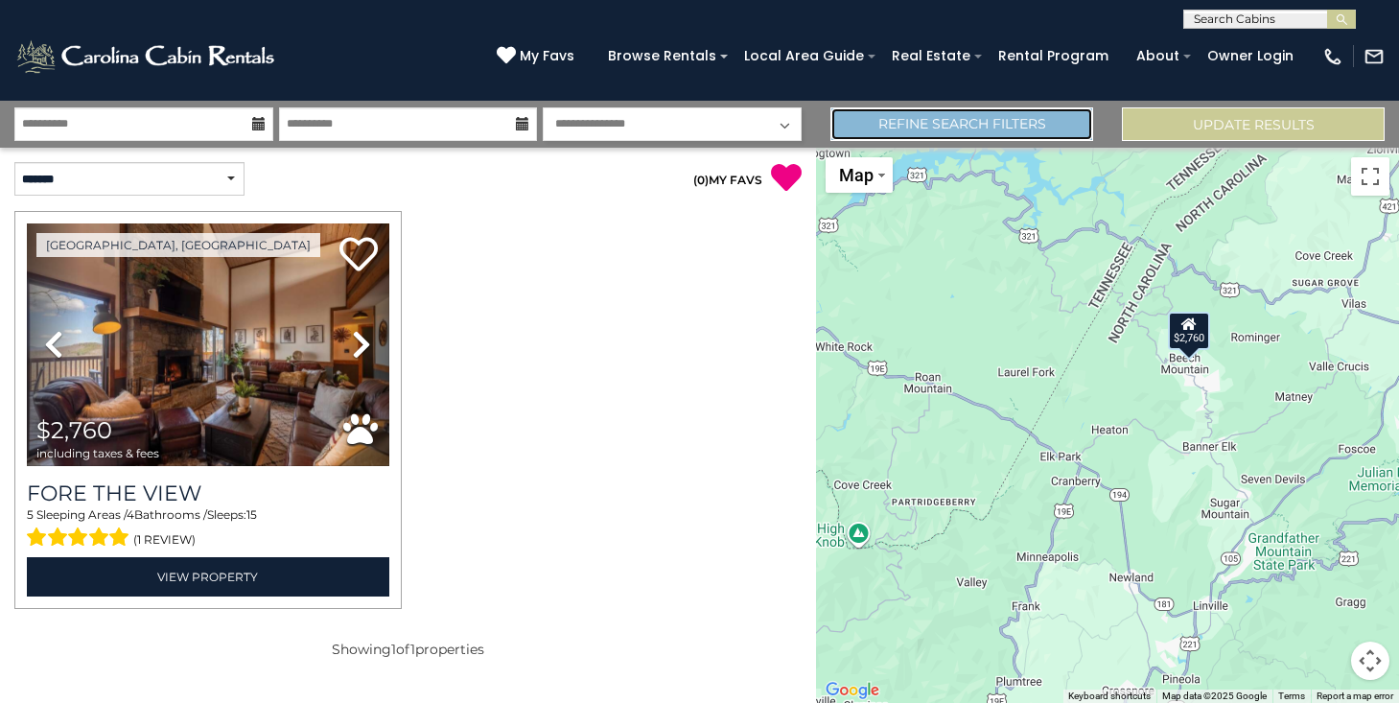
click at [971, 127] on link "Refine Search Filters" at bounding box center [962, 124] width 263 height 34
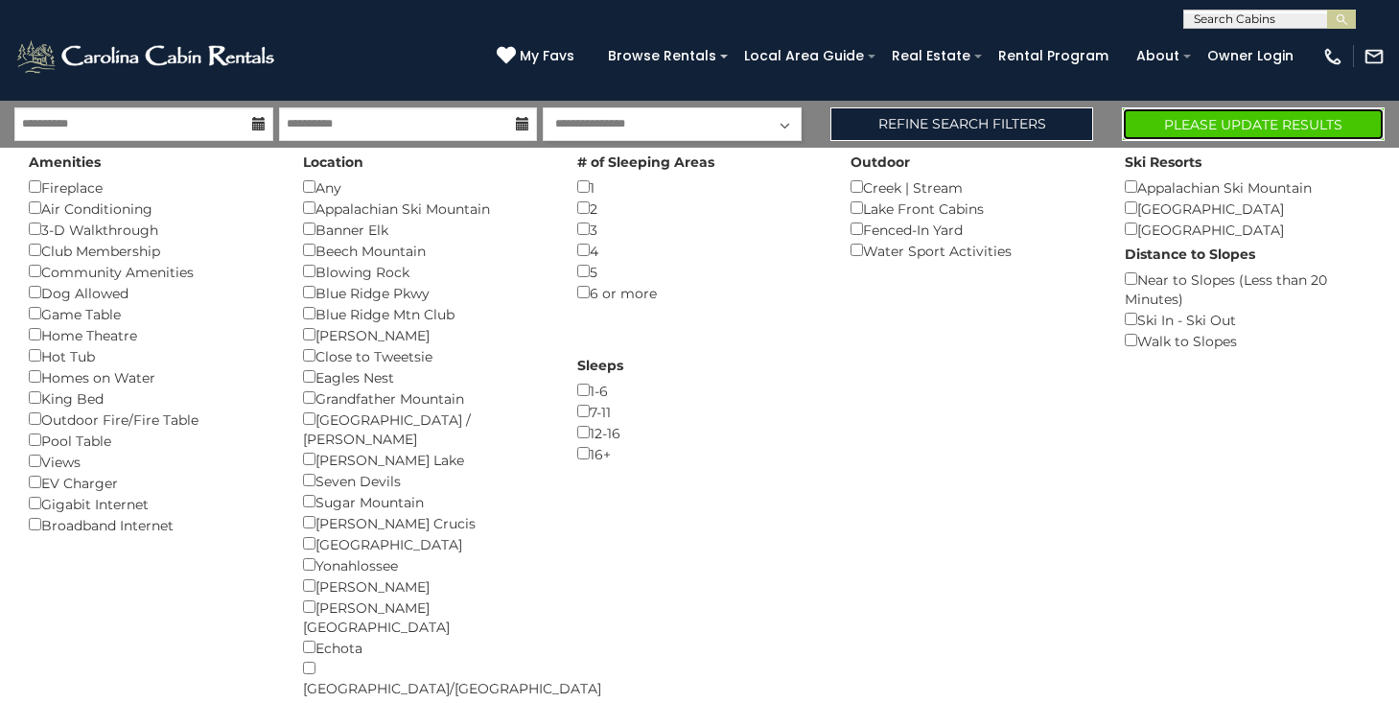
click at [1217, 131] on button "Please Update Results" at bounding box center [1253, 124] width 263 height 34
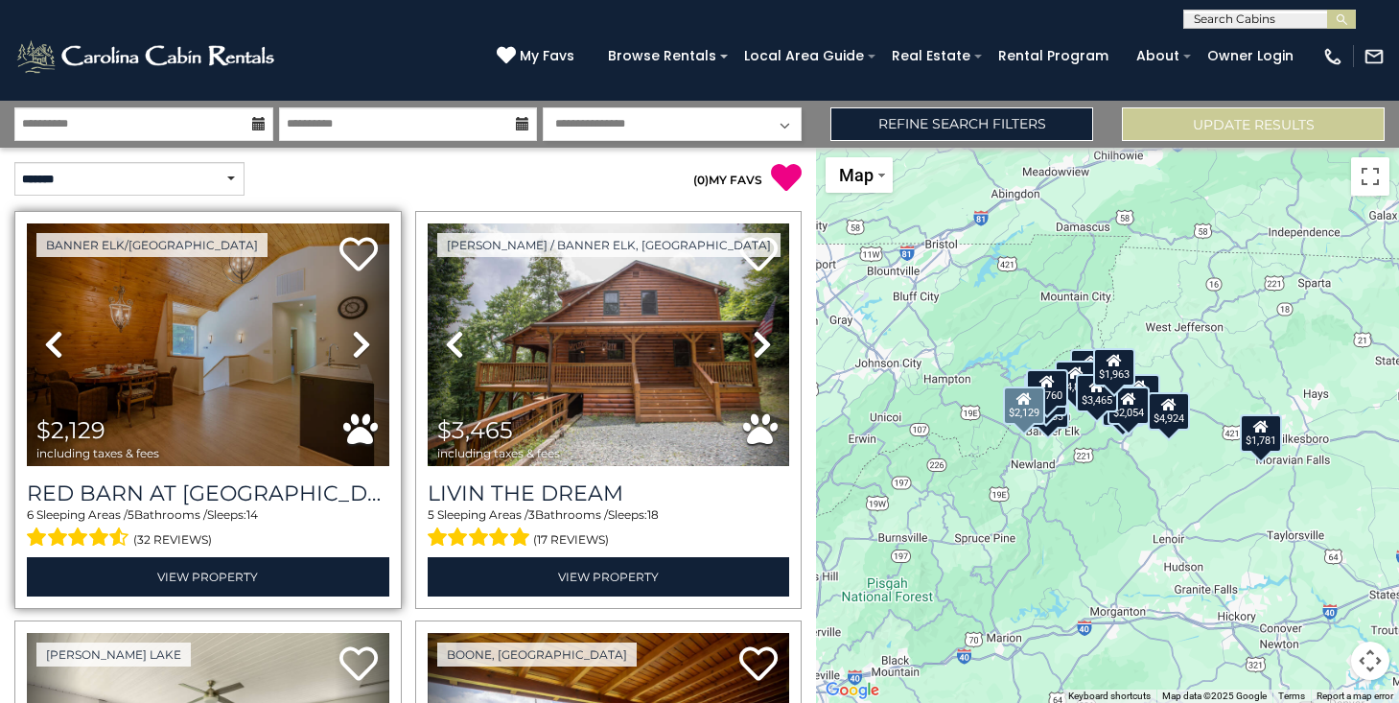
click at [361, 342] on icon at bounding box center [361, 344] width 19 height 31
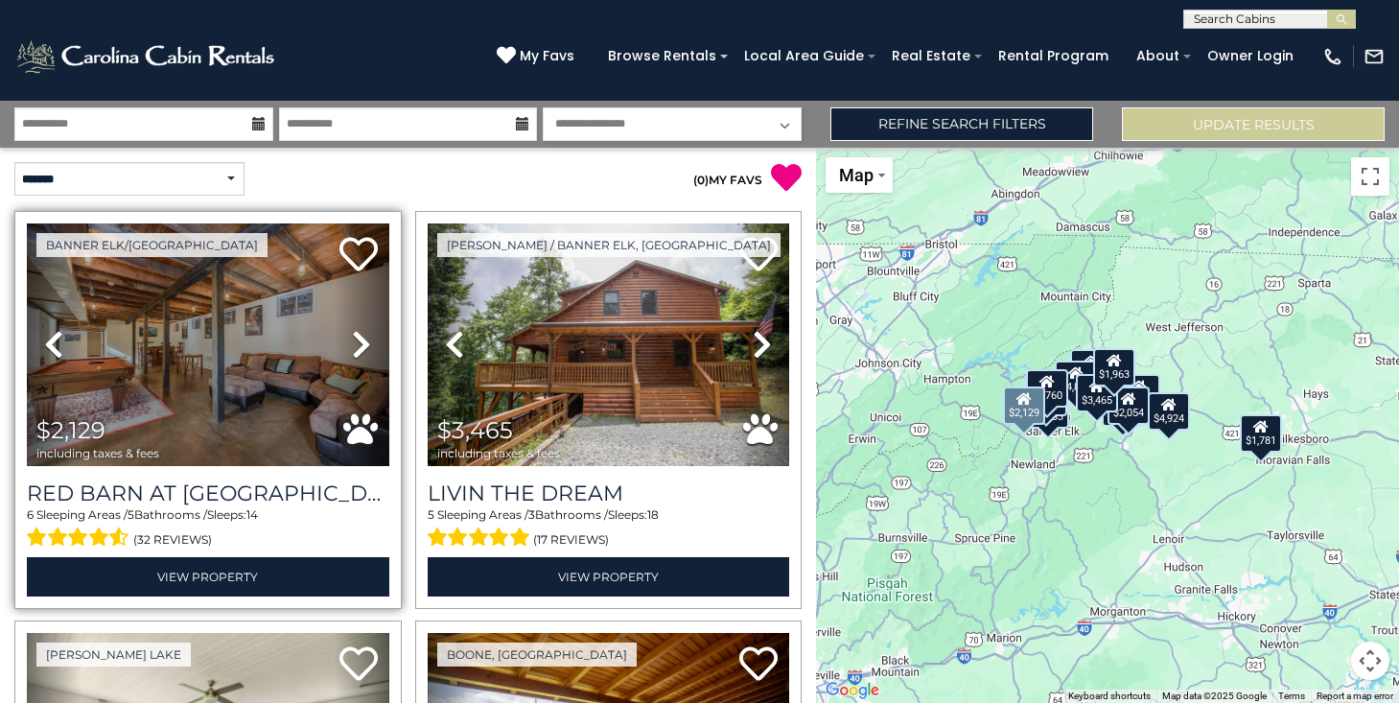
click at [361, 341] on icon at bounding box center [361, 344] width 19 height 31
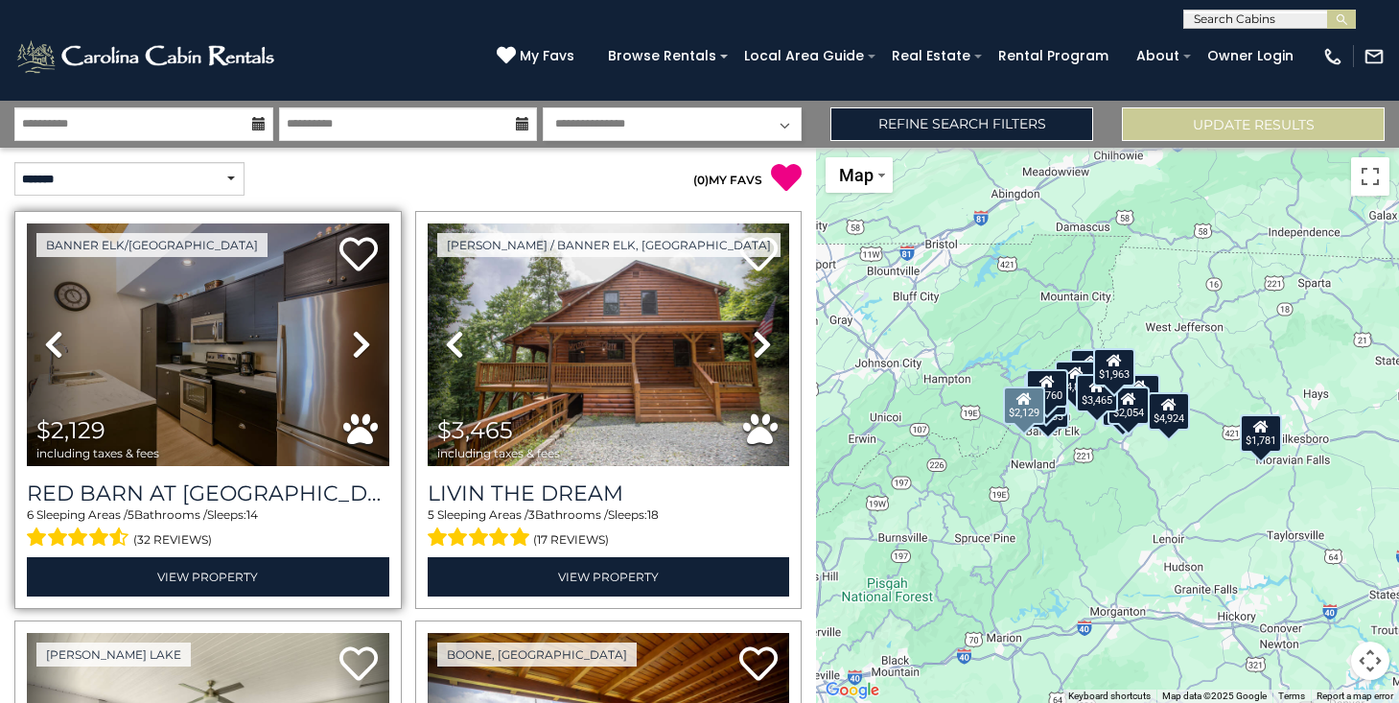
click at [361, 341] on icon at bounding box center [361, 344] width 19 height 31
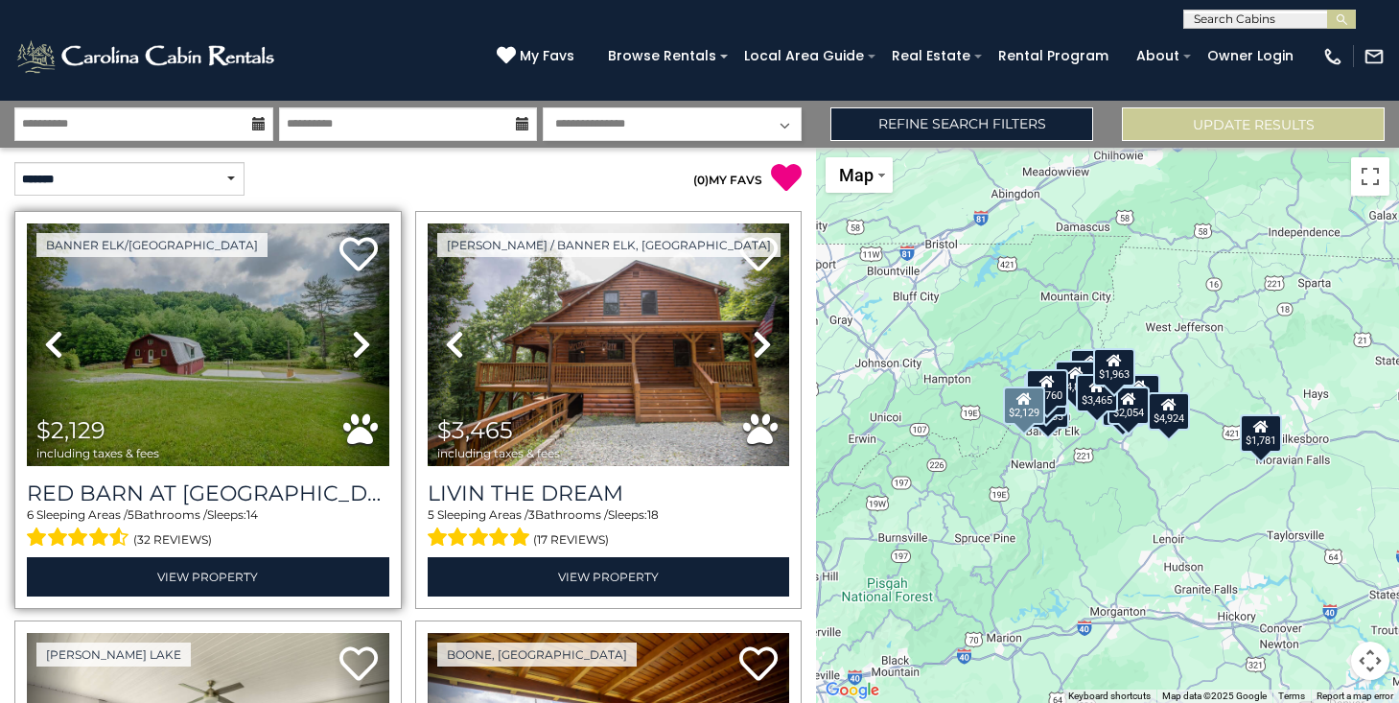
click at [361, 341] on icon at bounding box center [361, 344] width 19 height 31
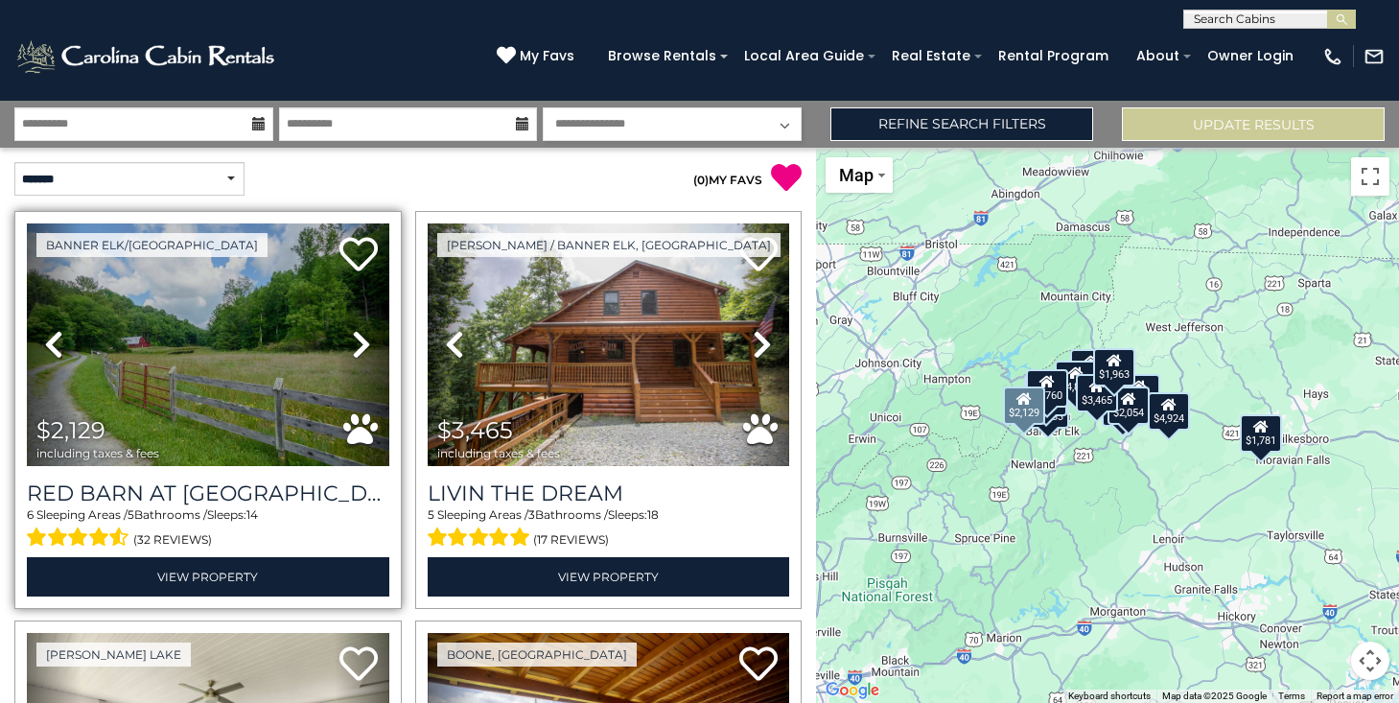
click at [362, 342] on icon at bounding box center [361, 344] width 19 height 31
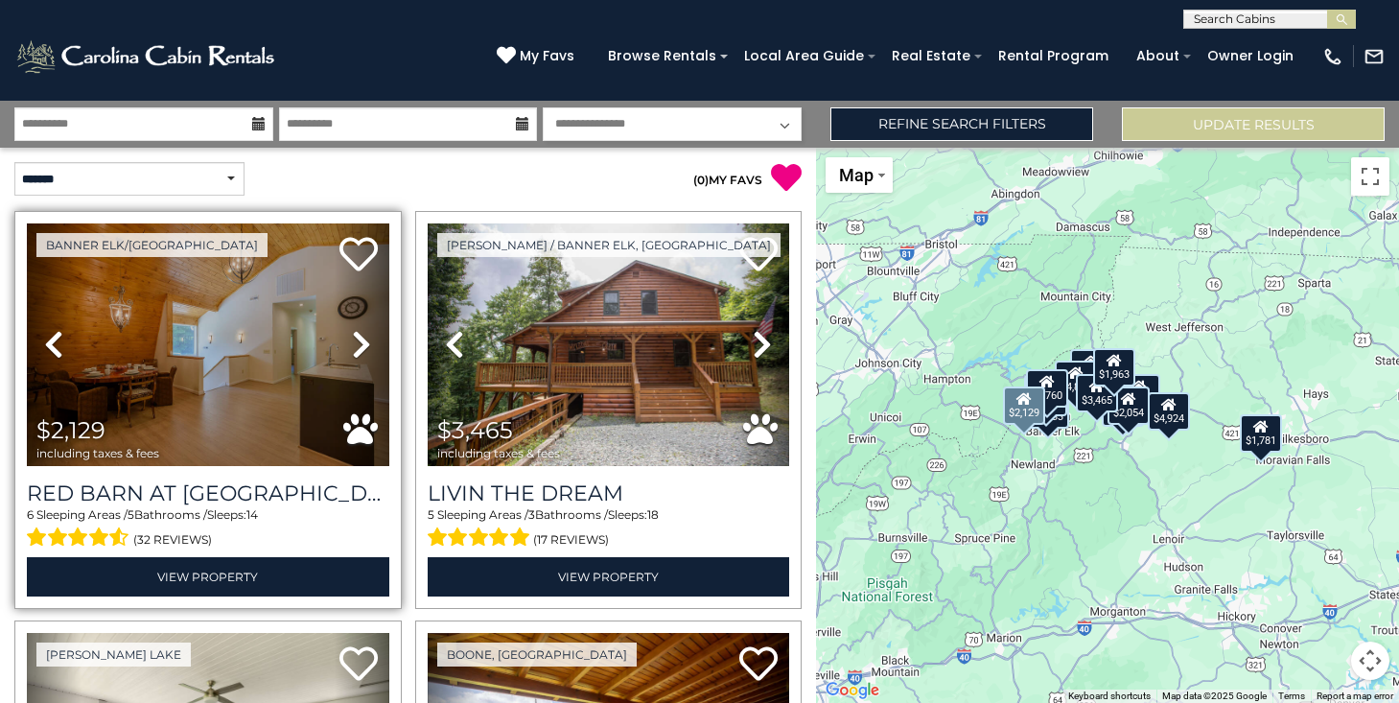
click at [362, 342] on icon at bounding box center [361, 344] width 19 height 31
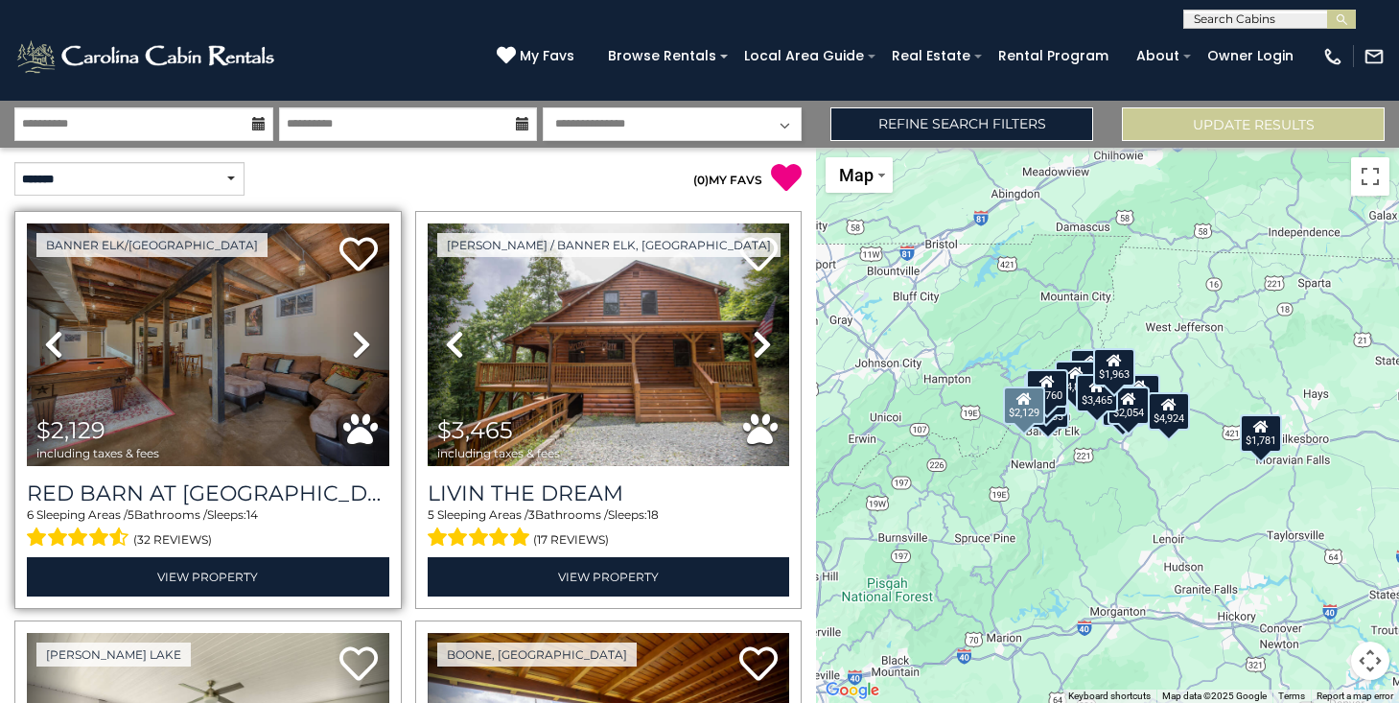
click at [363, 342] on icon at bounding box center [361, 344] width 19 height 31
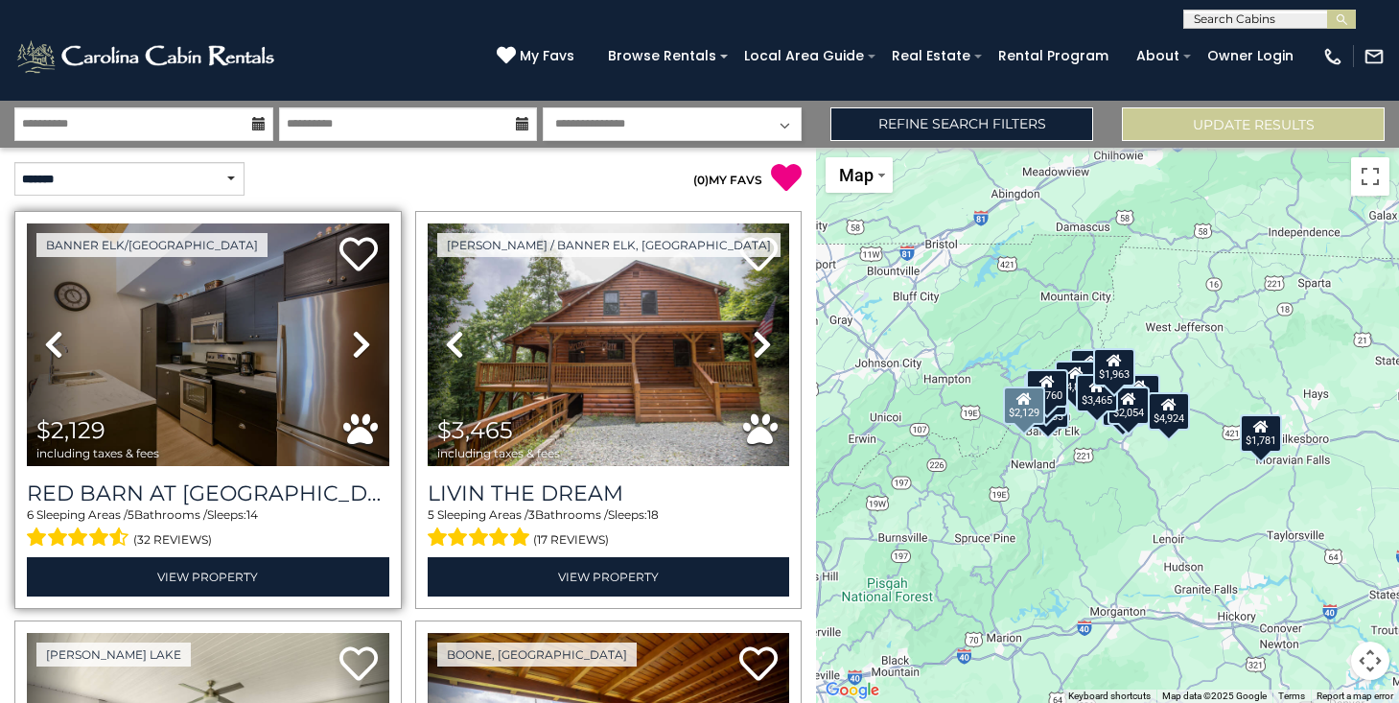
click at [363, 342] on icon at bounding box center [361, 344] width 19 height 31
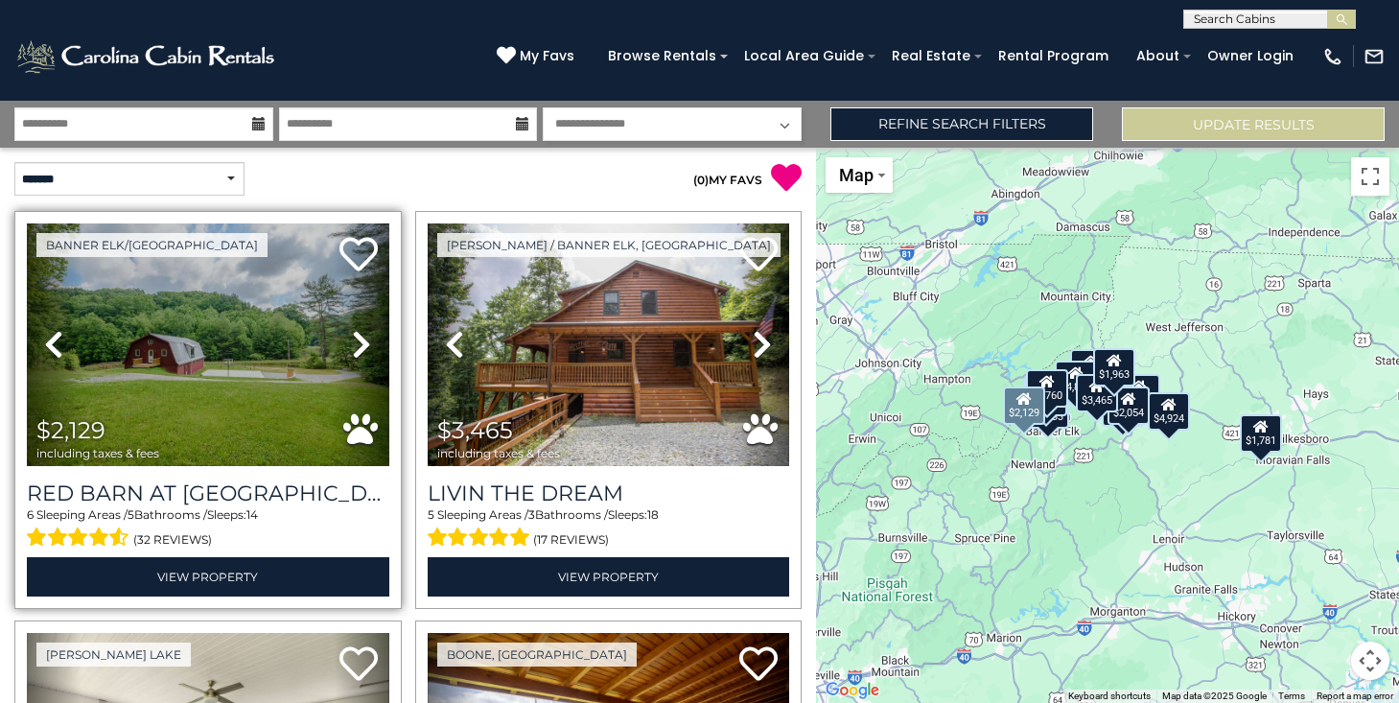
click at [363, 342] on icon at bounding box center [361, 344] width 19 height 31
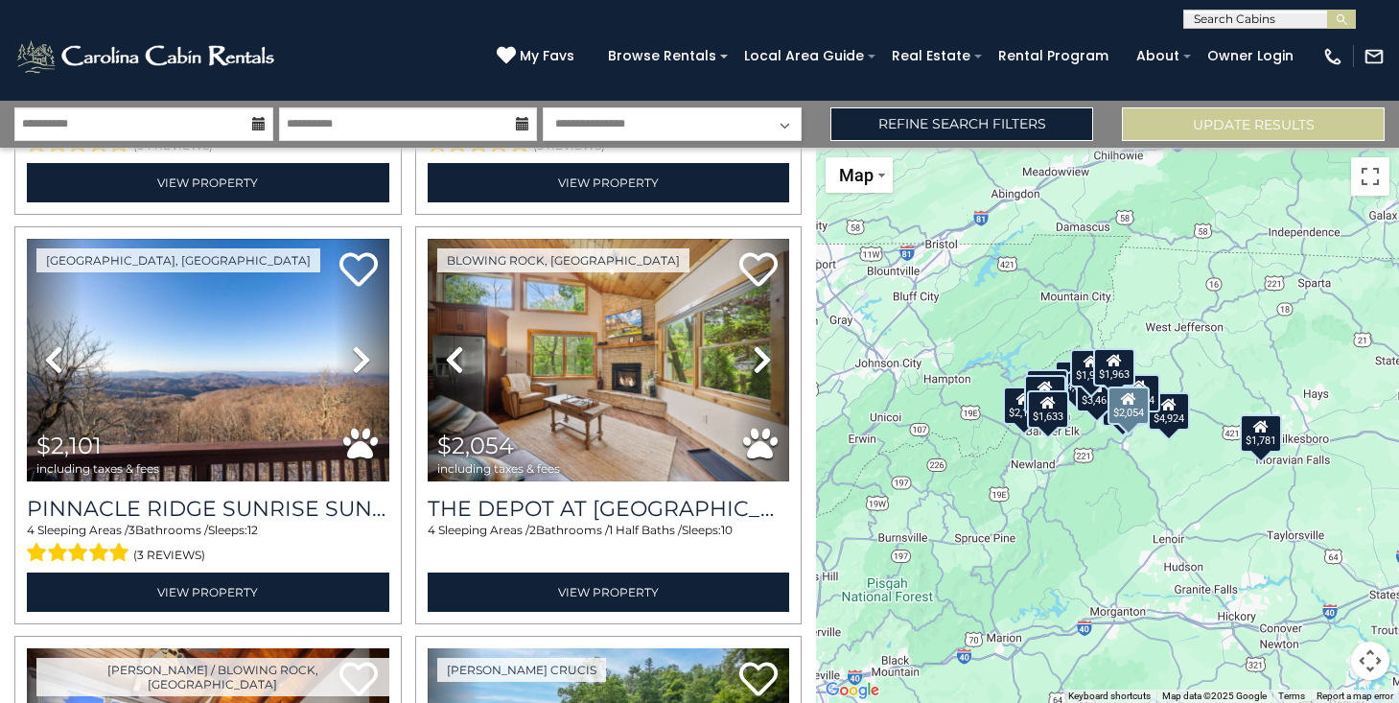
scroll to position [1630, 0]
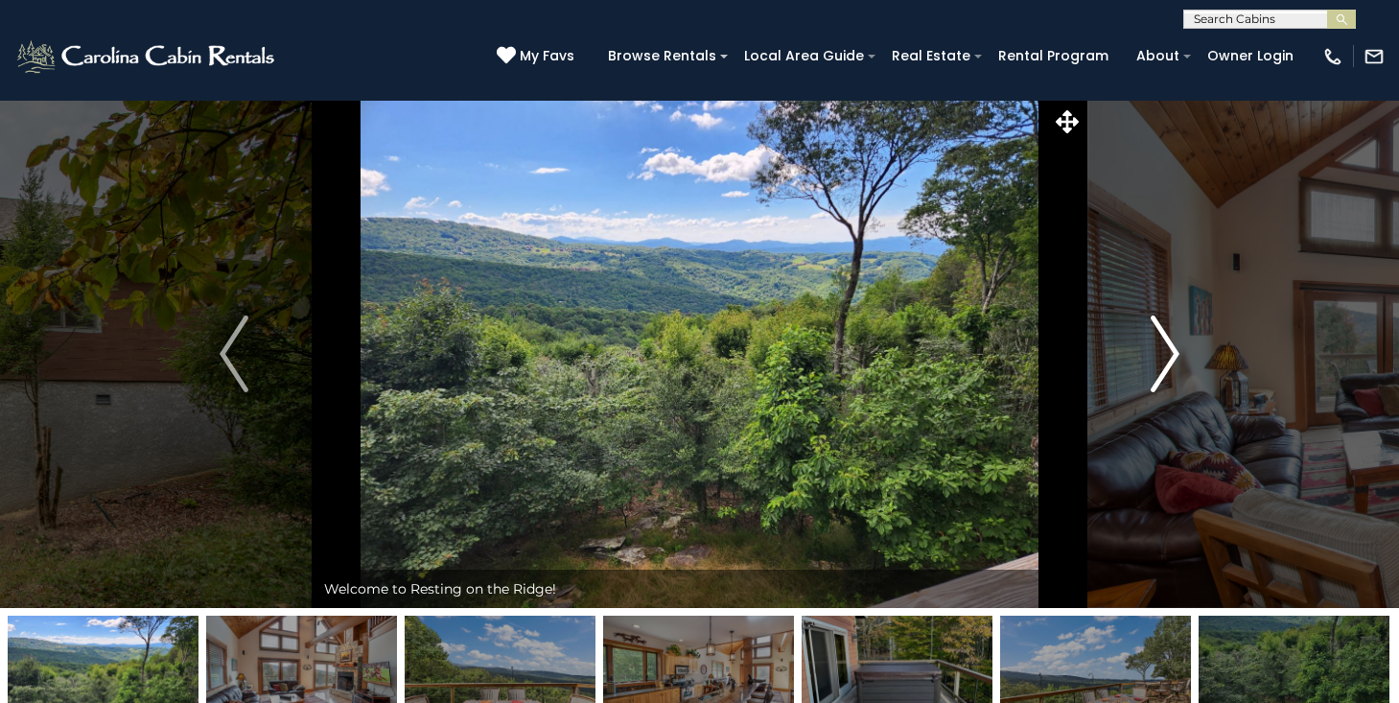
click at [1164, 350] on img "Next" at bounding box center [1165, 354] width 29 height 77
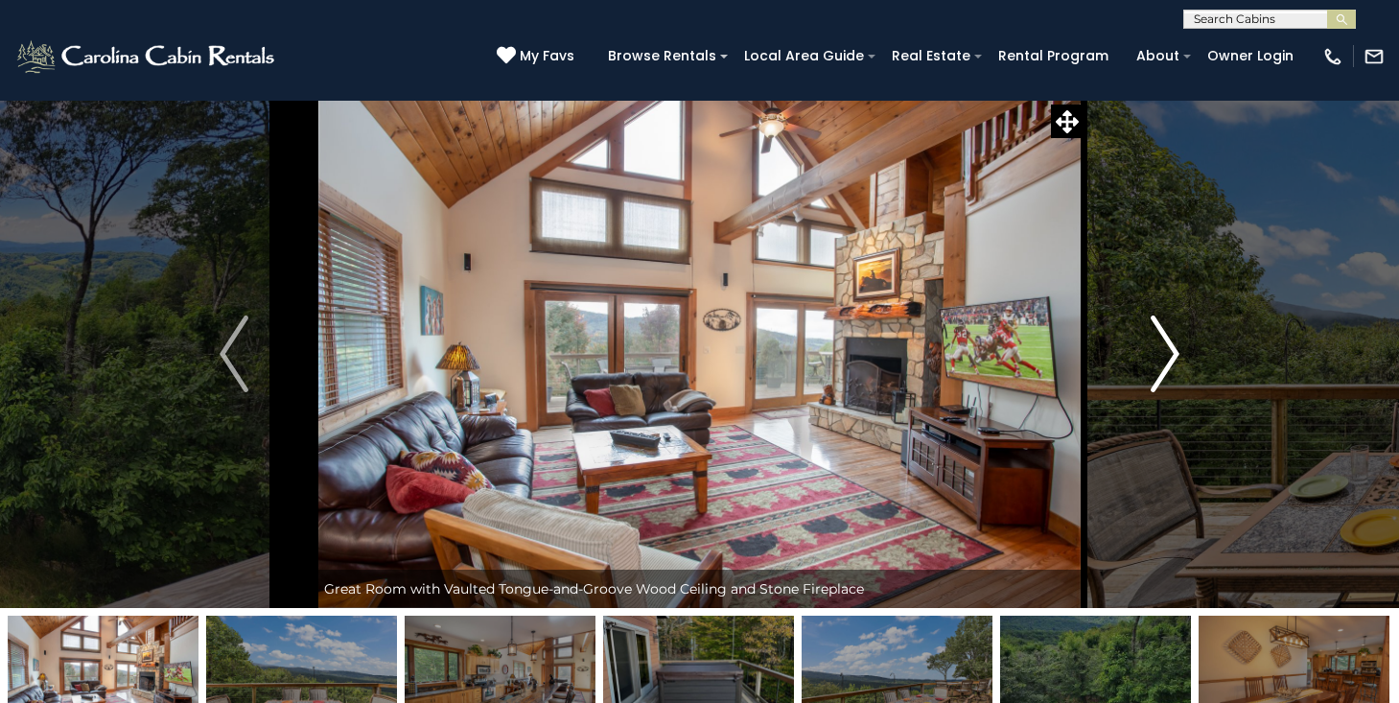
click at [1164, 350] on img "Next" at bounding box center [1165, 354] width 29 height 77
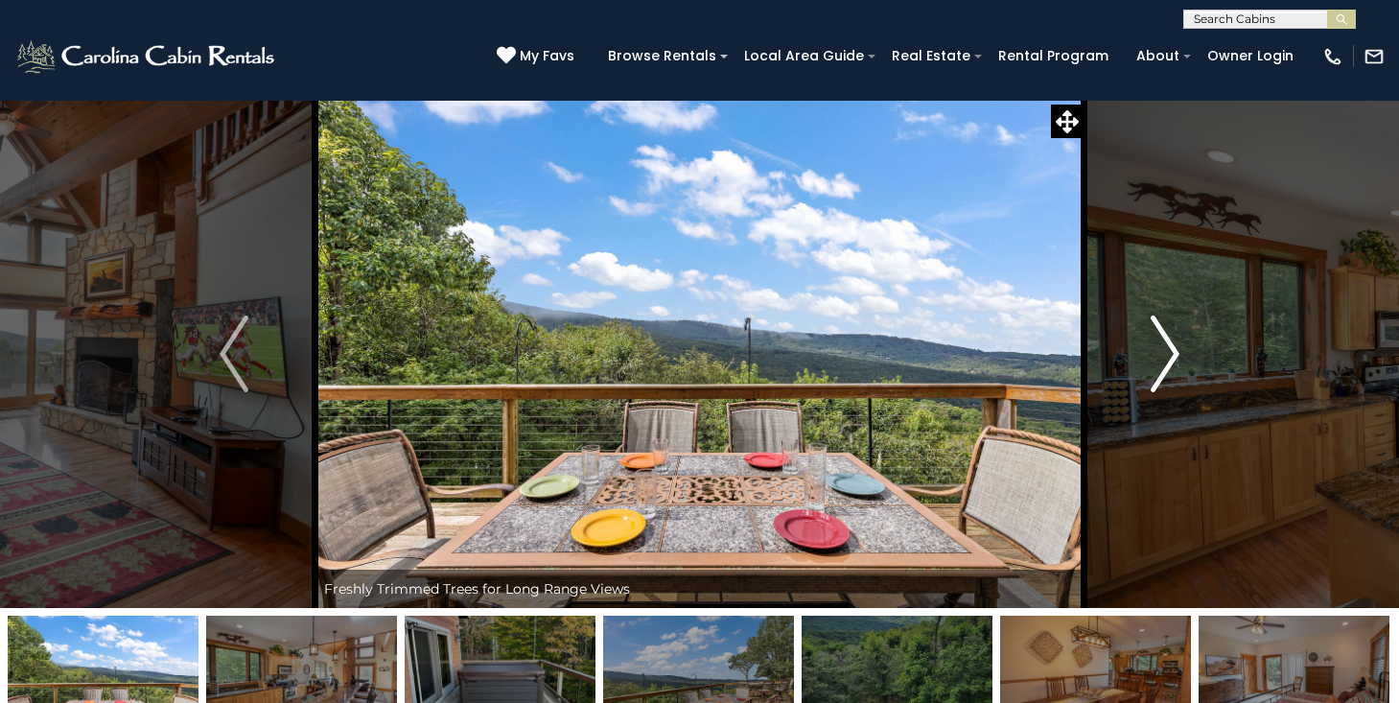
click at [1164, 350] on img "Next" at bounding box center [1165, 354] width 29 height 77
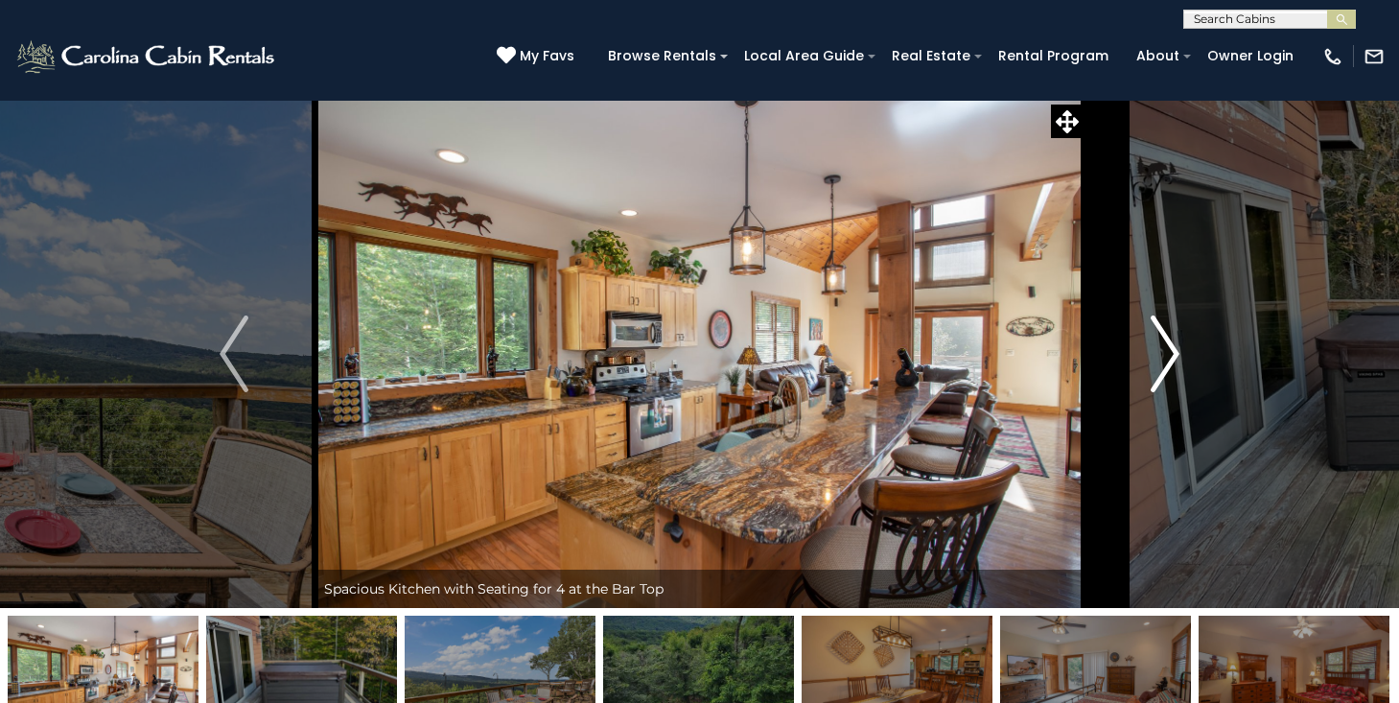
click at [1164, 350] on img "Next" at bounding box center [1165, 354] width 29 height 77
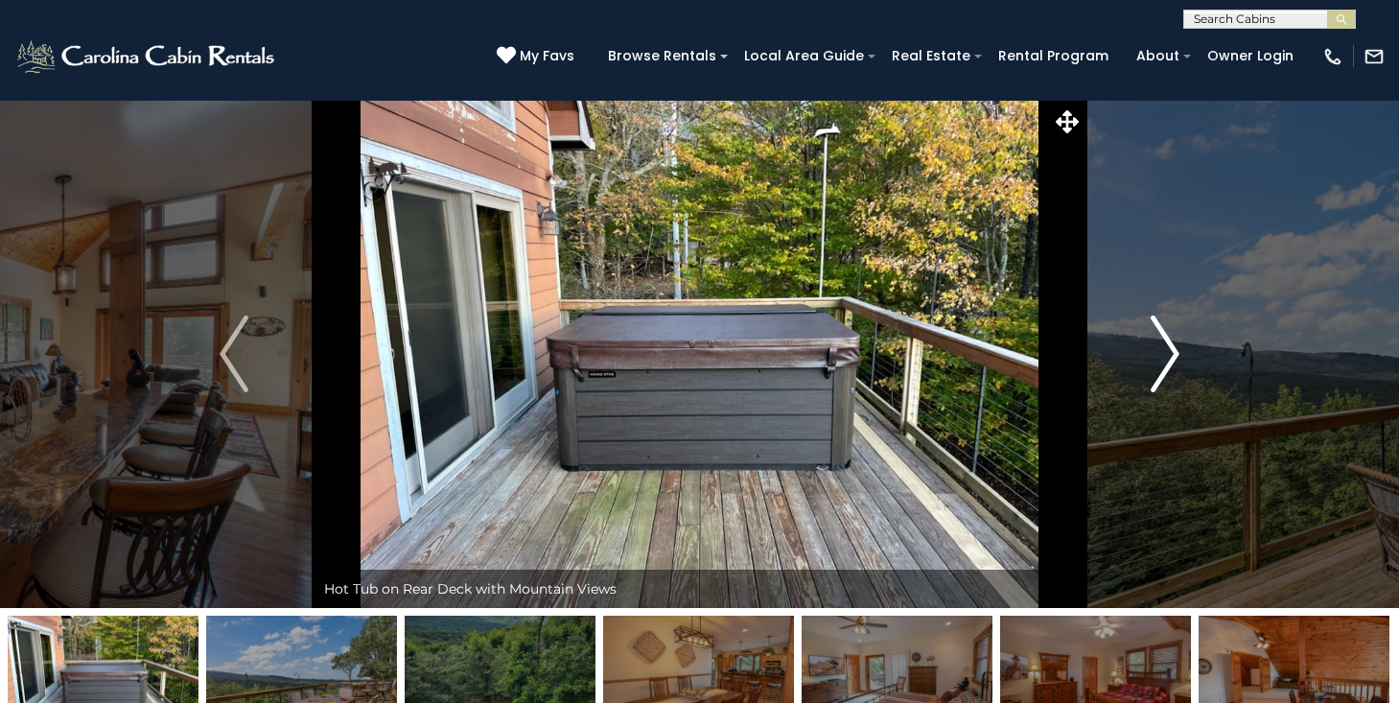
click at [1164, 350] on img "Next" at bounding box center [1165, 354] width 29 height 77
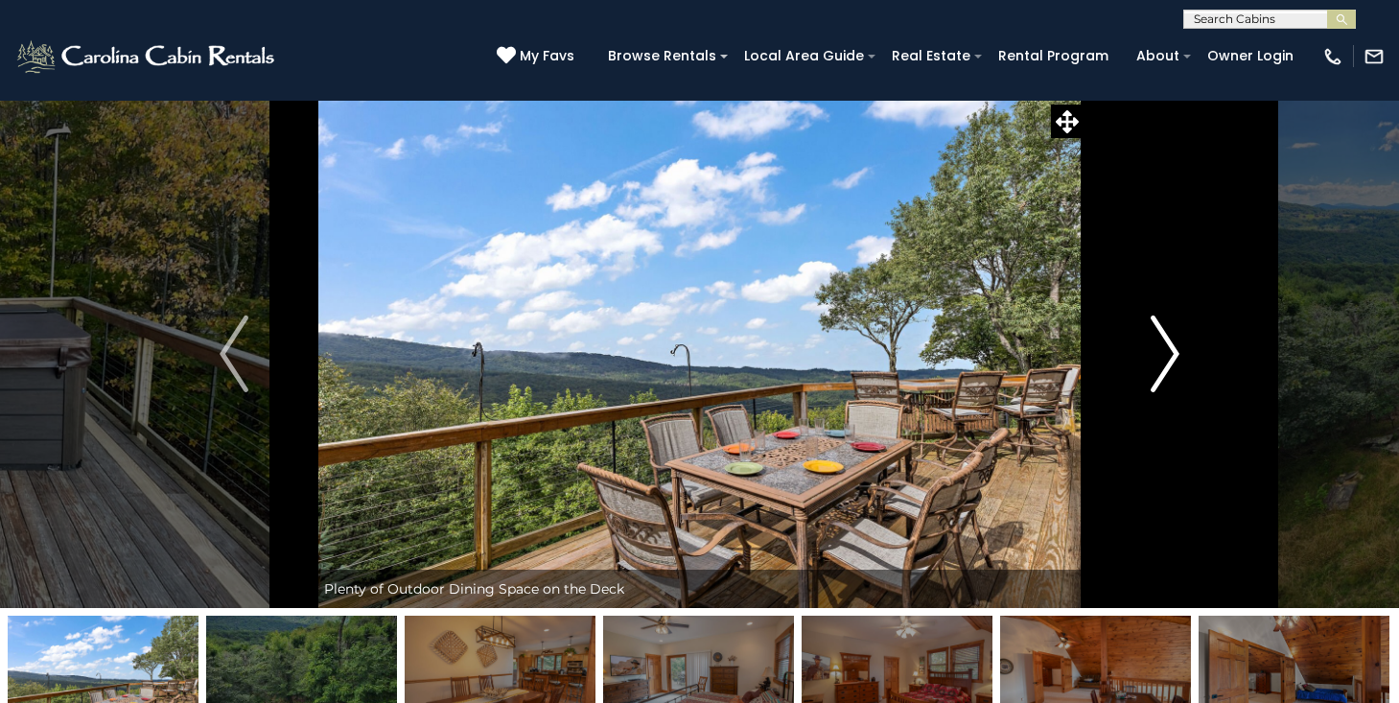
click at [1164, 350] on img "Next" at bounding box center [1165, 354] width 29 height 77
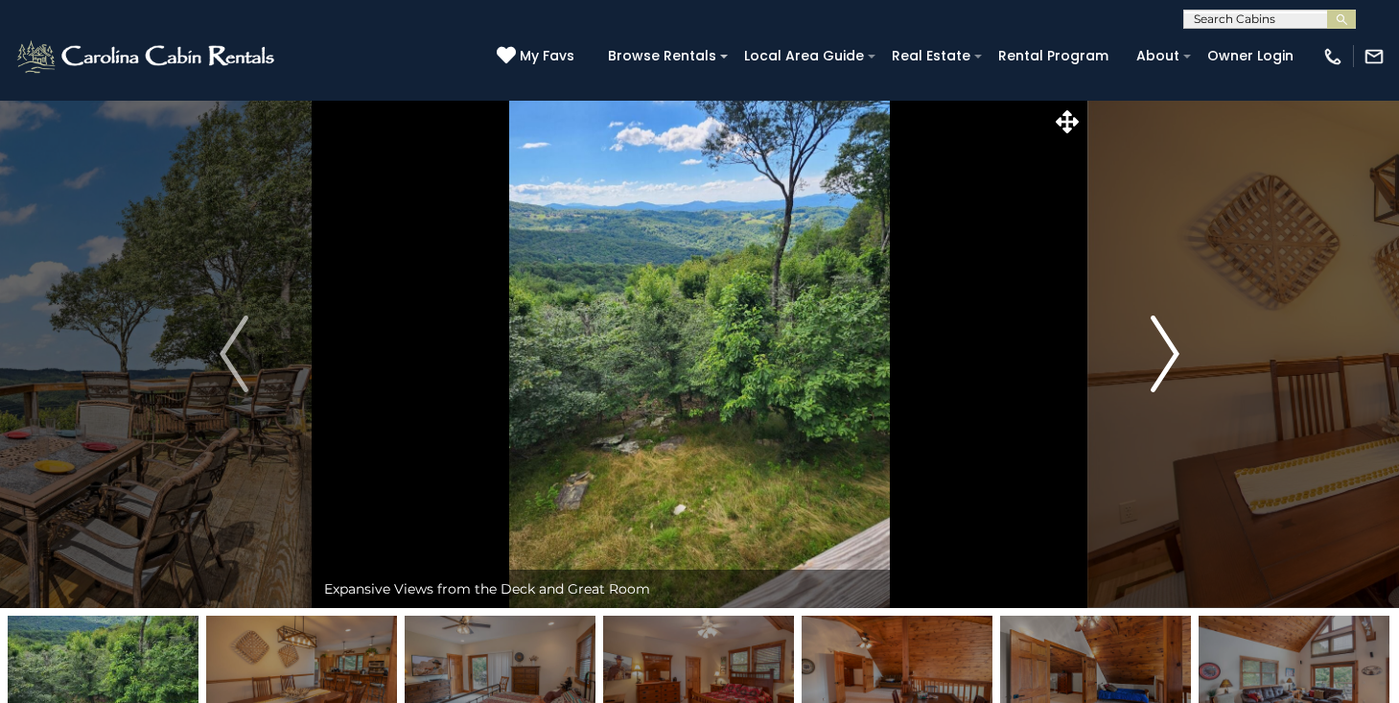
click at [1164, 350] on img "Next" at bounding box center [1165, 354] width 29 height 77
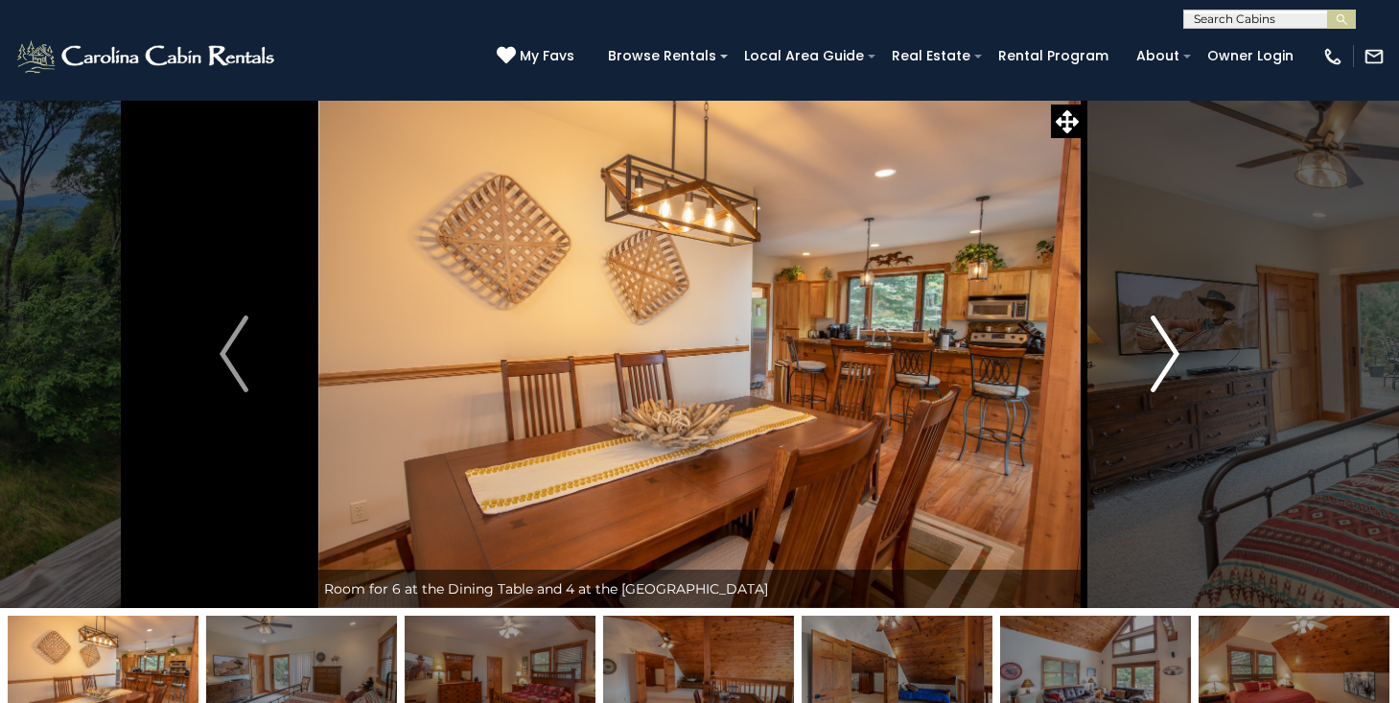
click at [1164, 350] on img "Next" at bounding box center [1165, 354] width 29 height 77
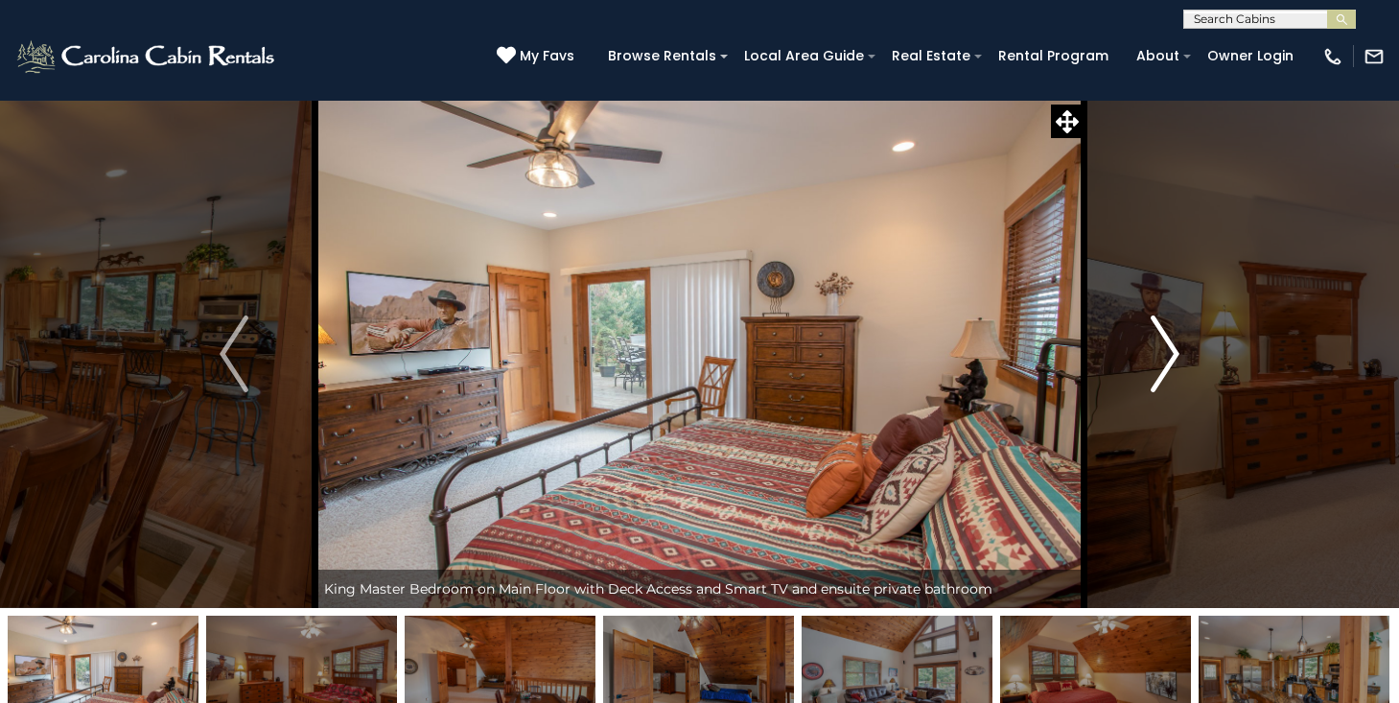
click at [1164, 350] on img "Next" at bounding box center [1165, 354] width 29 height 77
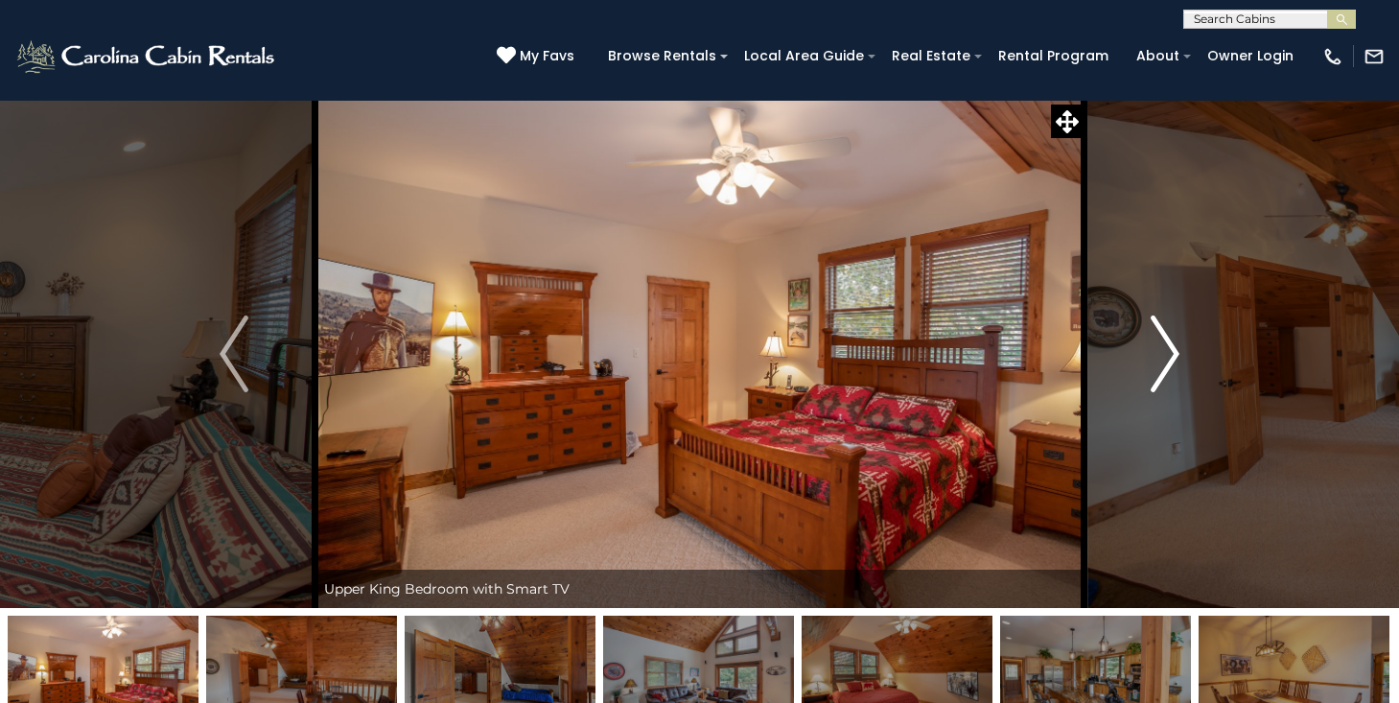
click at [1164, 350] on img "Next" at bounding box center [1165, 354] width 29 height 77
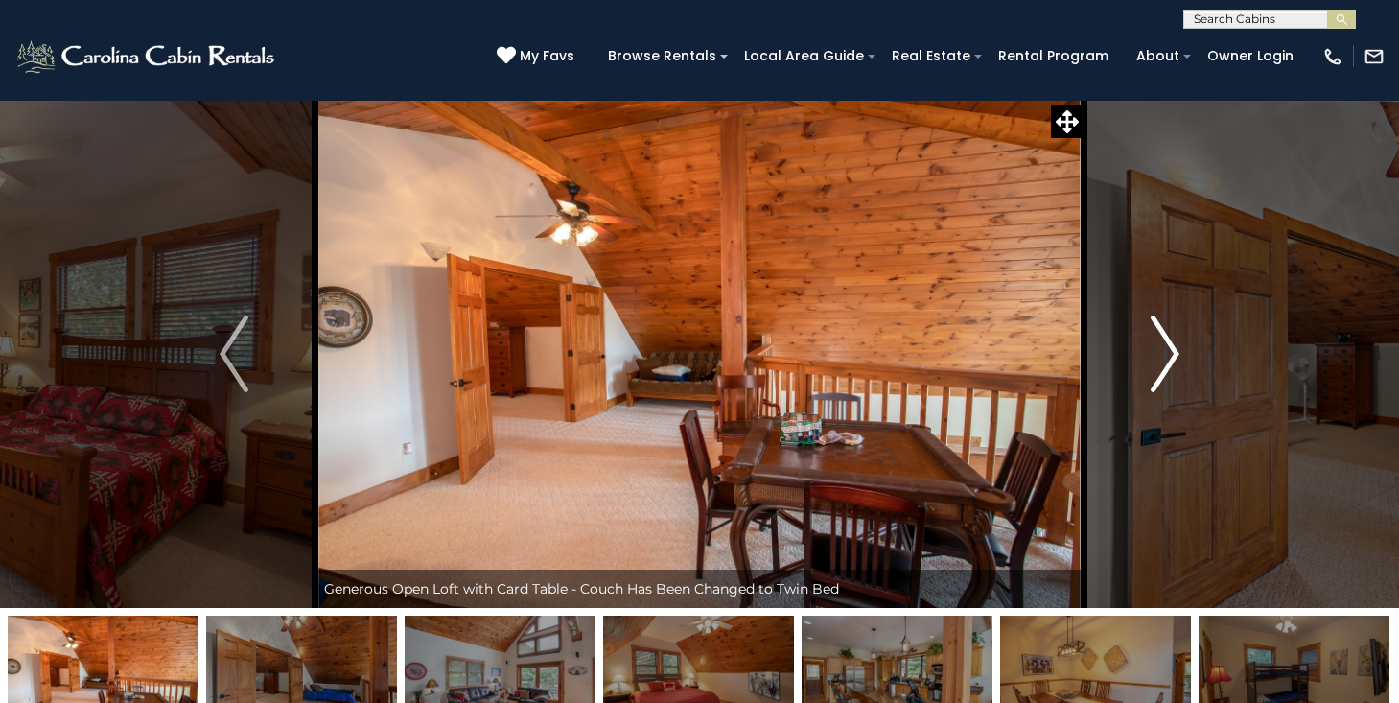
click at [1164, 350] on img "Next" at bounding box center [1165, 354] width 29 height 77
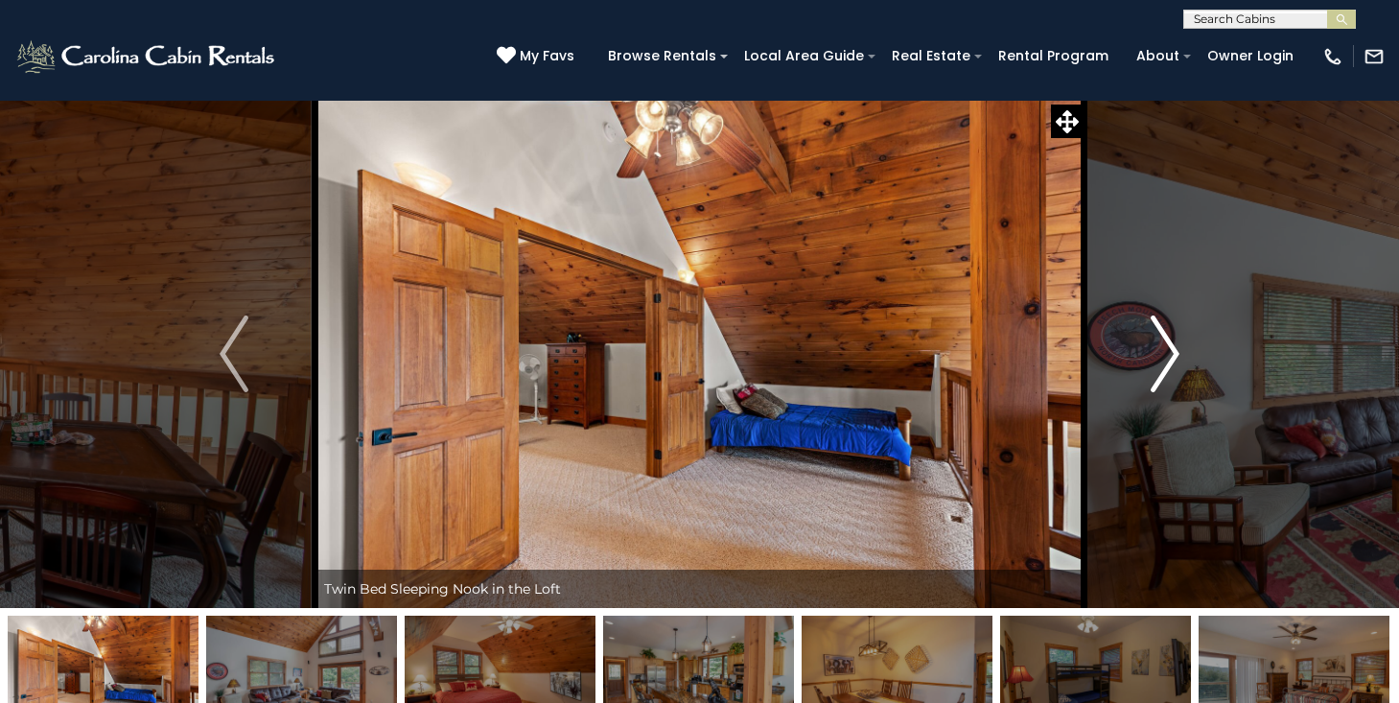
click at [1164, 350] on img "Next" at bounding box center [1165, 354] width 29 height 77
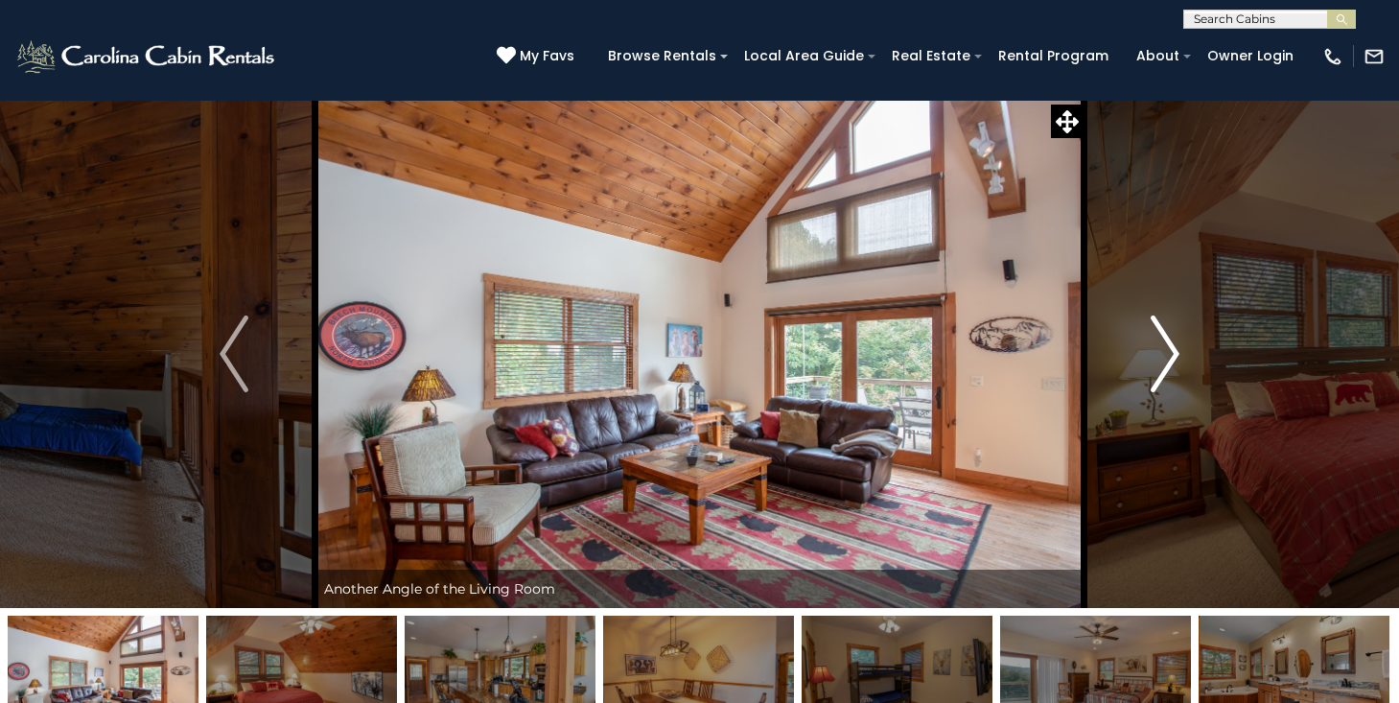
click at [1164, 350] on img "Next" at bounding box center [1165, 354] width 29 height 77
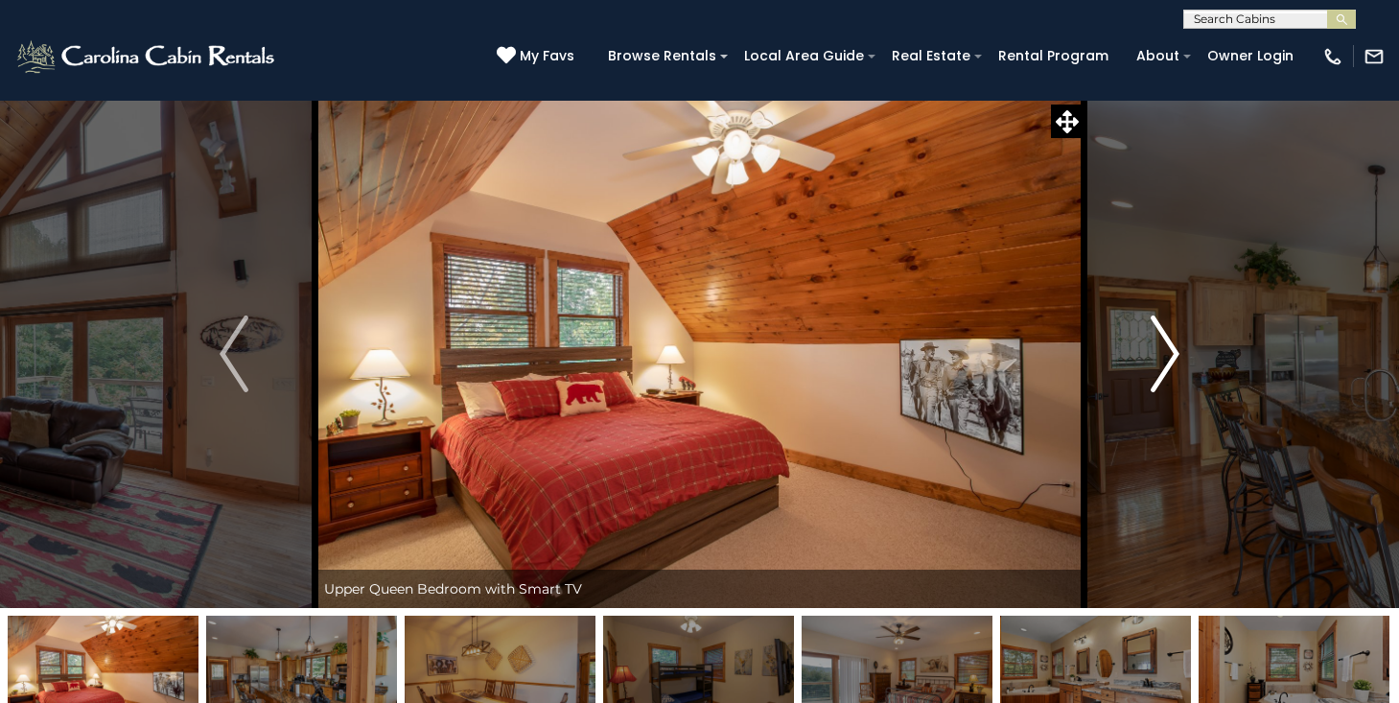
click at [1164, 350] on img "Next" at bounding box center [1165, 354] width 29 height 77
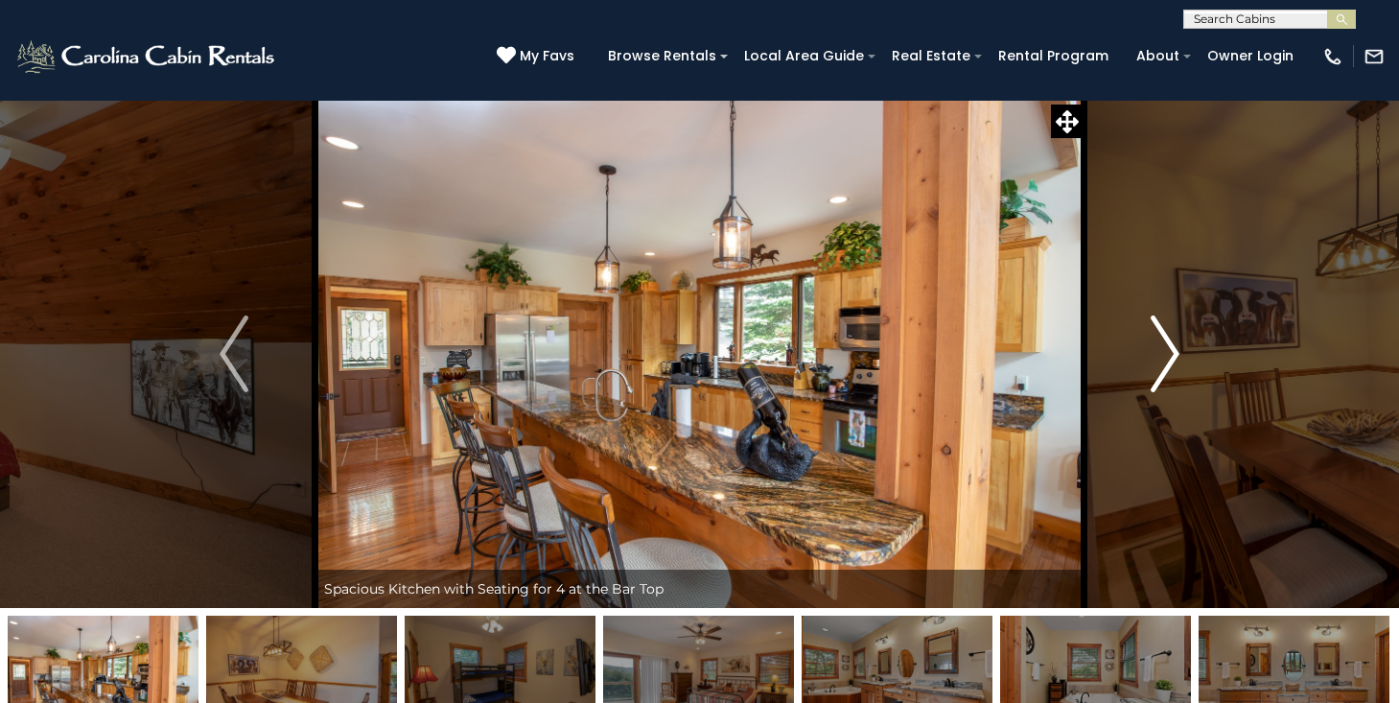
click at [1165, 351] on img "Next" at bounding box center [1165, 354] width 29 height 77
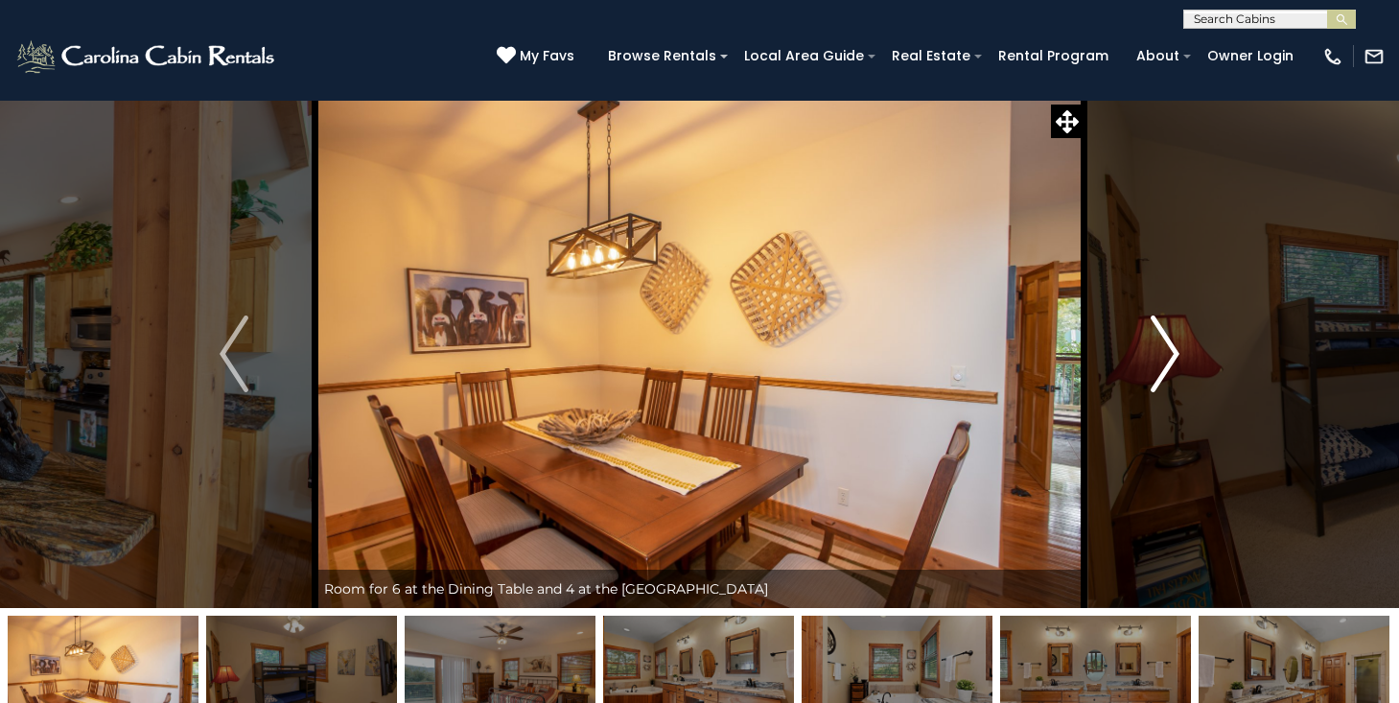
click at [1165, 351] on img "Next" at bounding box center [1165, 354] width 29 height 77
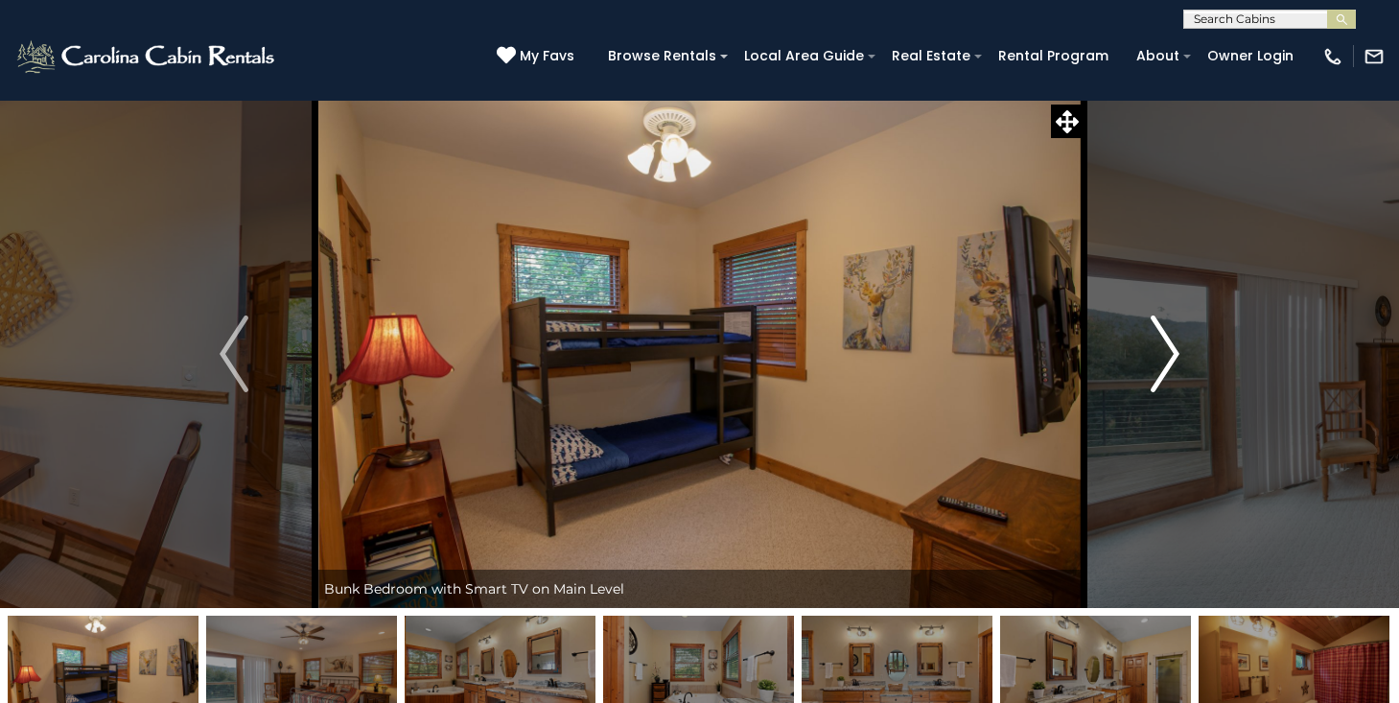
click at [1165, 351] on img "Next" at bounding box center [1165, 354] width 29 height 77
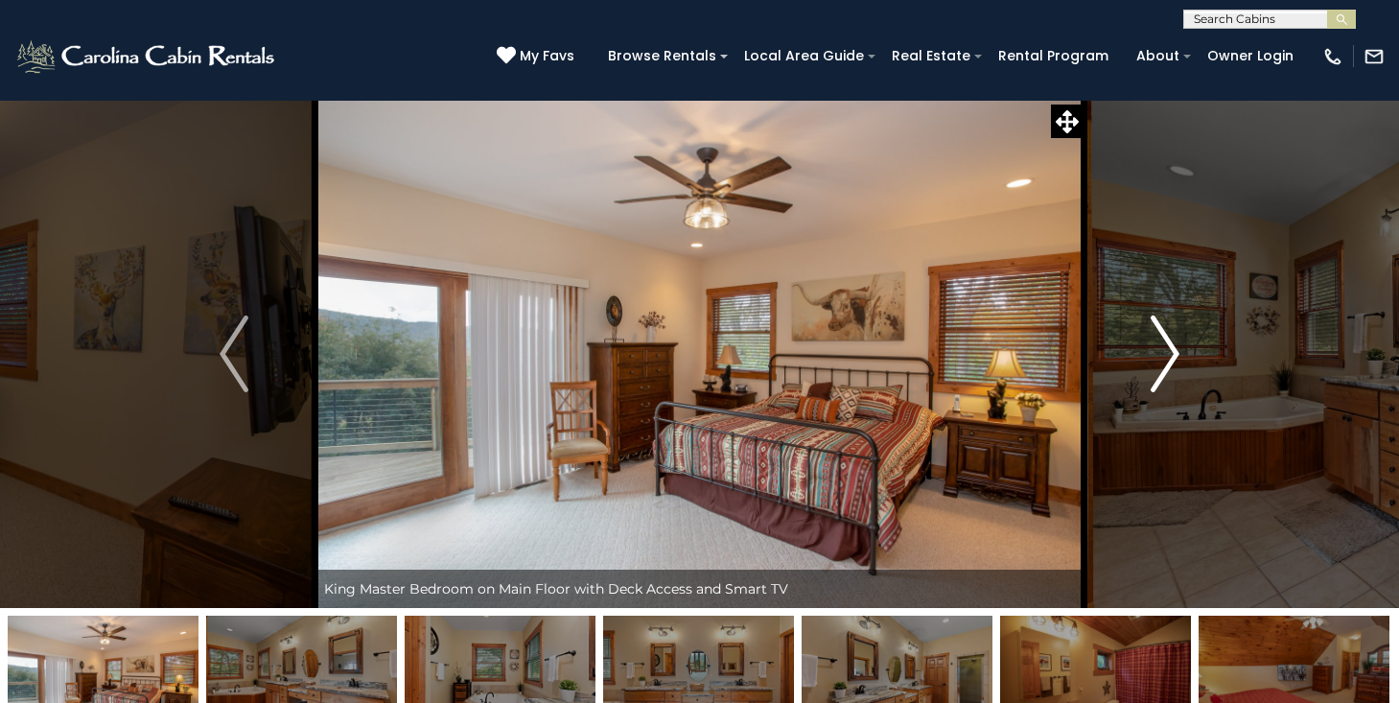
click at [1165, 351] on img "Next" at bounding box center [1165, 354] width 29 height 77
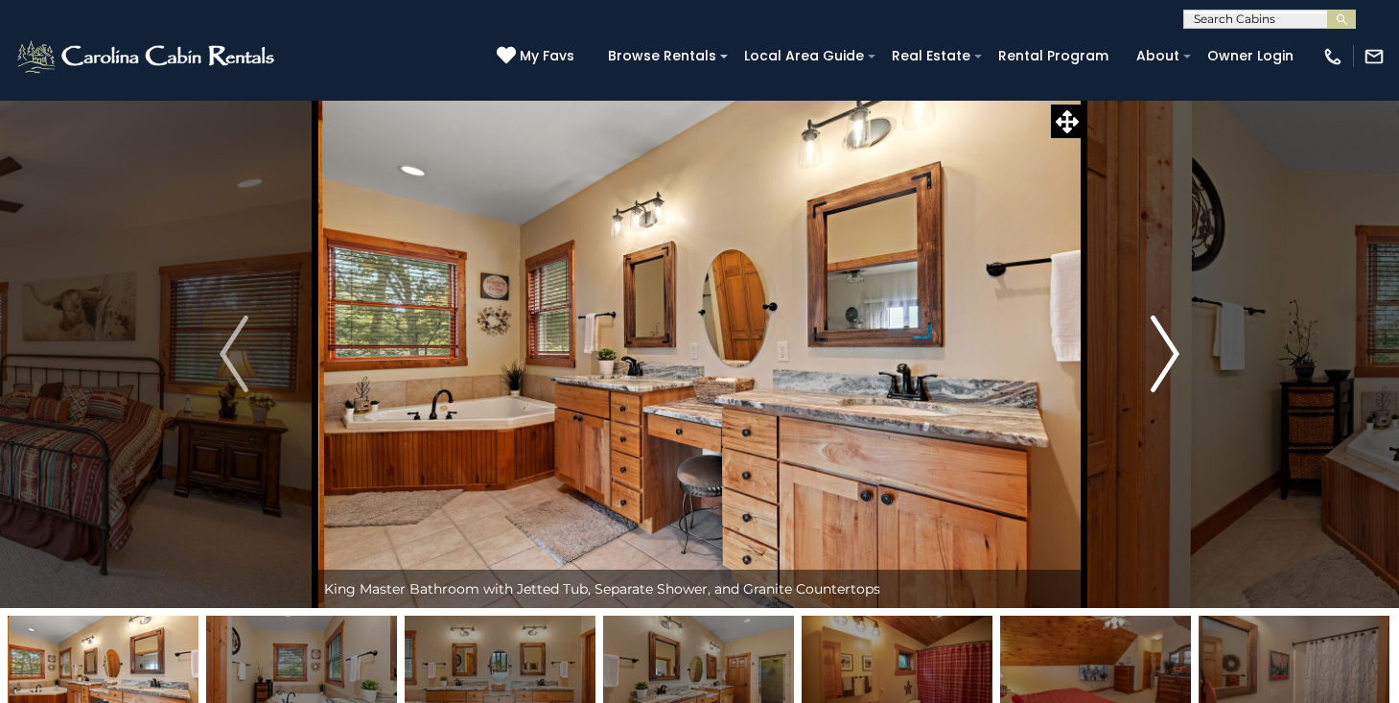
click at [1165, 351] on img "Next" at bounding box center [1165, 354] width 29 height 77
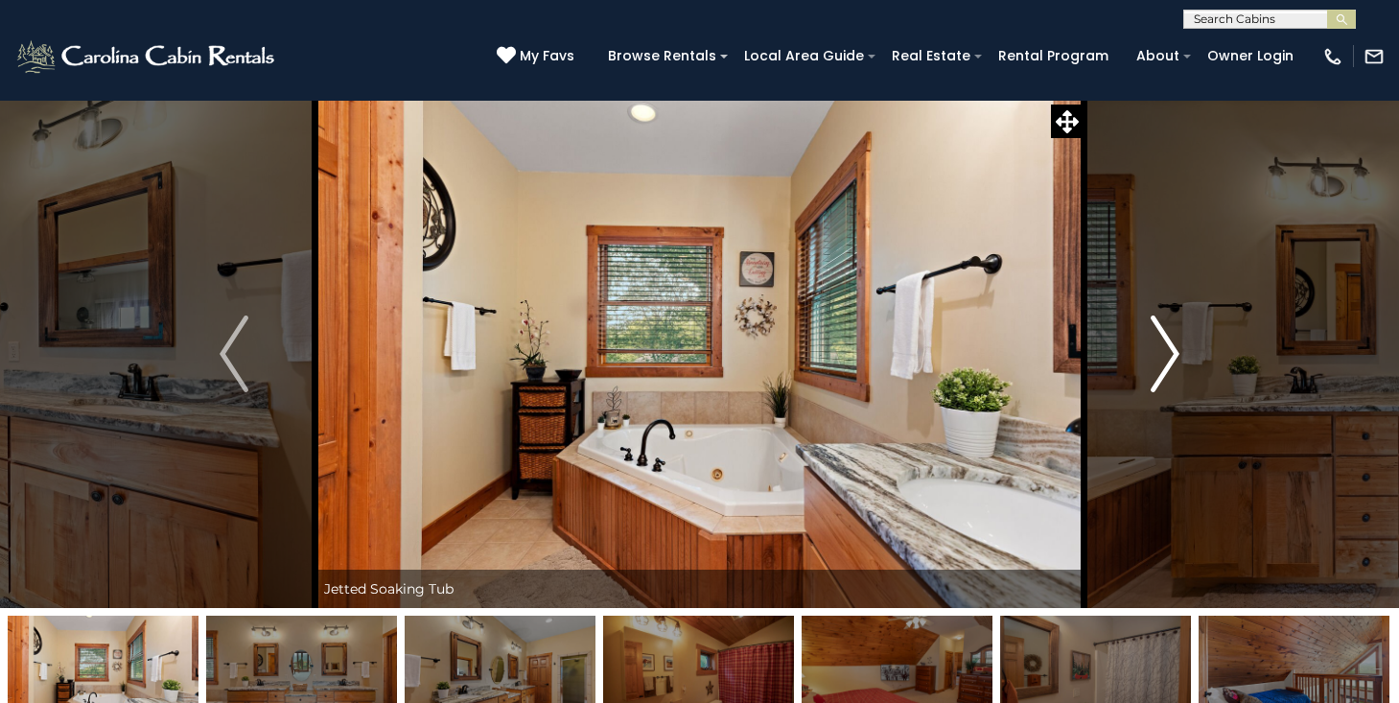
click at [1165, 351] on img "Next" at bounding box center [1165, 354] width 29 height 77
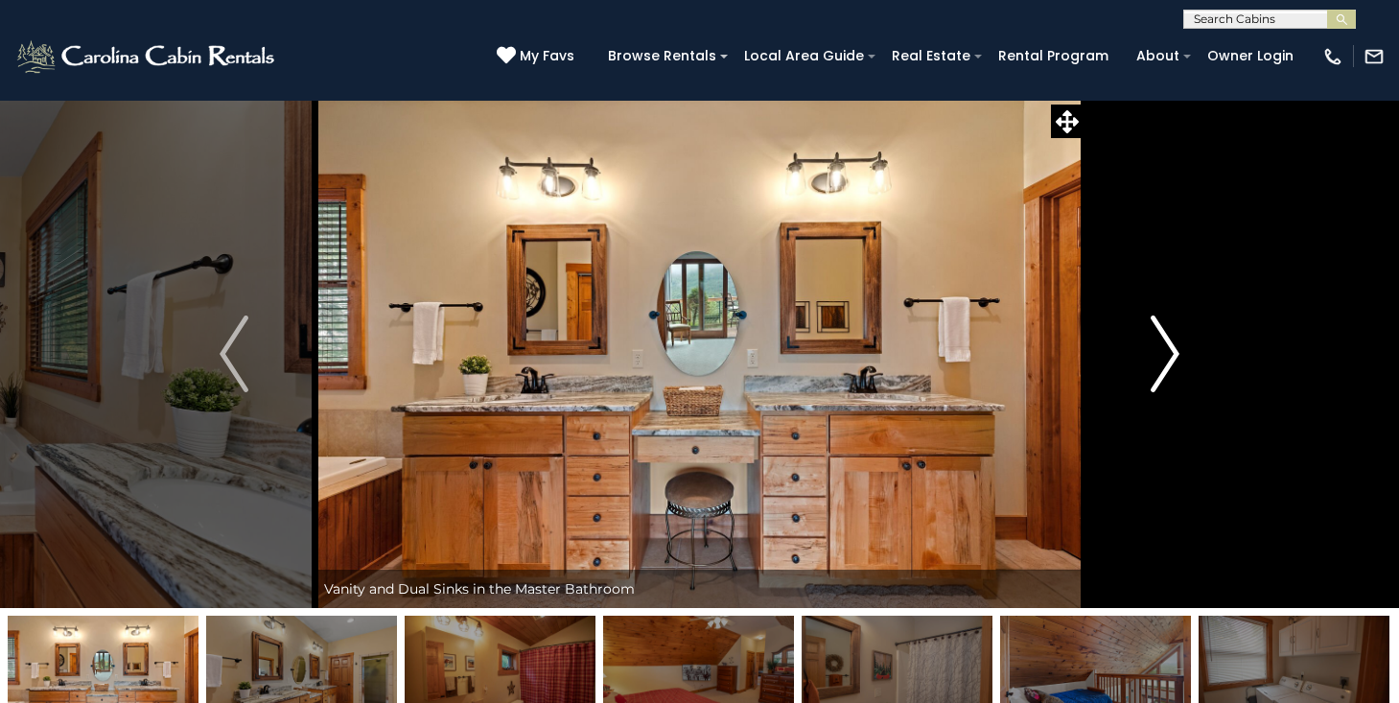
click at [1165, 351] on img "Next" at bounding box center [1165, 354] width 29 height 77
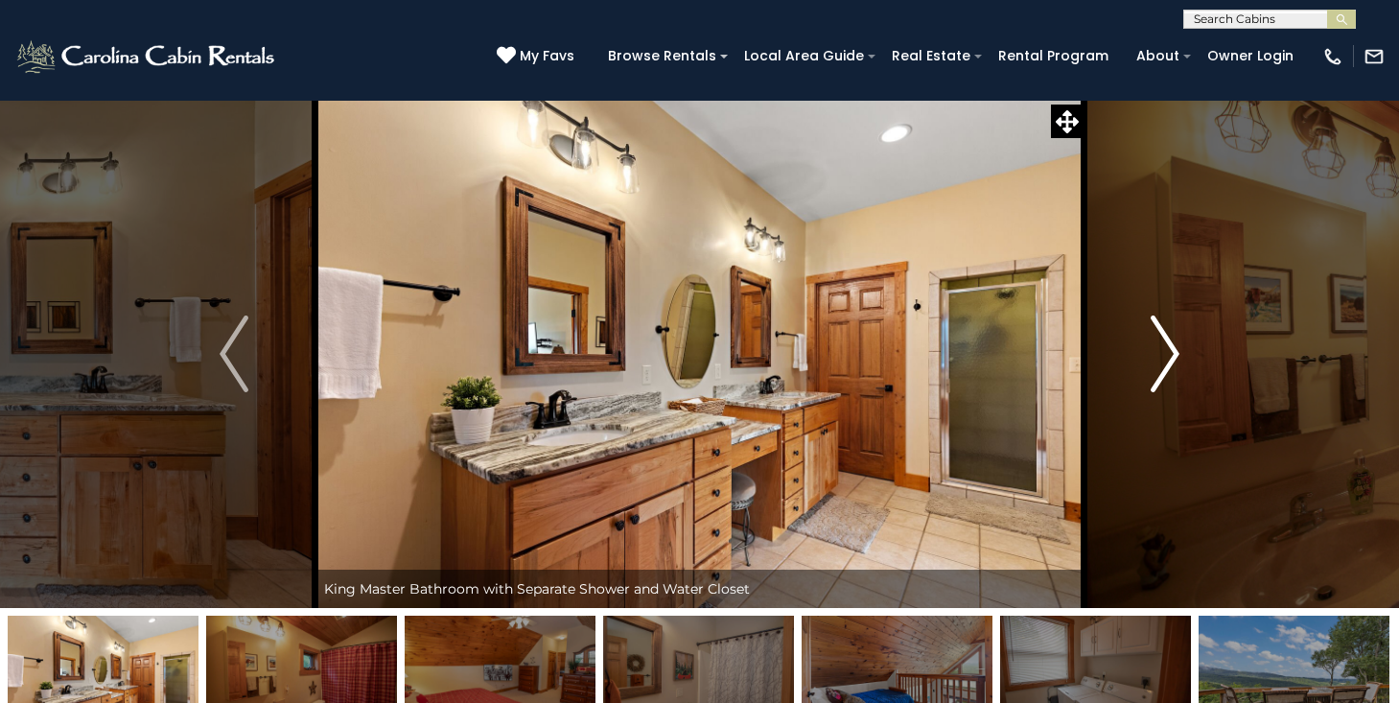
click at [1165, 351] on img "Next" at bounding box center [1165, 354] width 29 height 77
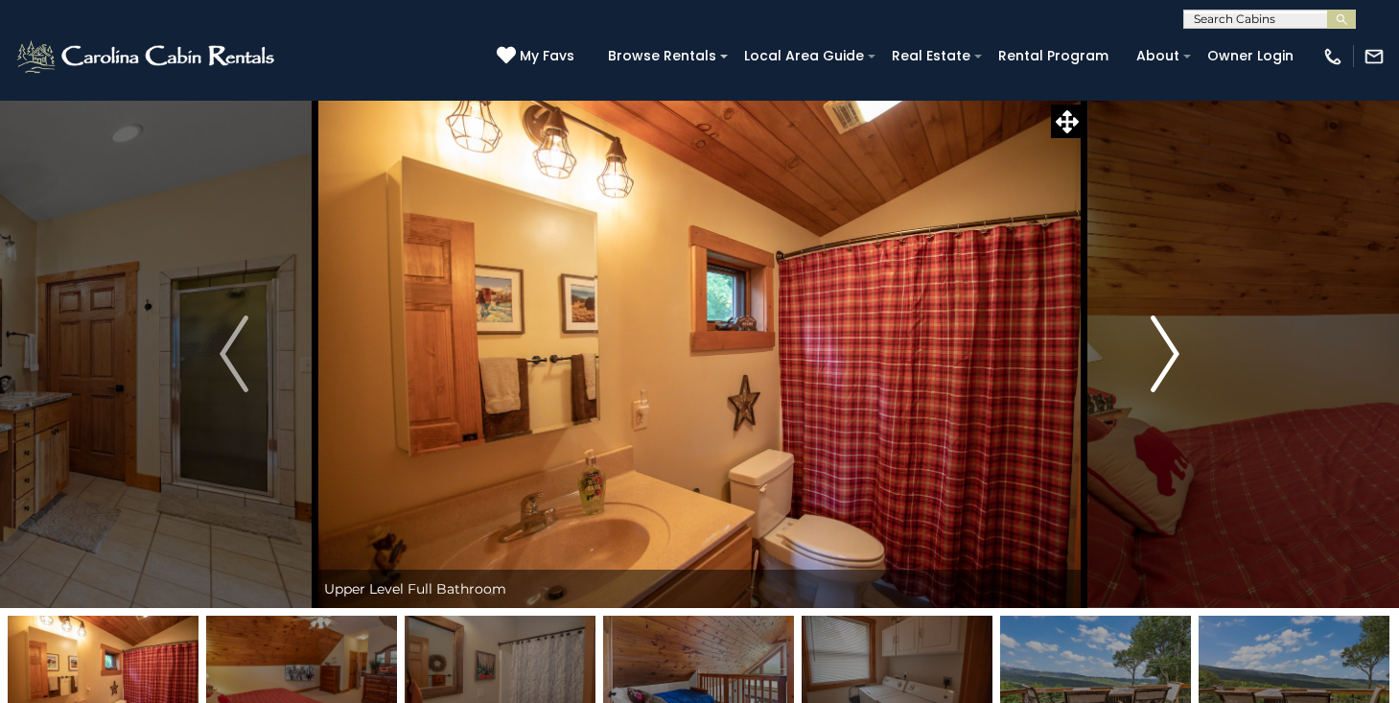
click at [1165, 351] on img "Next" at bounding box center [1165, 354] width 29 height 77
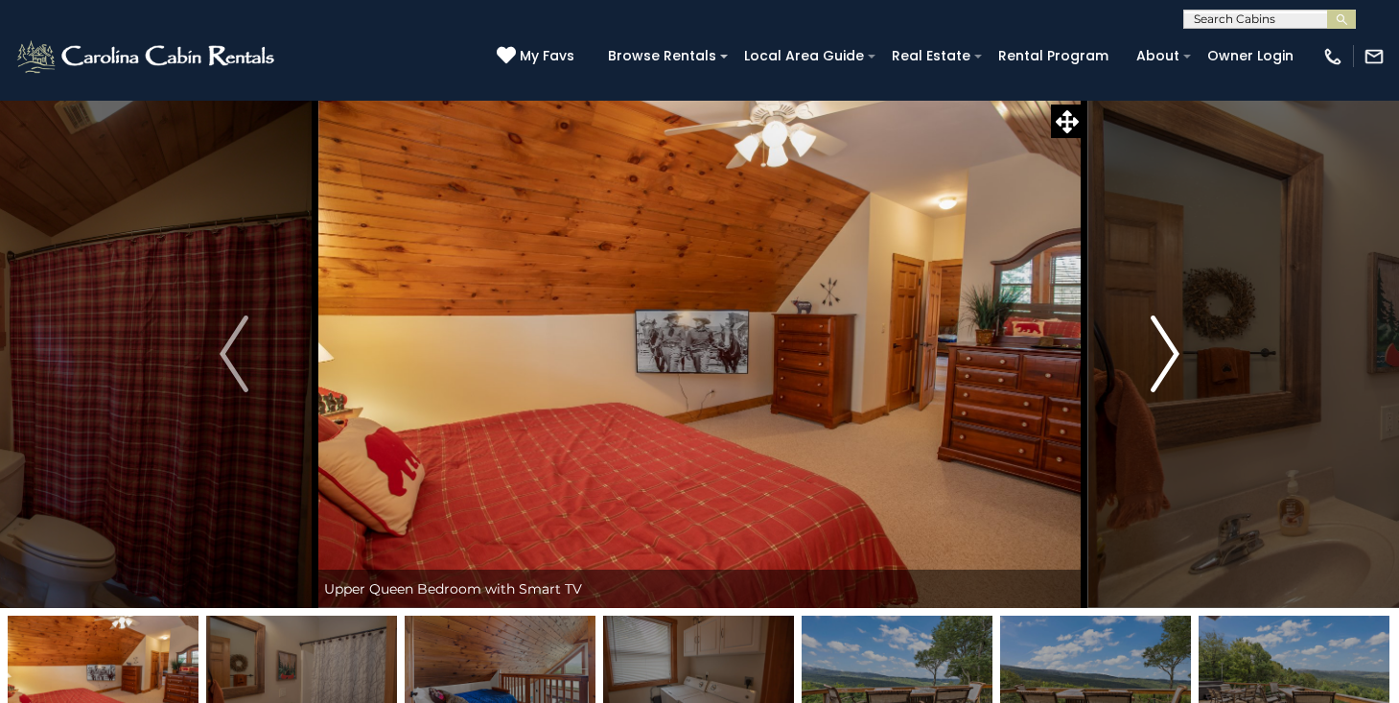
click at [1166, 351] on img "Next" at bounding box center [1165, 354] width 29 height 77
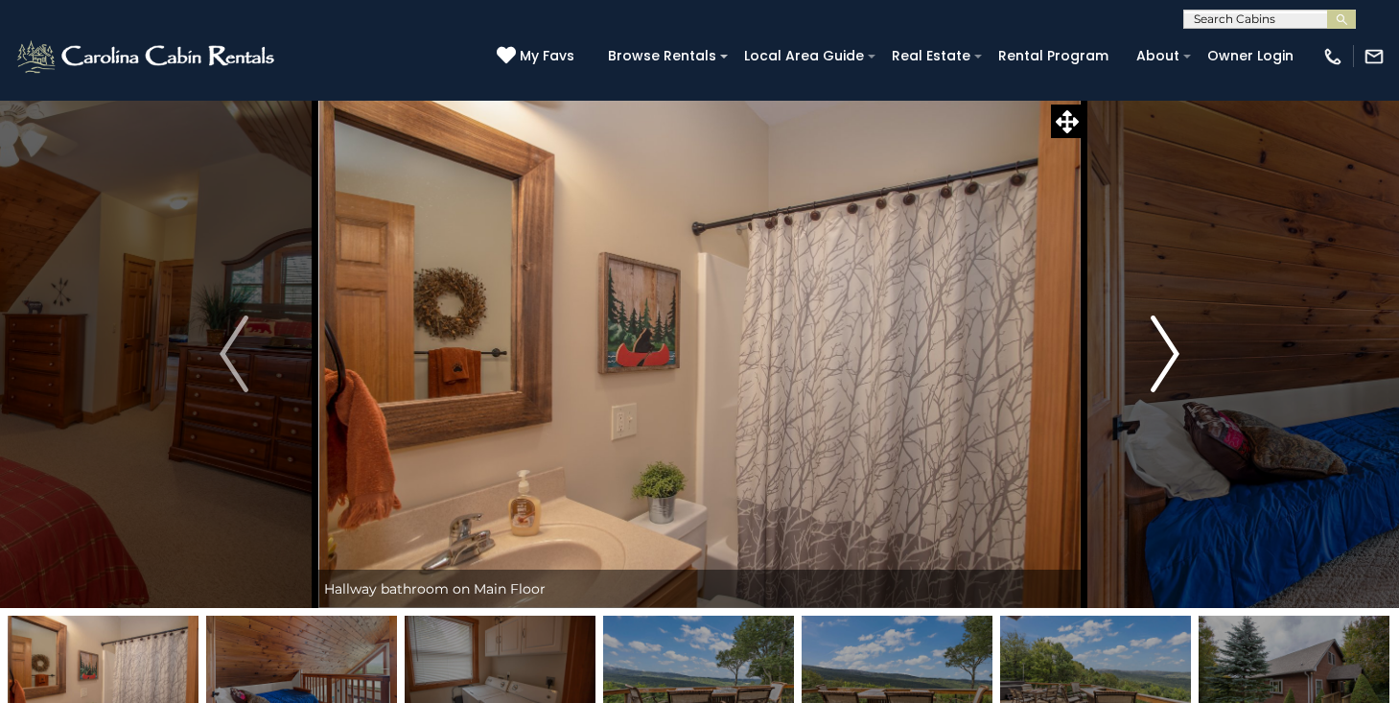
click at [1166, 351] on img "Next" at bounding box center [1165, 354] width 29 height 77
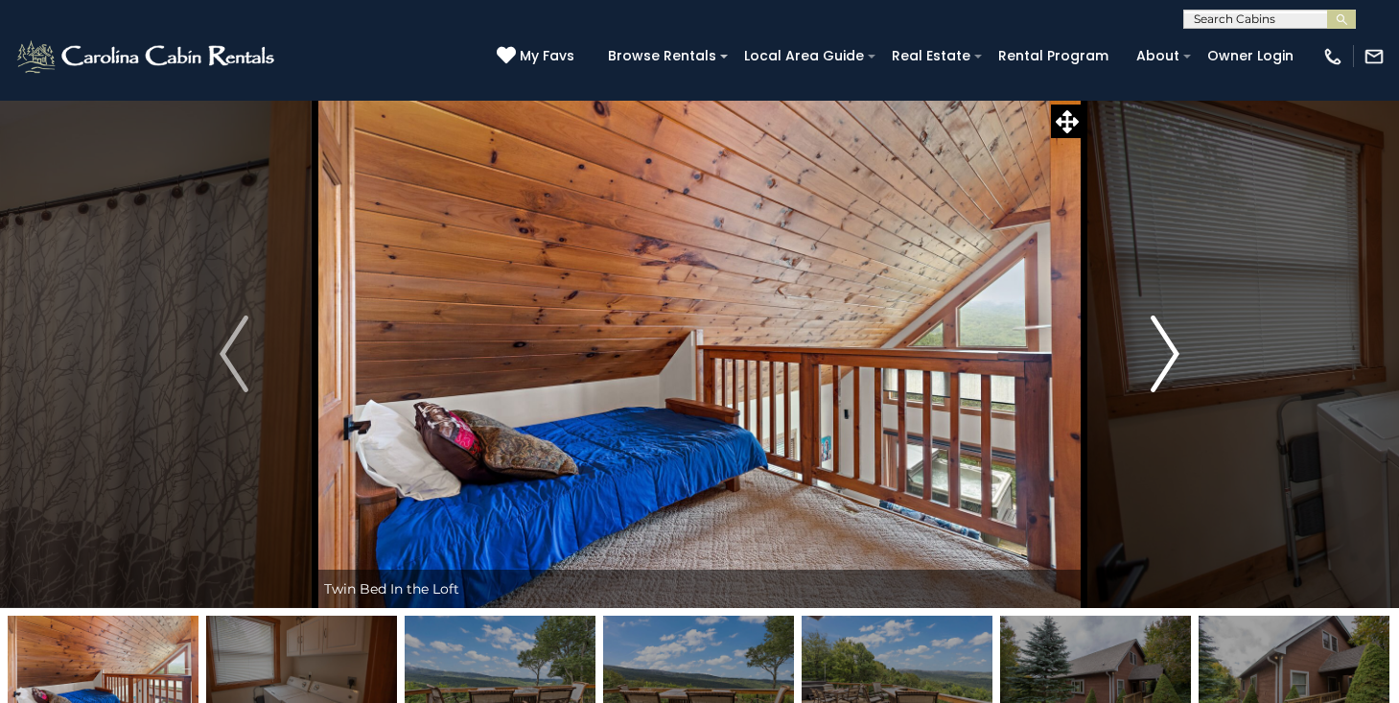
click at [1166, 351] on img "Next" at bounding box center [1165, 354] width 29 height 77
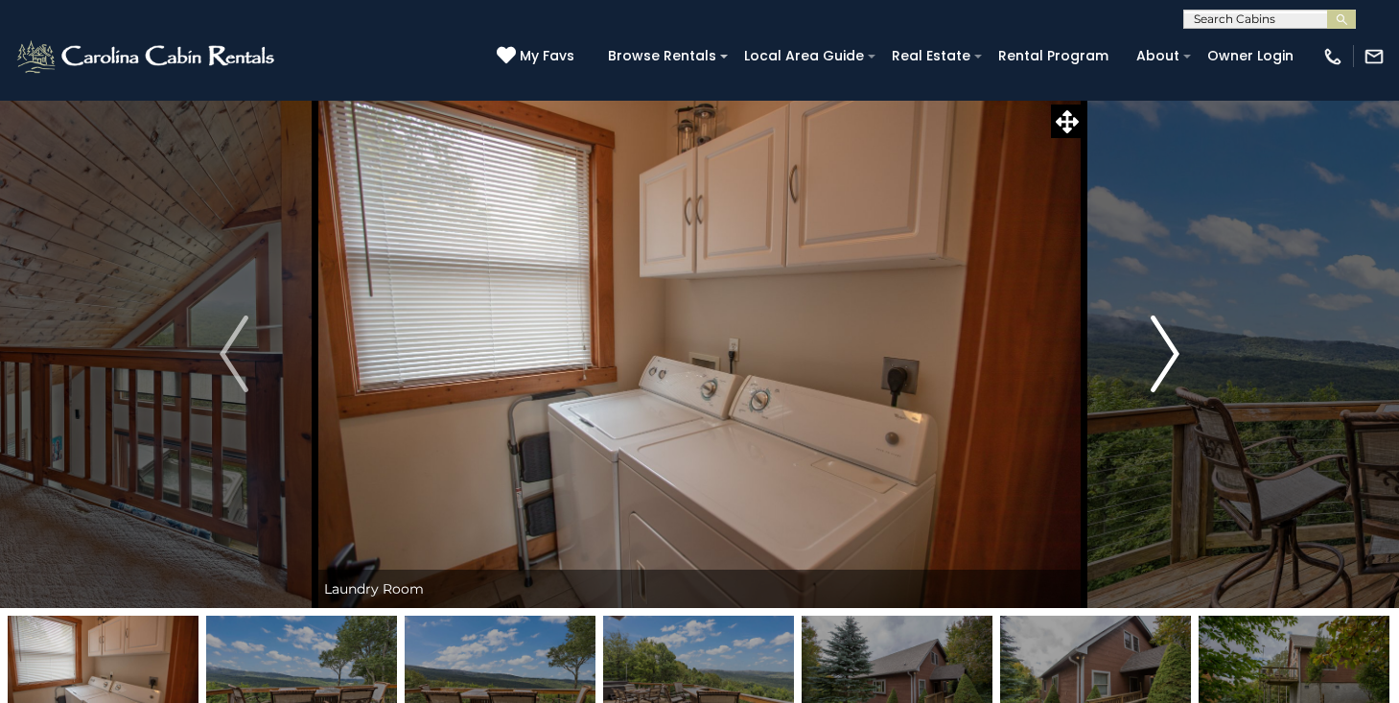
click at [1166, 351] on img "Next" at bounding box center [1165, 354] width 29 height 77
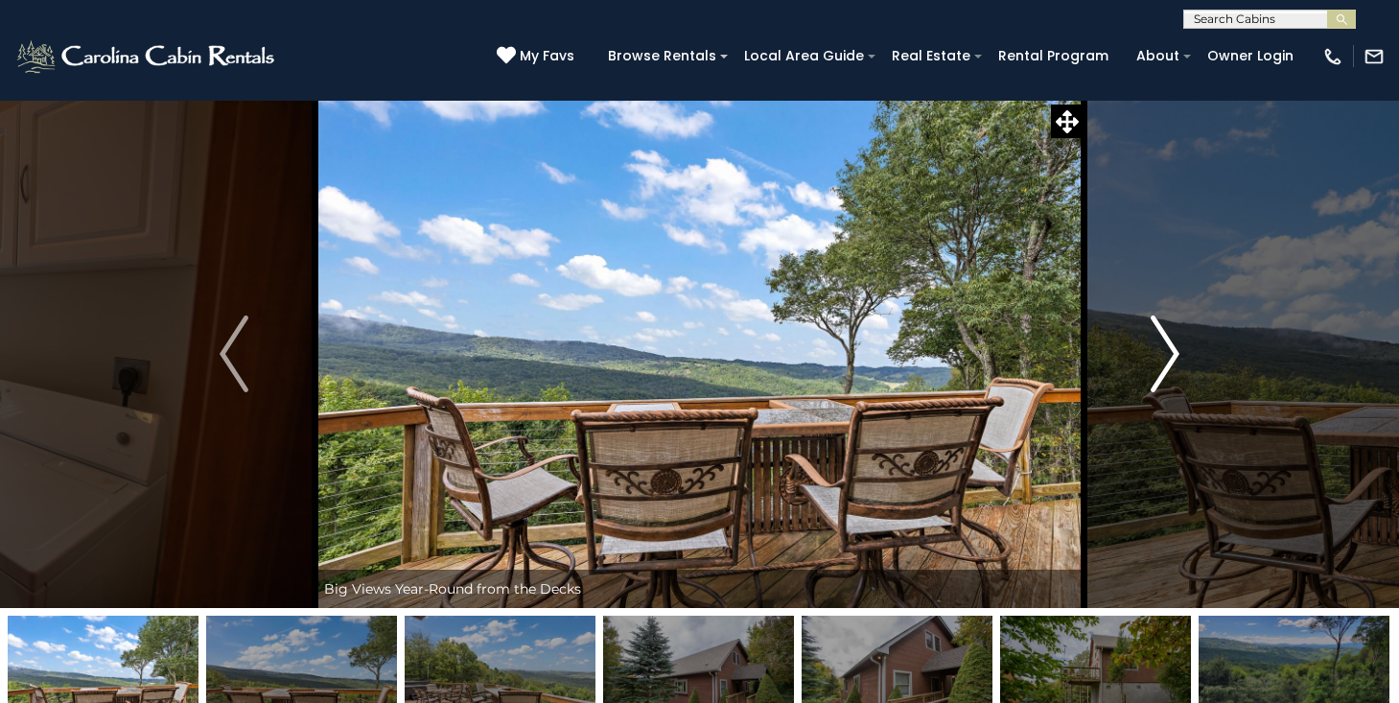
click at [1166, 351] on img "Next" at bounding box center [1165, 354] width 29 height 77
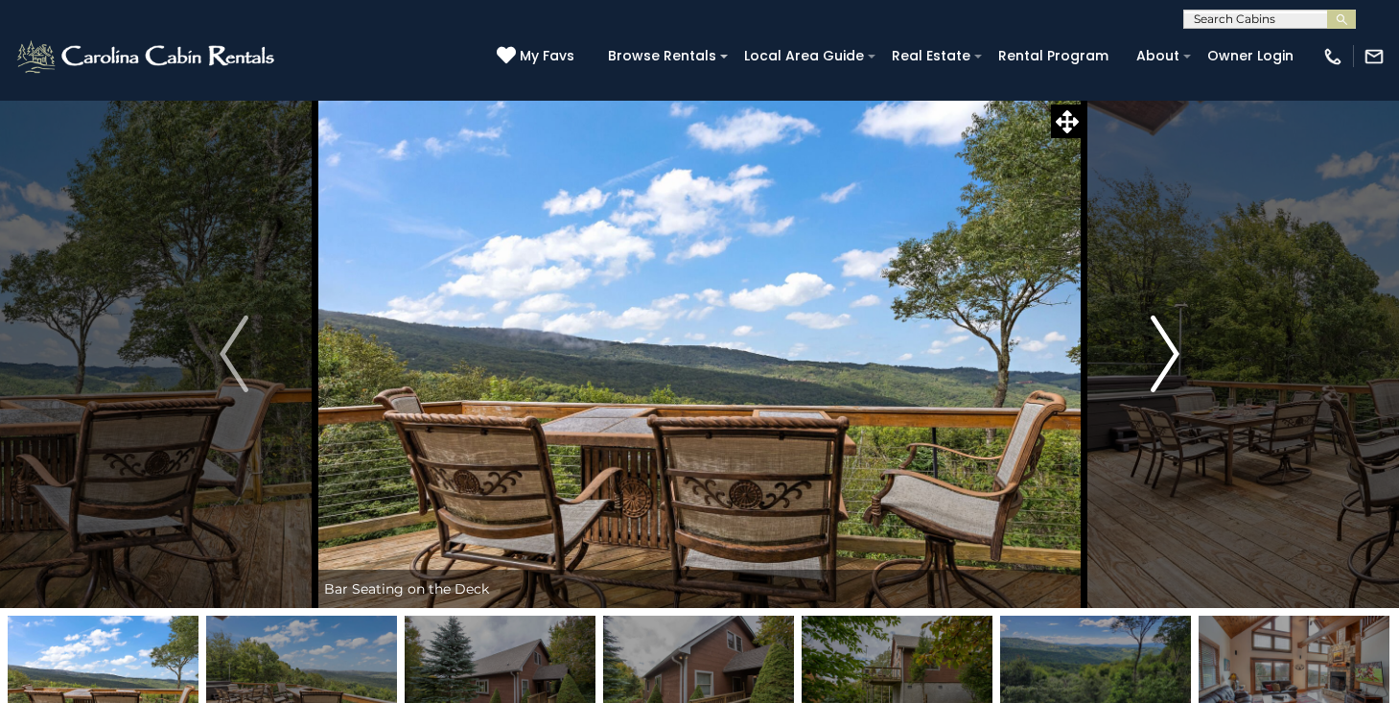
click at [1166, 350] on img "Next" at bounding box center [1165, 354] width 29 height 77
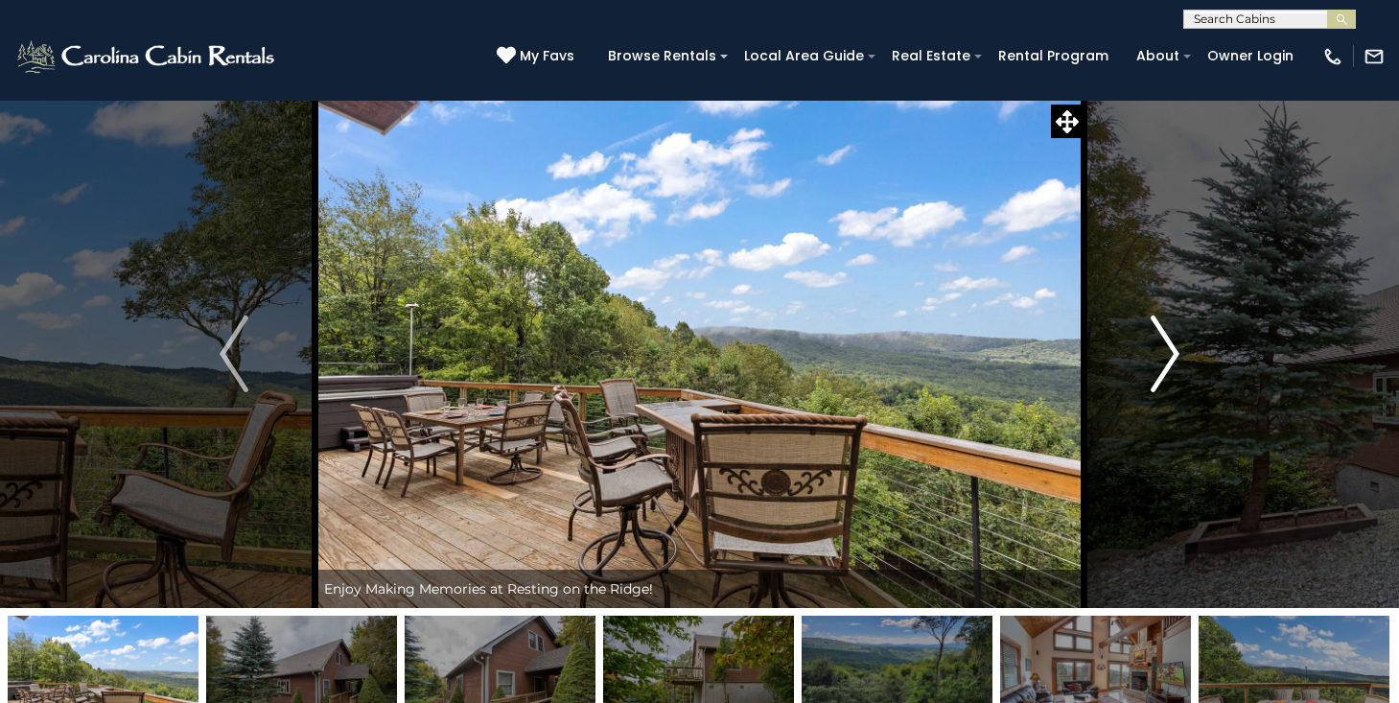
click at [1166, 350] on img "Next" at bounding box center [1165, 354] width 29 height 77
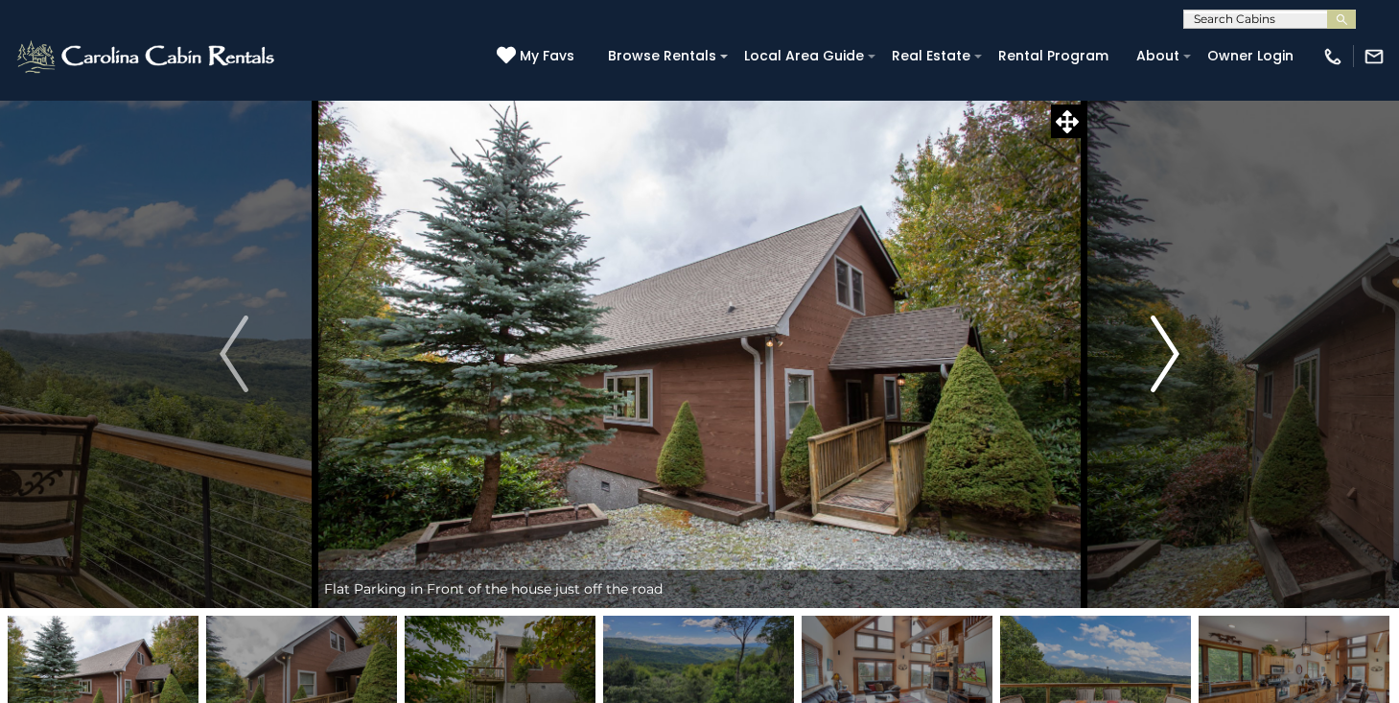
click at [1166, 349] on img "Next" at bounding box center [1165, 354] width 29 height 77
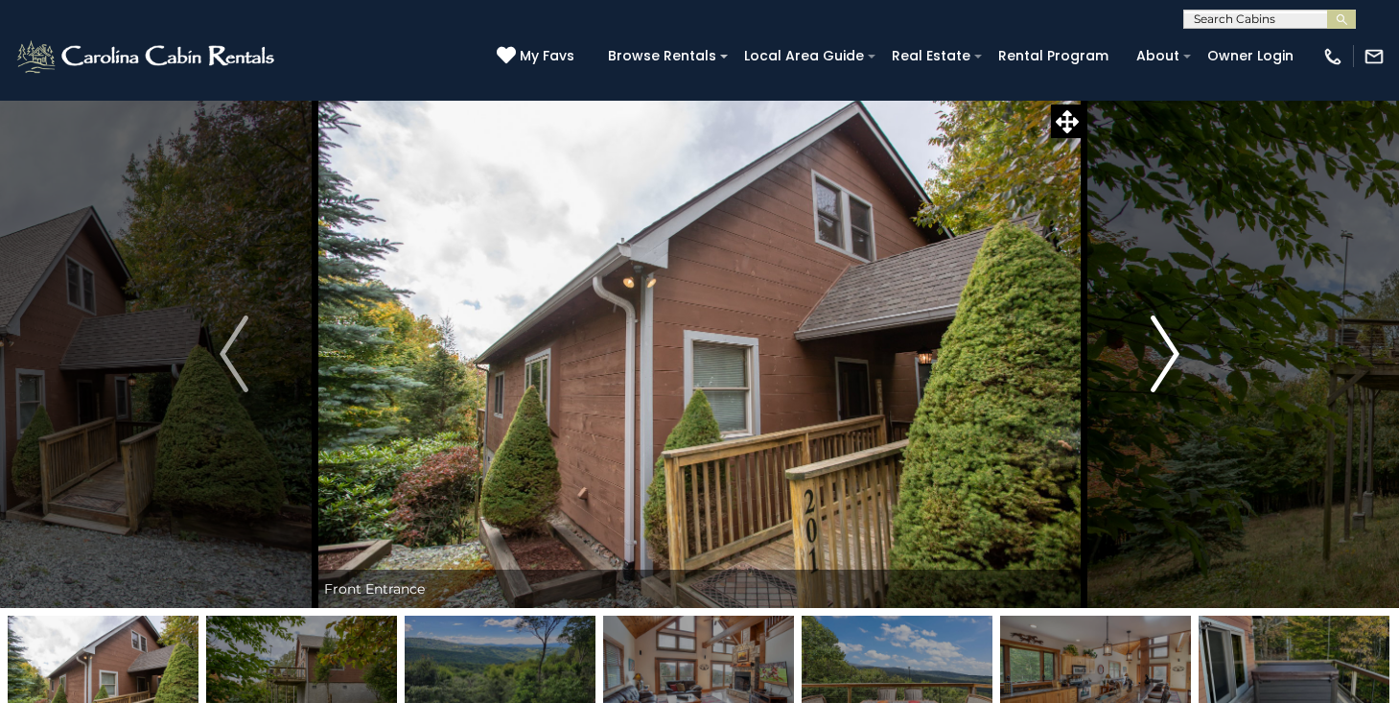
click at [1166, 349] on img "Next" at bounding box center [1165, 354] width 29 height 77
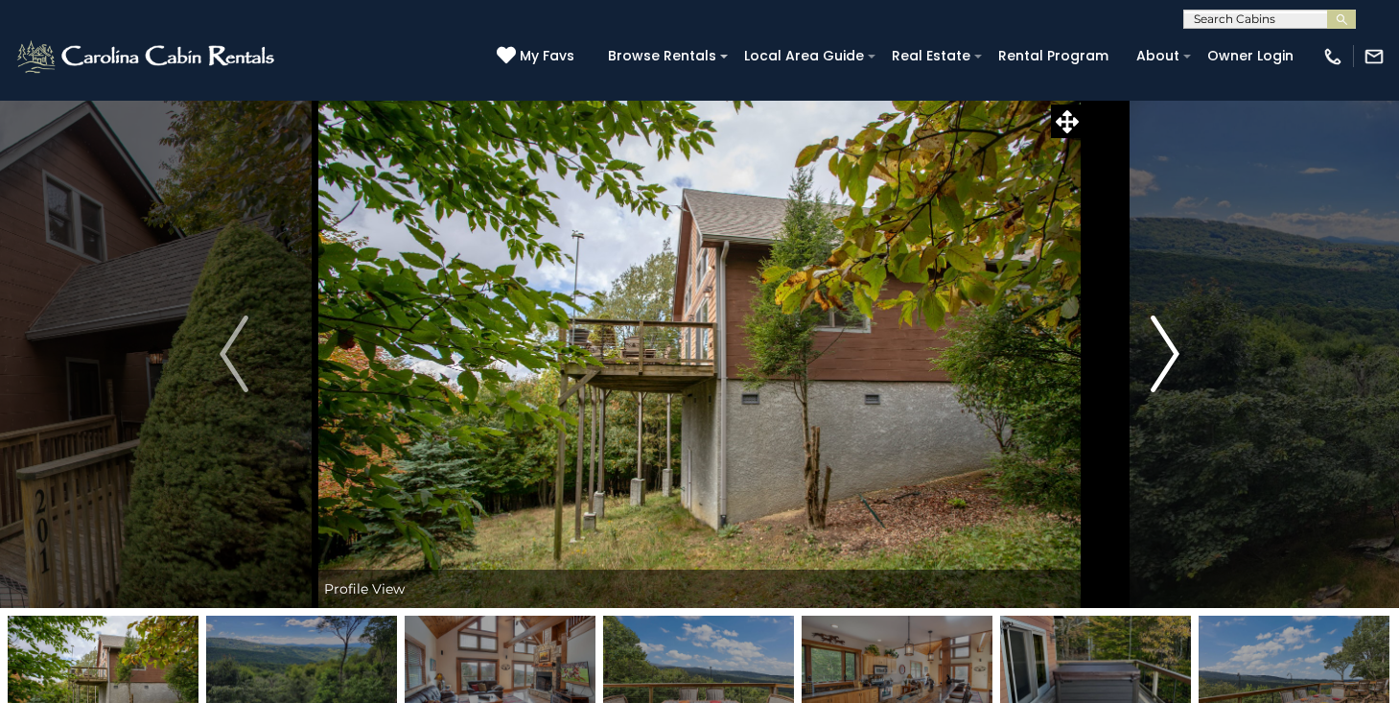
click at [1166, 349] on img "Next" at bounding box center [1165, 354] width 29 height 77
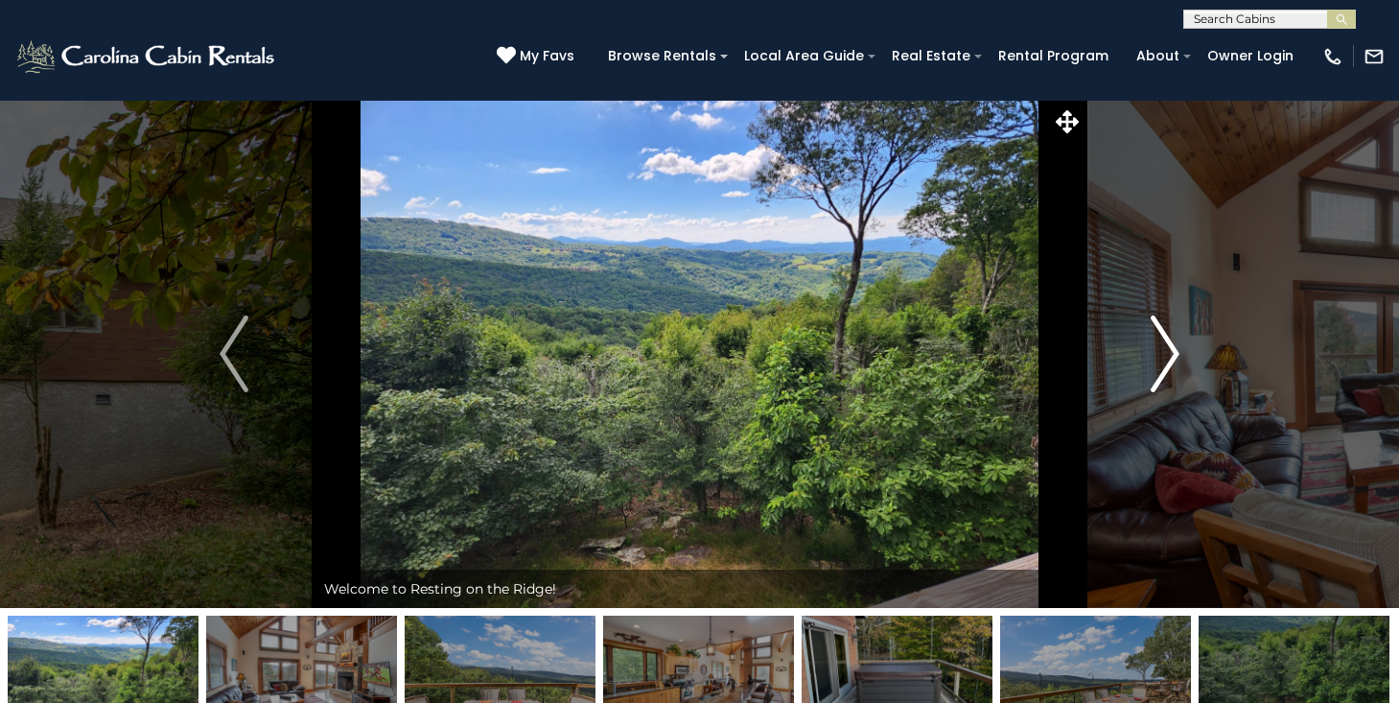
click at [1166, 348] on img "Next" at bounding box center [1165, 354] width 29 height 77
